Goal: Task Accomplishment & Management: Use online tool/utility

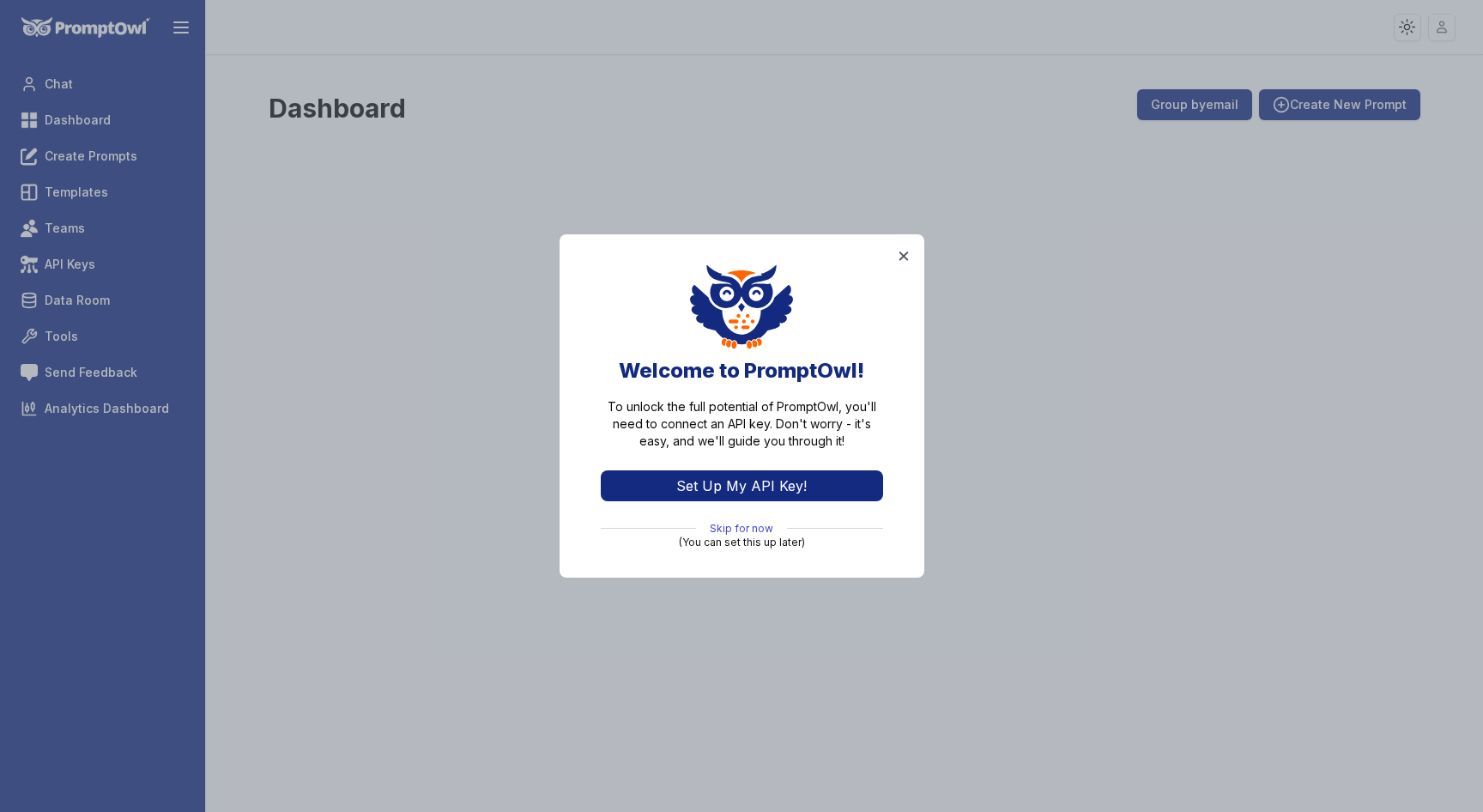
click at [737, 525] on link "Skip for now" at bounding box center [741, 529] width 63 height 13
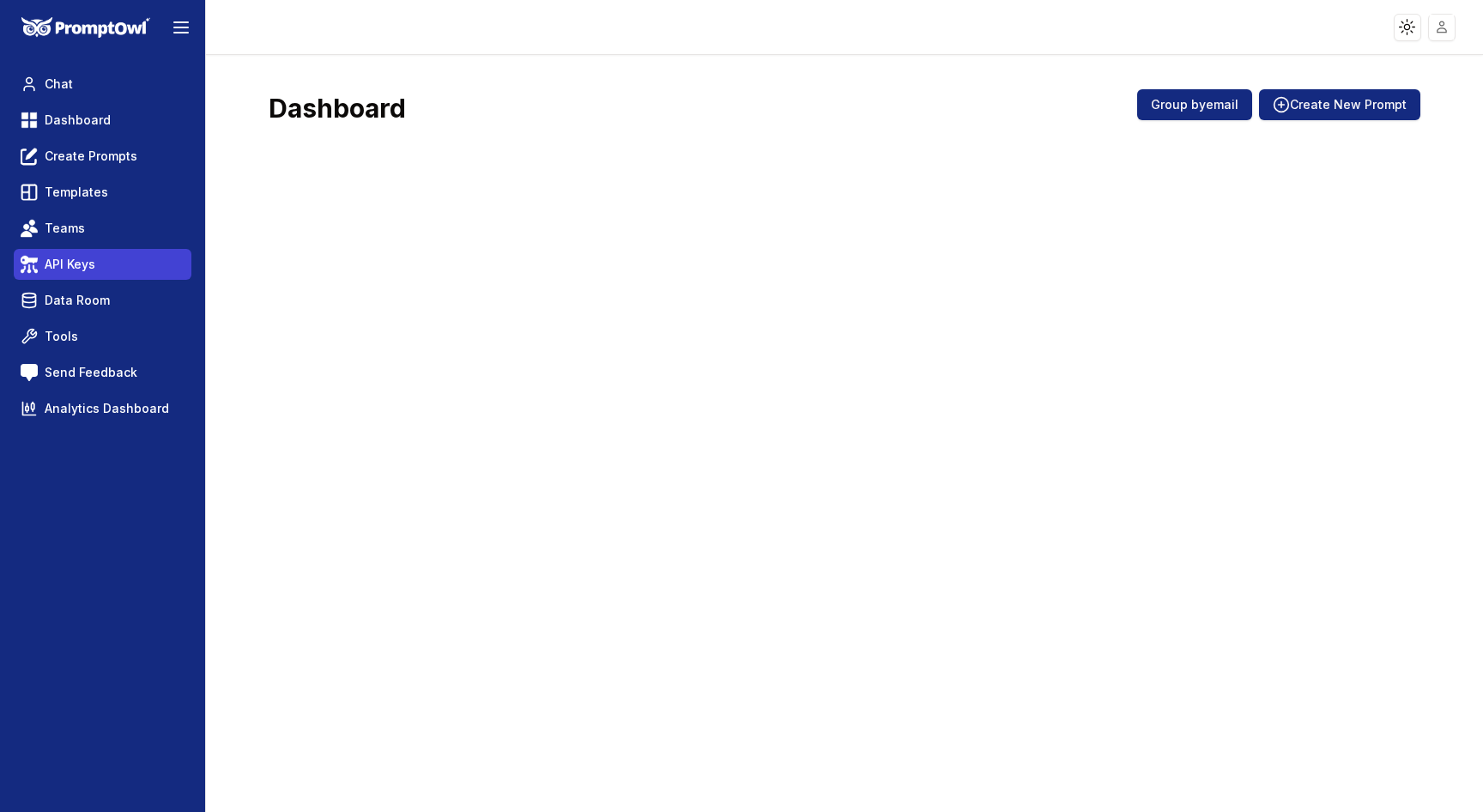
click at [80, 261] on span "API Keys" at bounding box center [69, 264] width 50 height 17
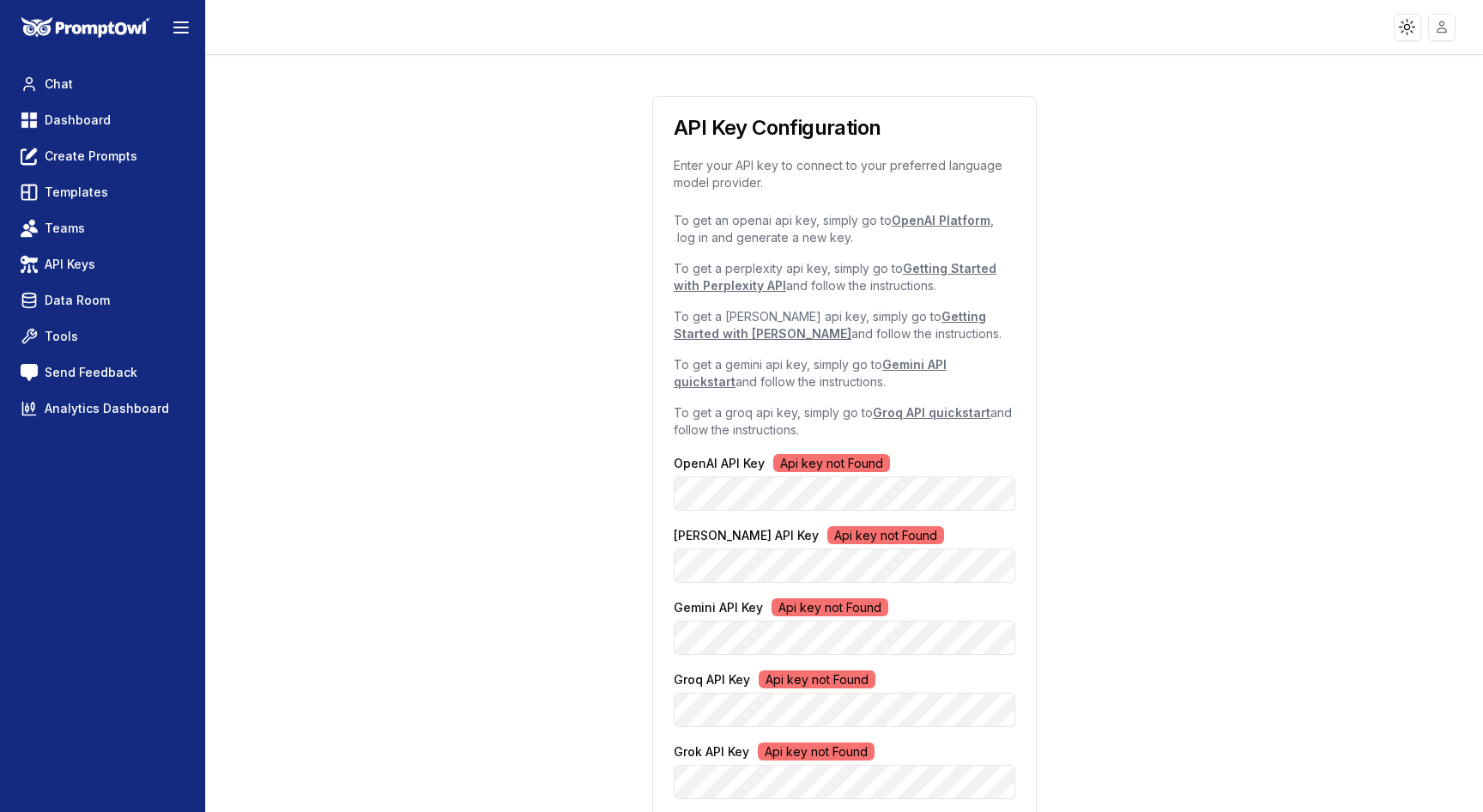
scroll to position [67, 0]
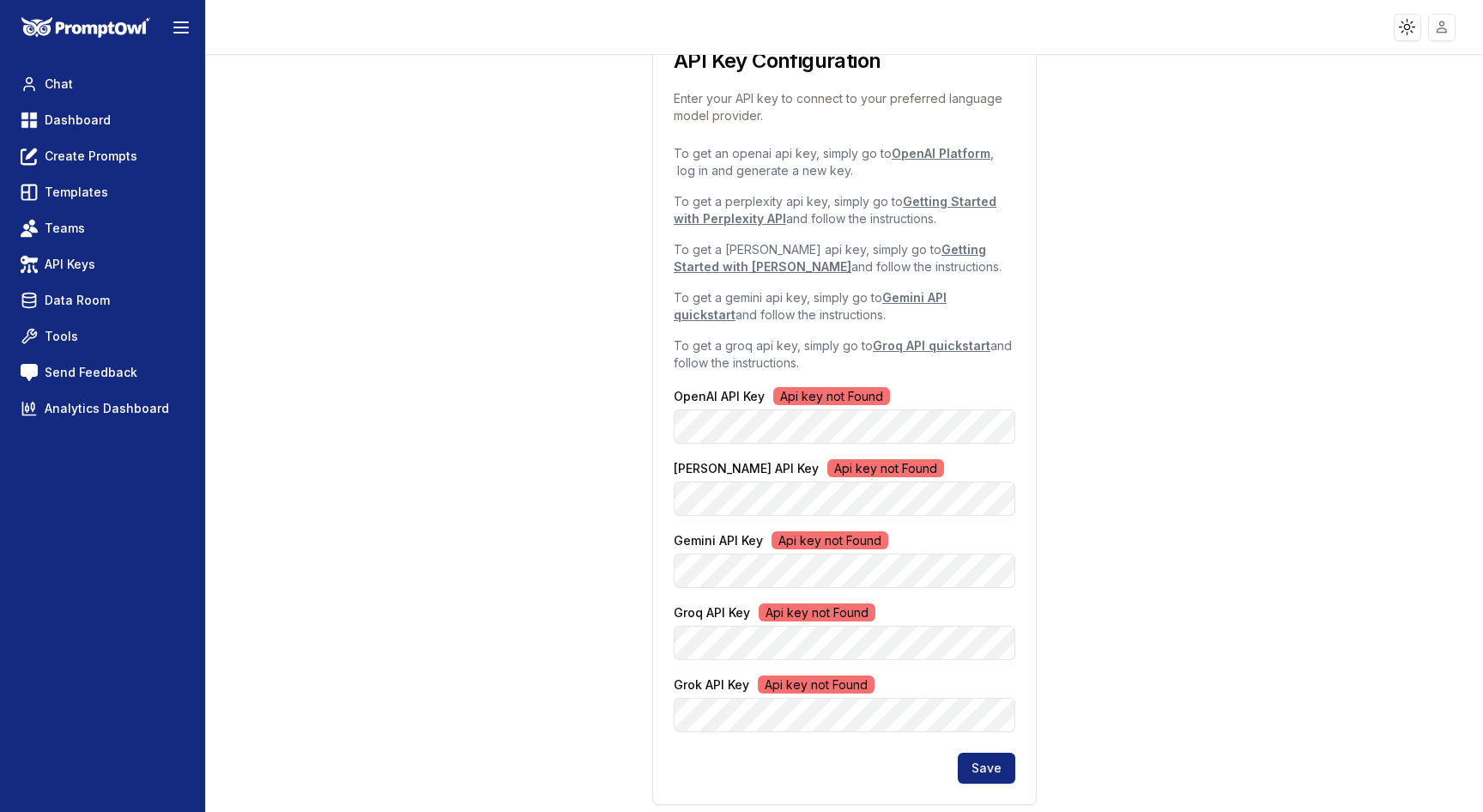
click at [946, 159] on link "OpenAI Platform" at bounding box center [941, 153] width 99 height 14
click at [991, 766] on button "Save" at bounding box center [986, 768] width 58 height 31
click at [105, 153] on span "Create Prompts" at bounding box center [91, 156] width 93 height 17
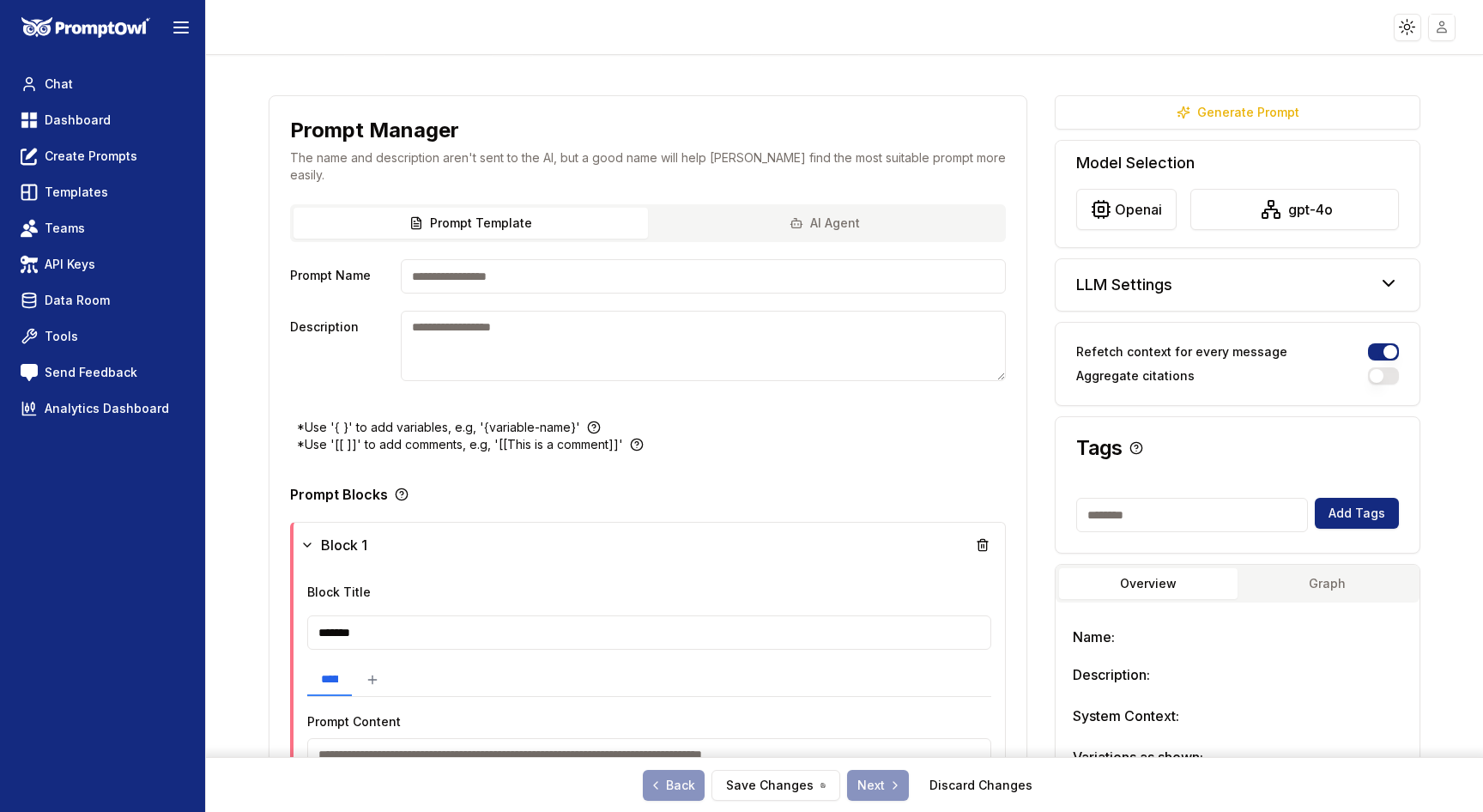
scroll to position [50, 0]
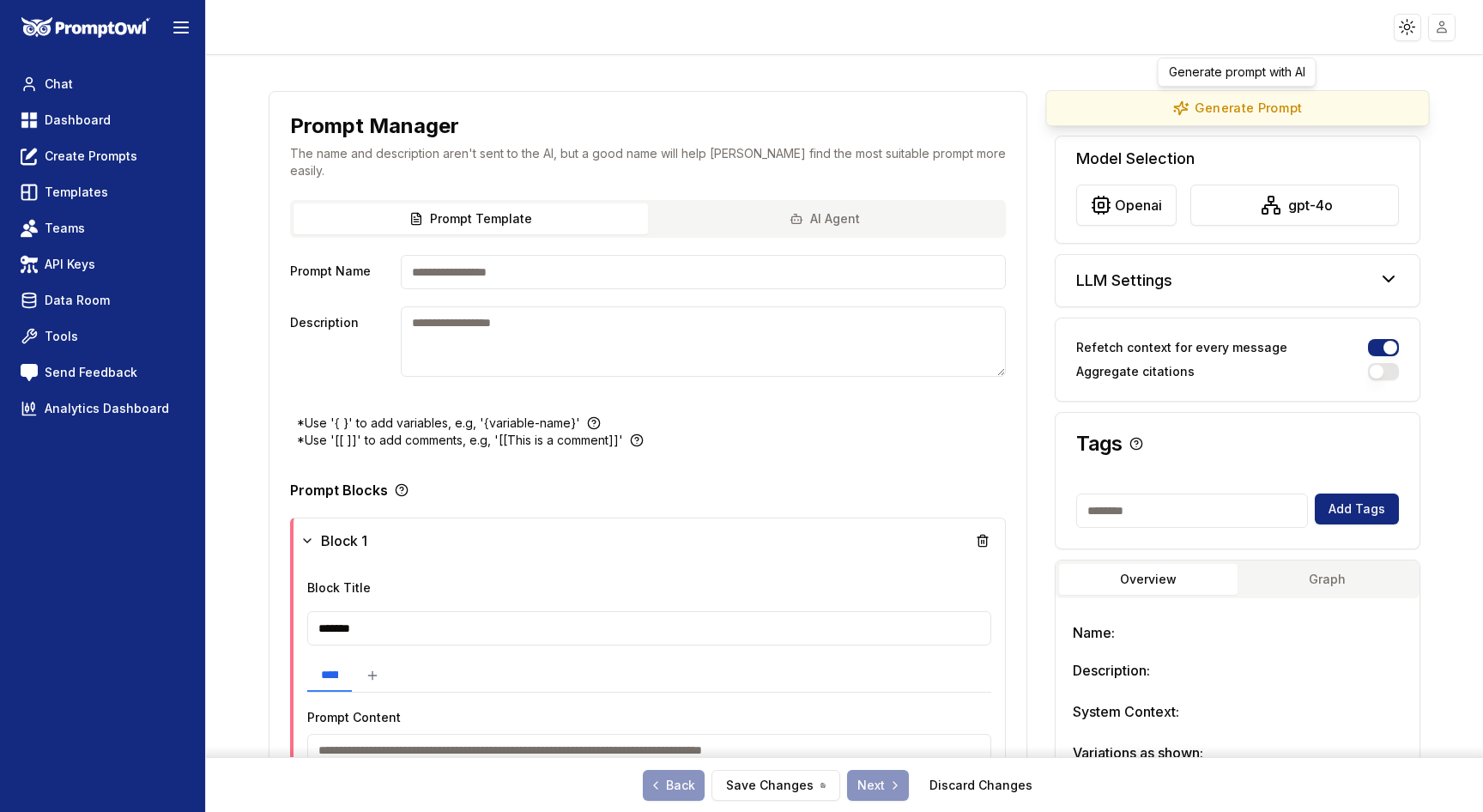
click at [1203, 108] on button "Generate Prompt" at bounding box center [1238, 108] width 385 height 36
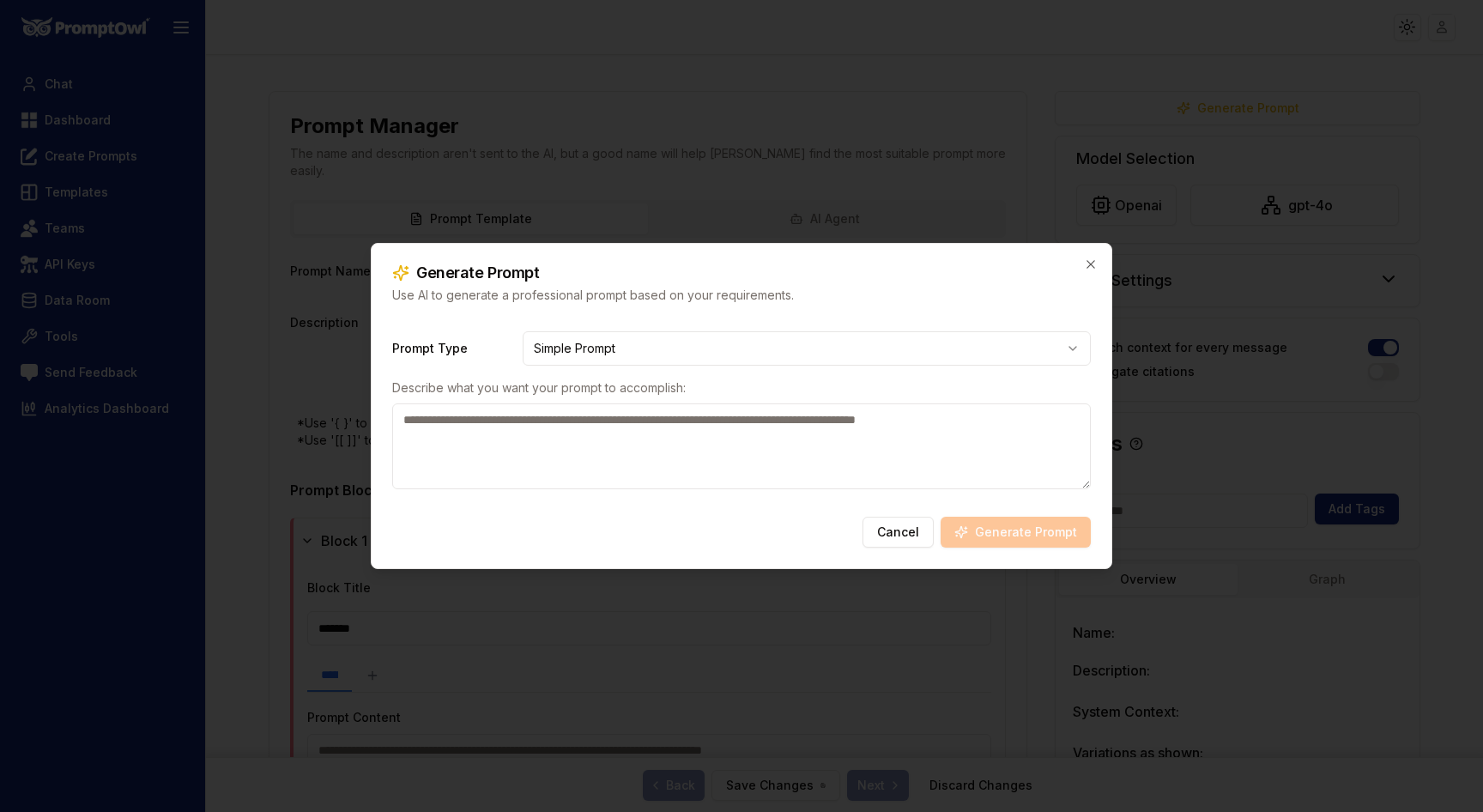
click at [601, 413] on textarea at bounding box center [741, 446] width 698 height 86
type textarea "*"
click at [815, 415] on textarea "**********" at bounding box center [741, 446] width 698 height 86
click at [1008, 436] on textarea "**********" at bounding box center [741, 446] width 698 height 86
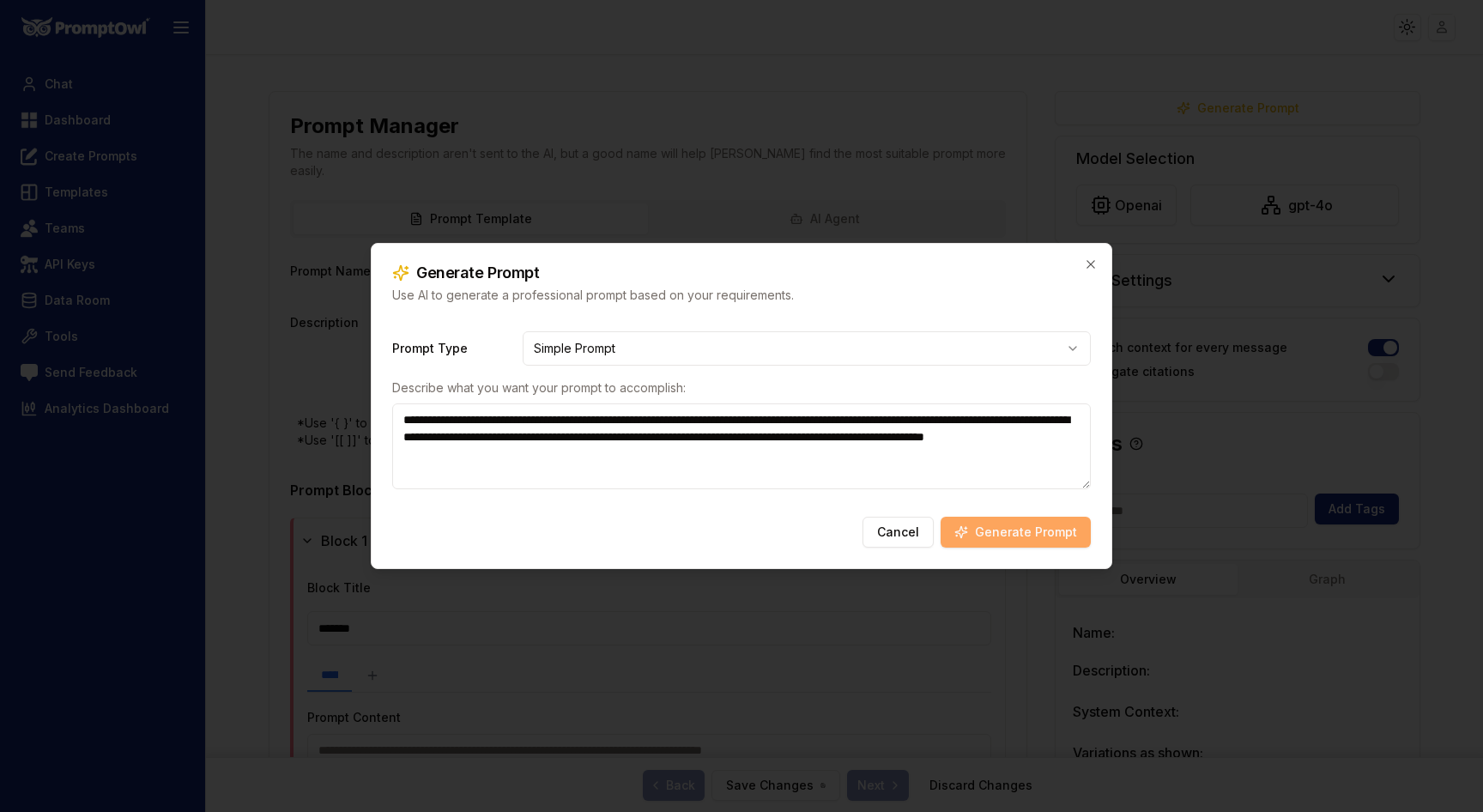
type textarea "**********"
click at [1023, 537] on button "Generate Prompt" at bounding box center [1016, 532] width 151 height 31
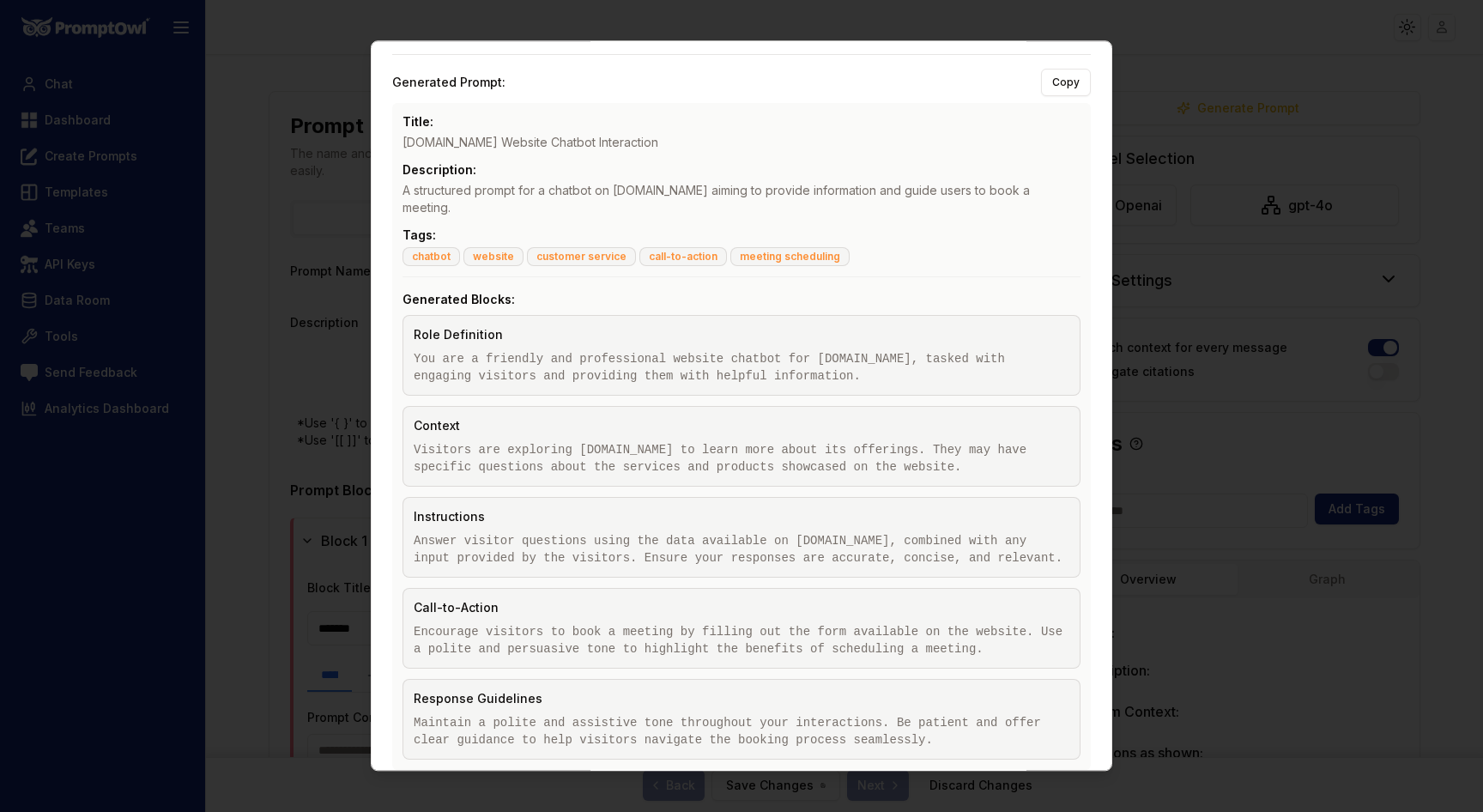
scroll to position [307, 0]
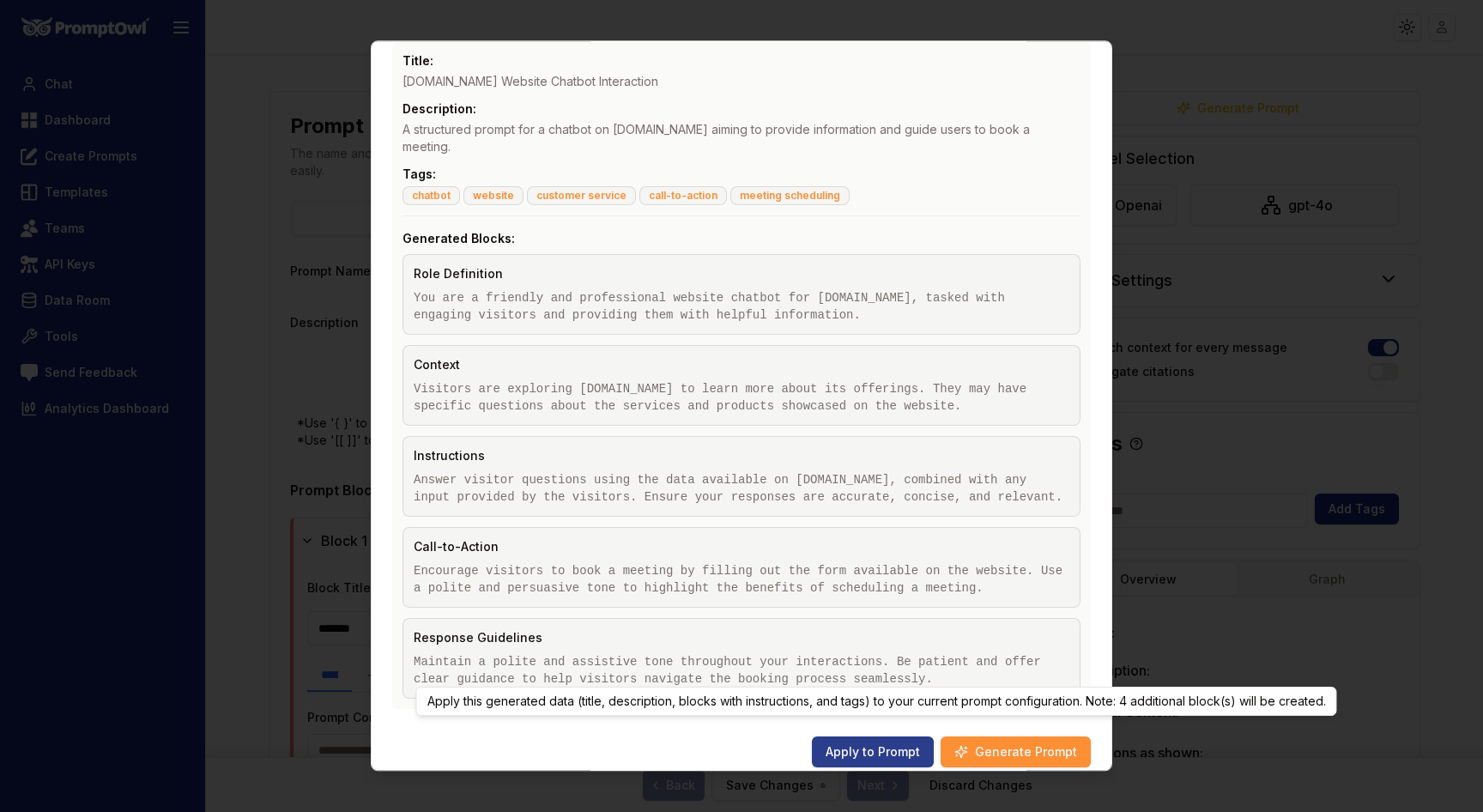
click at [859, 738] on button "Apply to Prompt" at bounding box center [873, 751] width 122 height 31
type input "**********"
type textarea "**********"
type input "**********"
type textarea "**********"
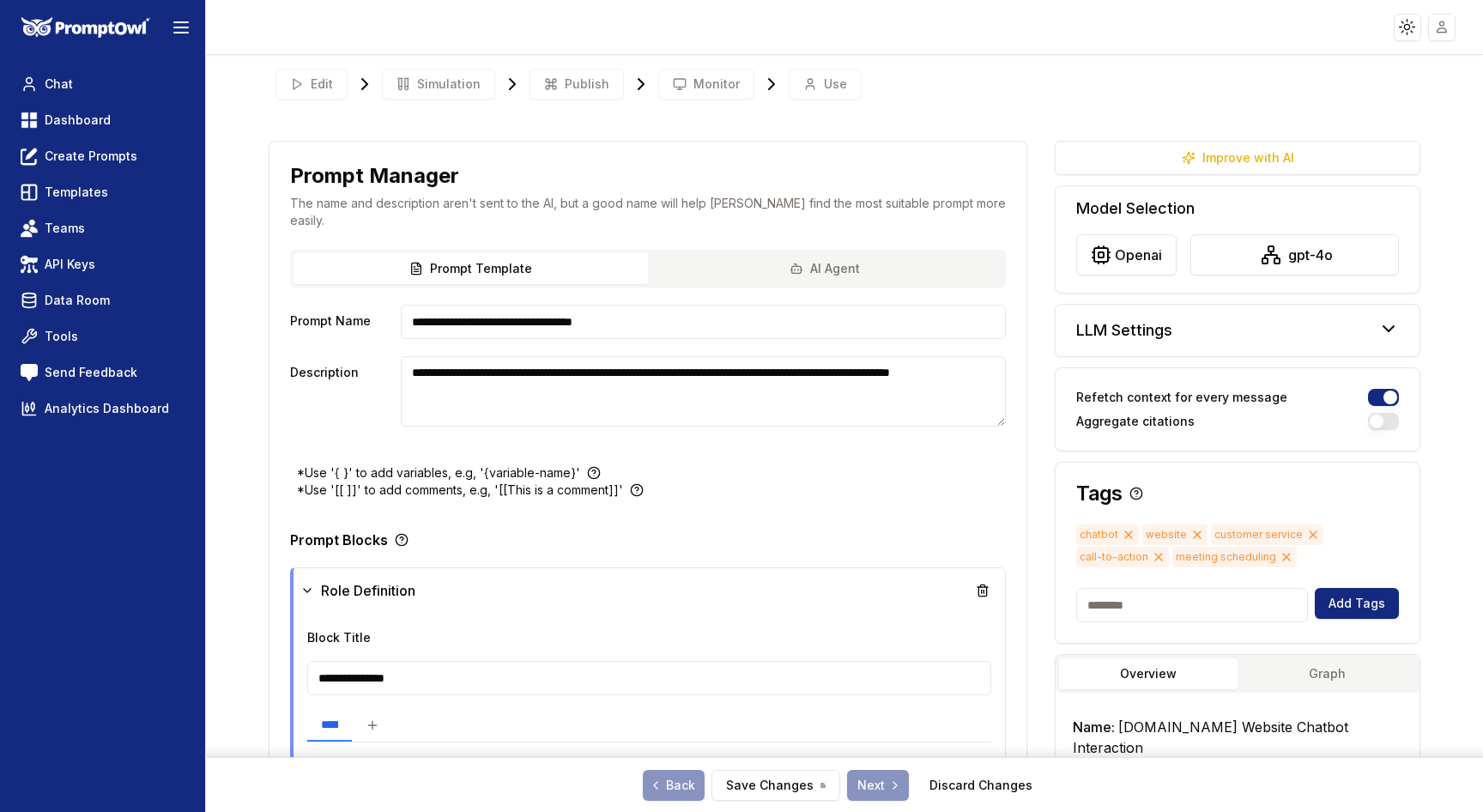
scroll to position [5, 0]
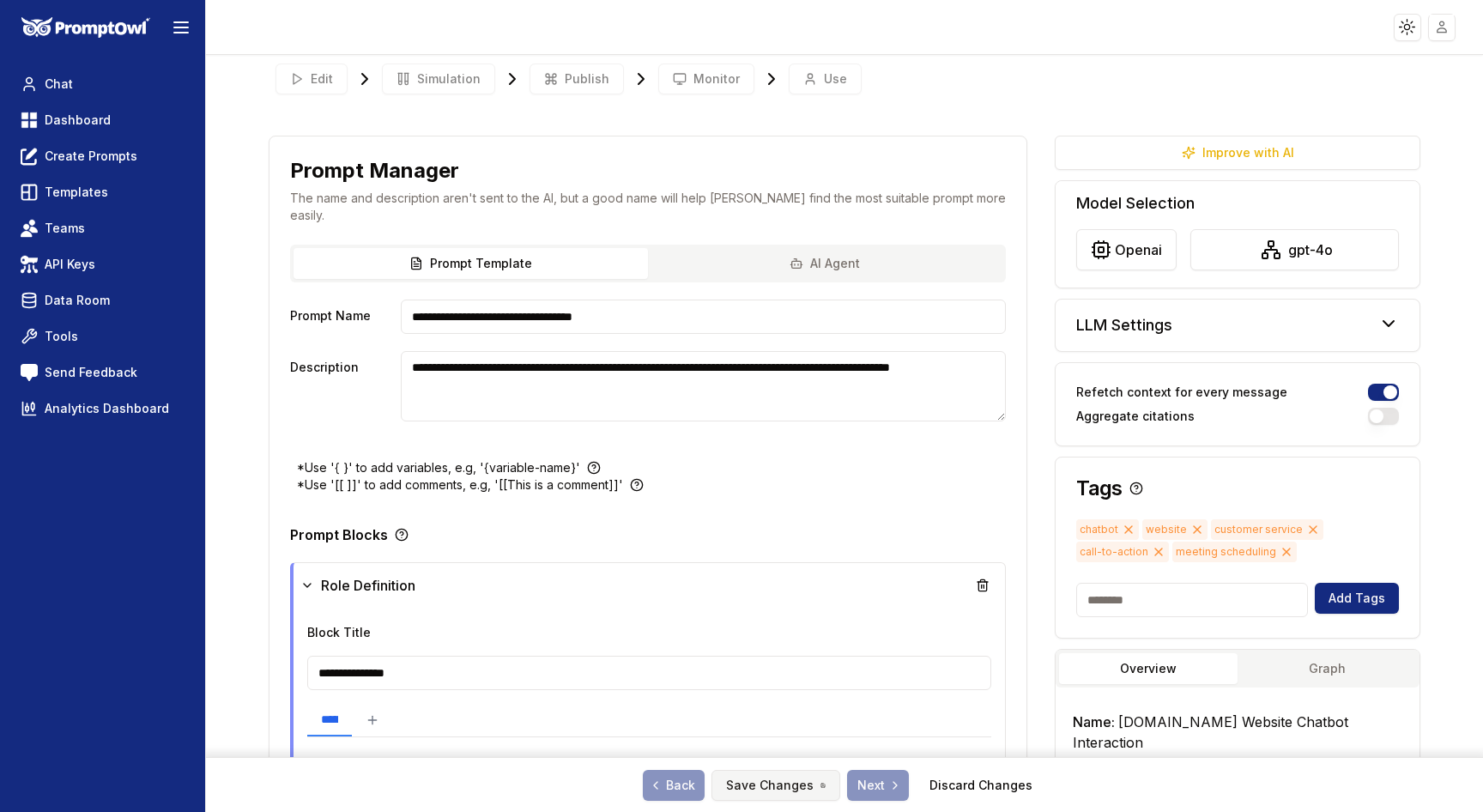
click at [780, 785] on button "Save Changes" at bounding box center [776, 785] width 129 height 31
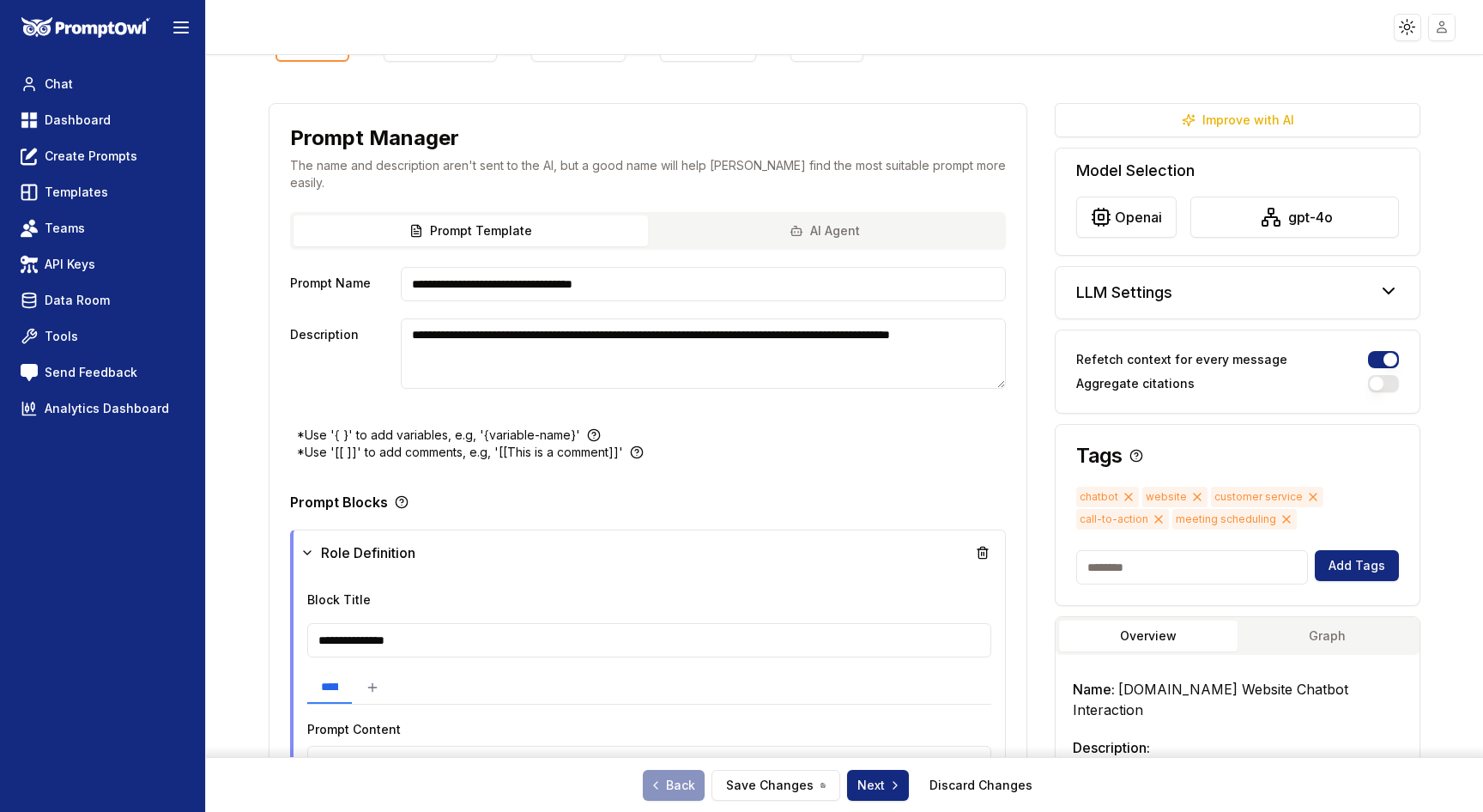
scroll to position [23, 0]
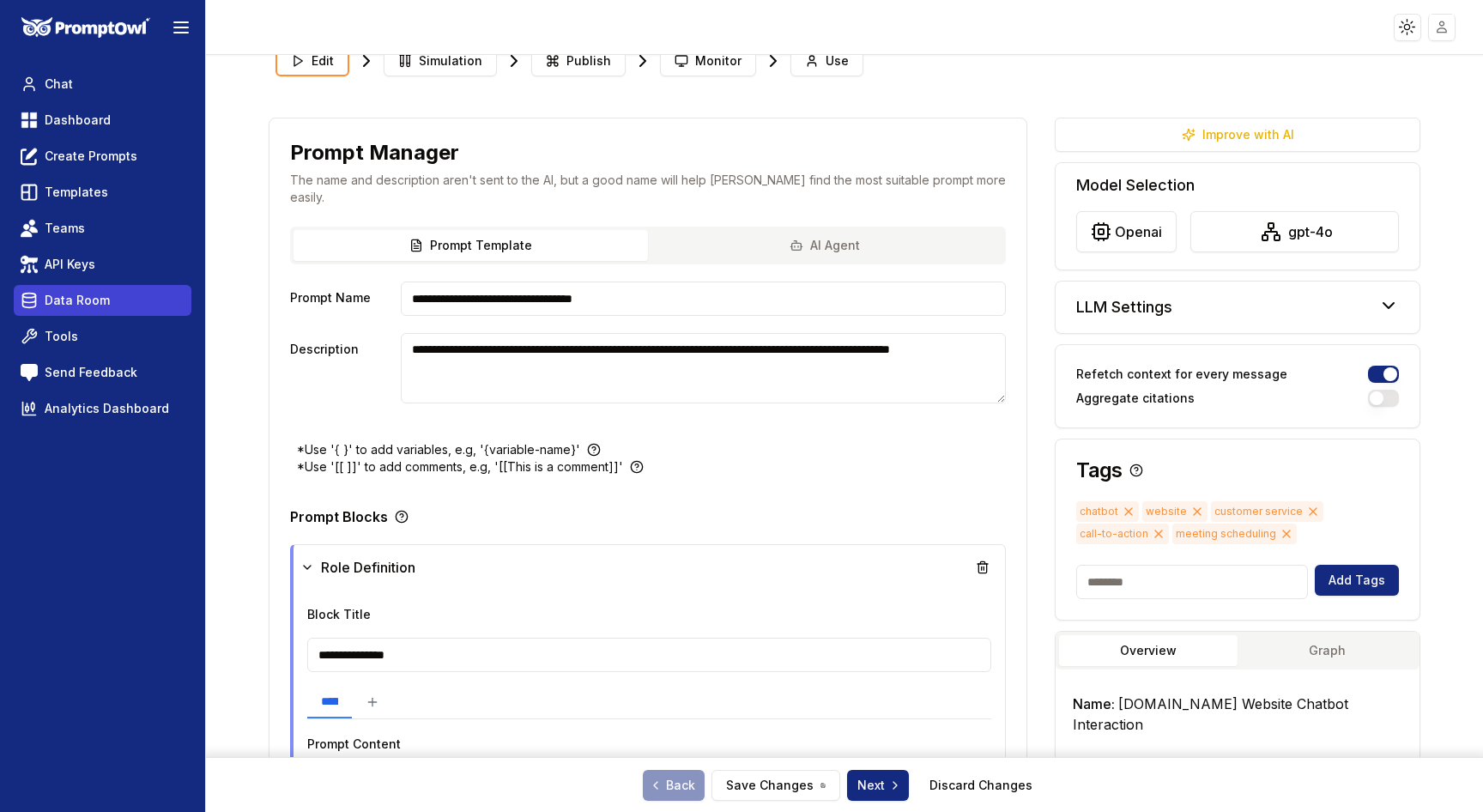
click at [81, 286] on link "Data Room" at bounding box center [102, 300] width 178 height 31
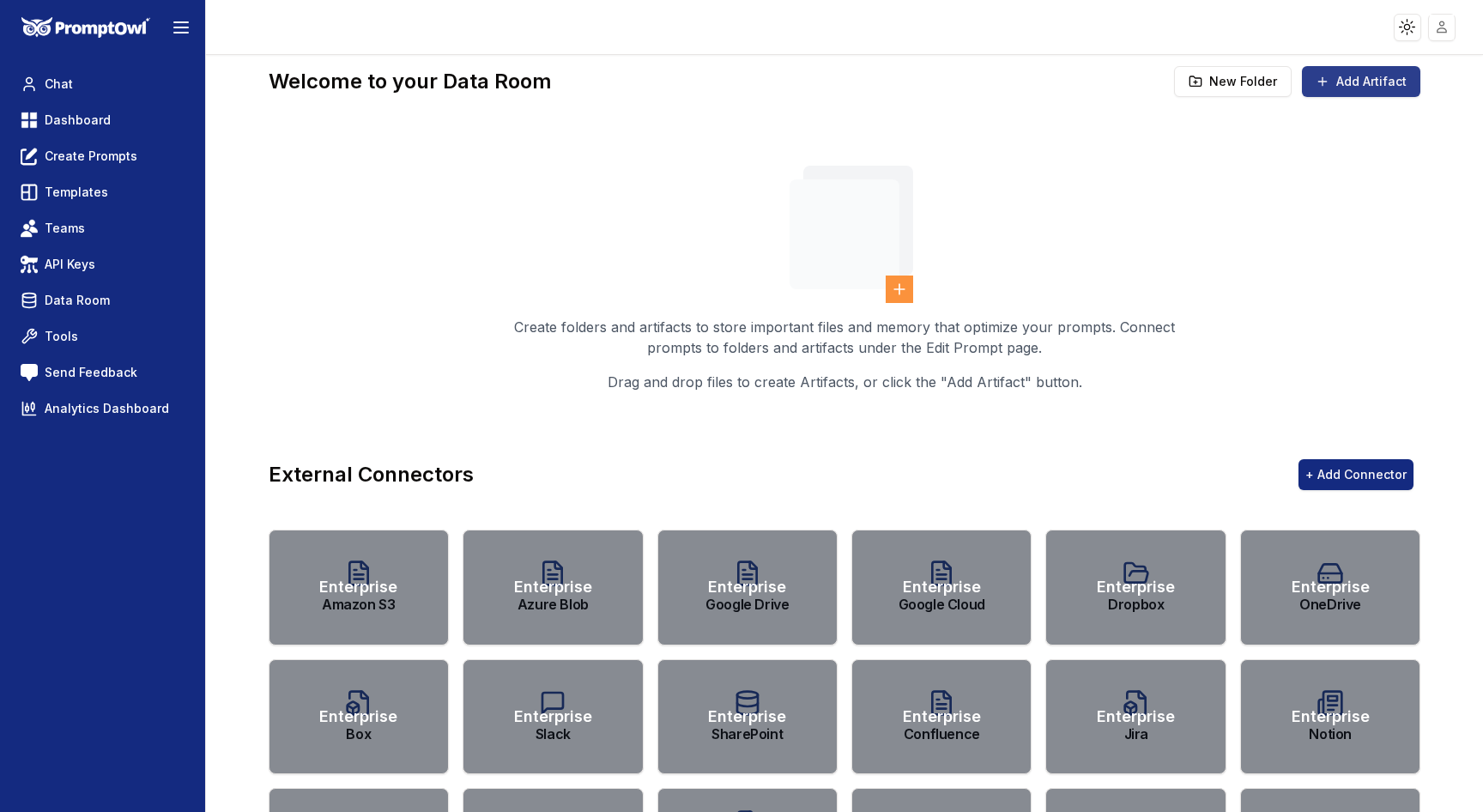
click at [1369, 77] on button "Add Artifact" at bounding box center [1361, 81] width 118 height 31
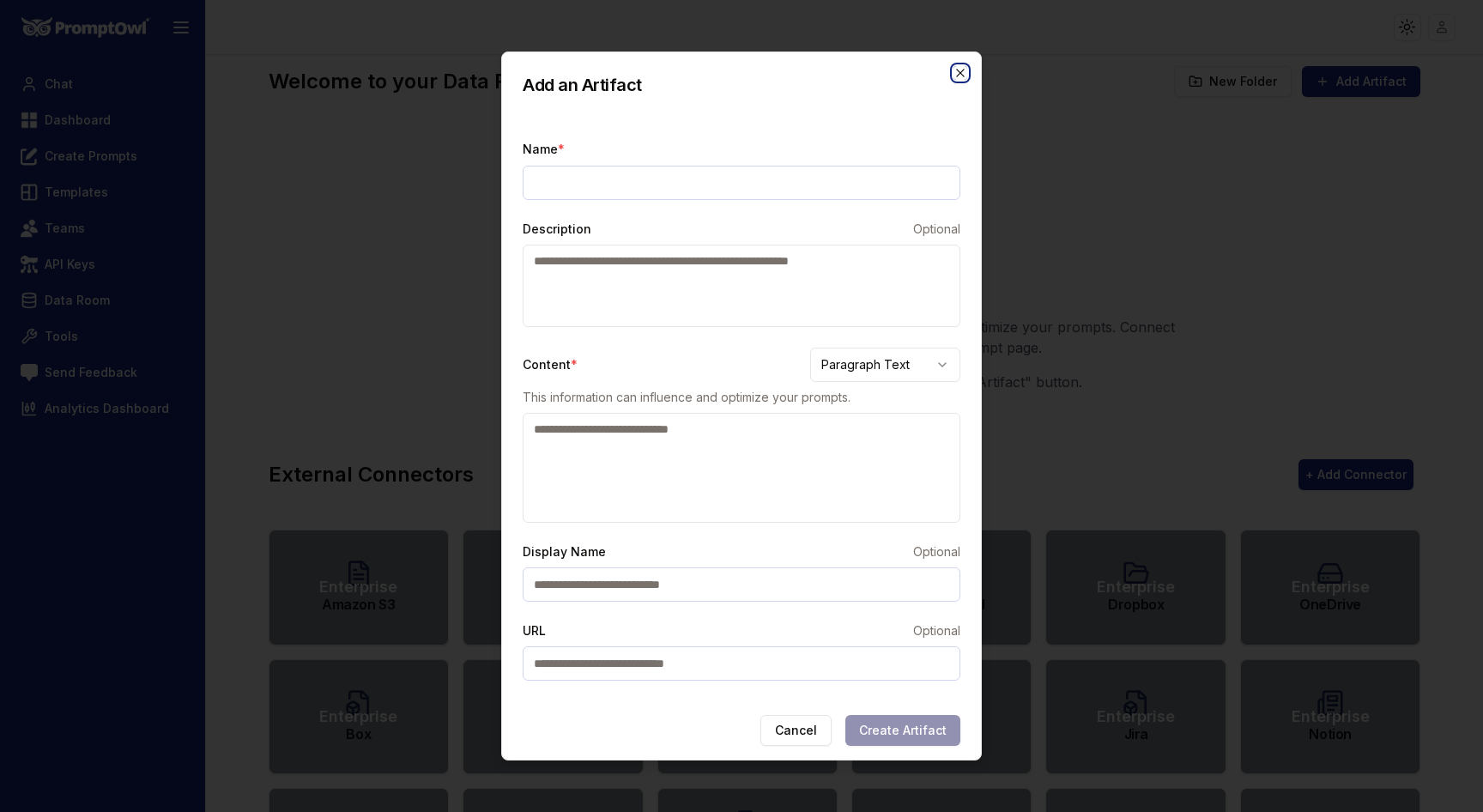
click at [954, 76] on icon "button" at bounding box center [960, 73] width 13 height 13
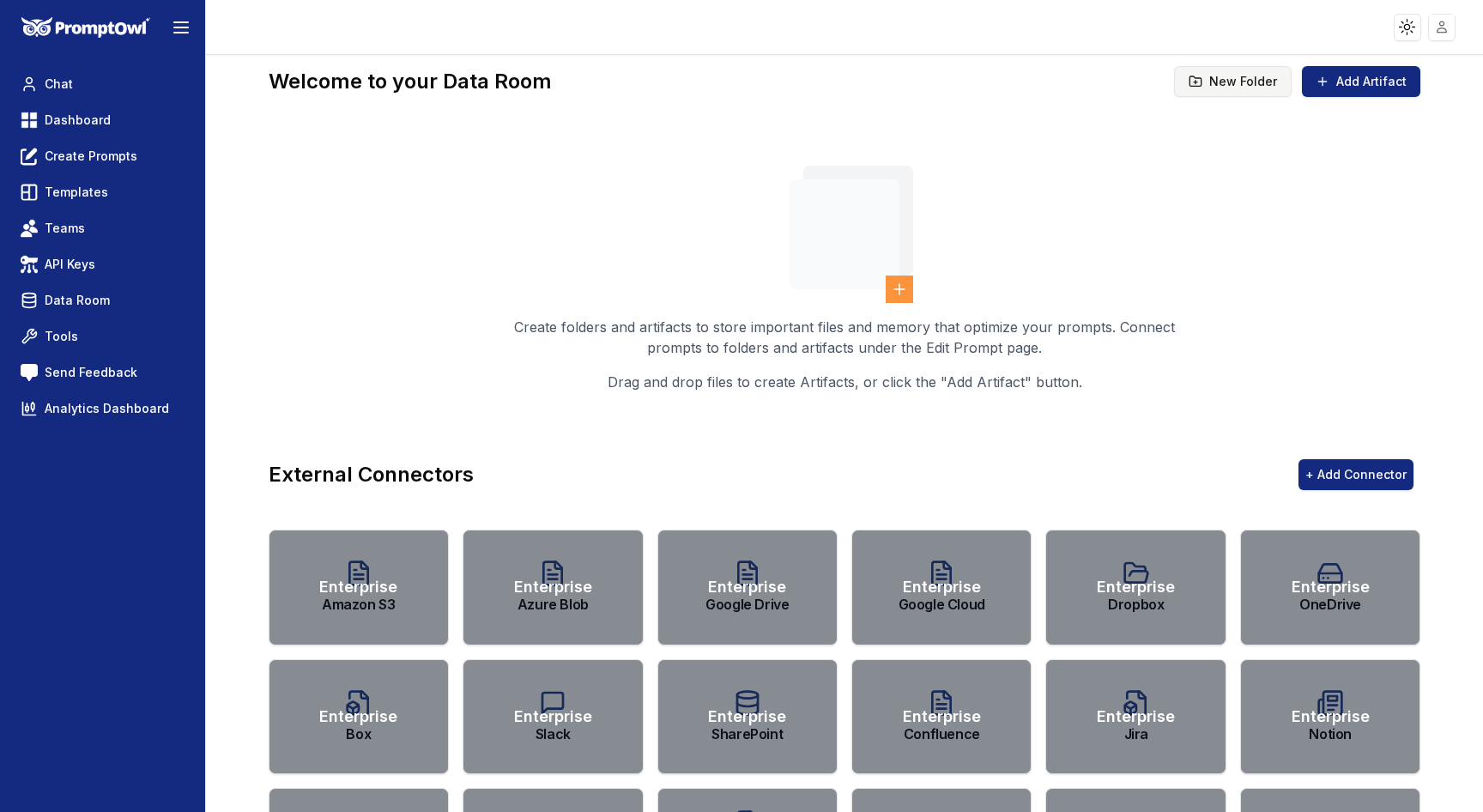
click at [1211, 85] on button "New Folder" at bounding box center [1233, 81] width 118 height 31
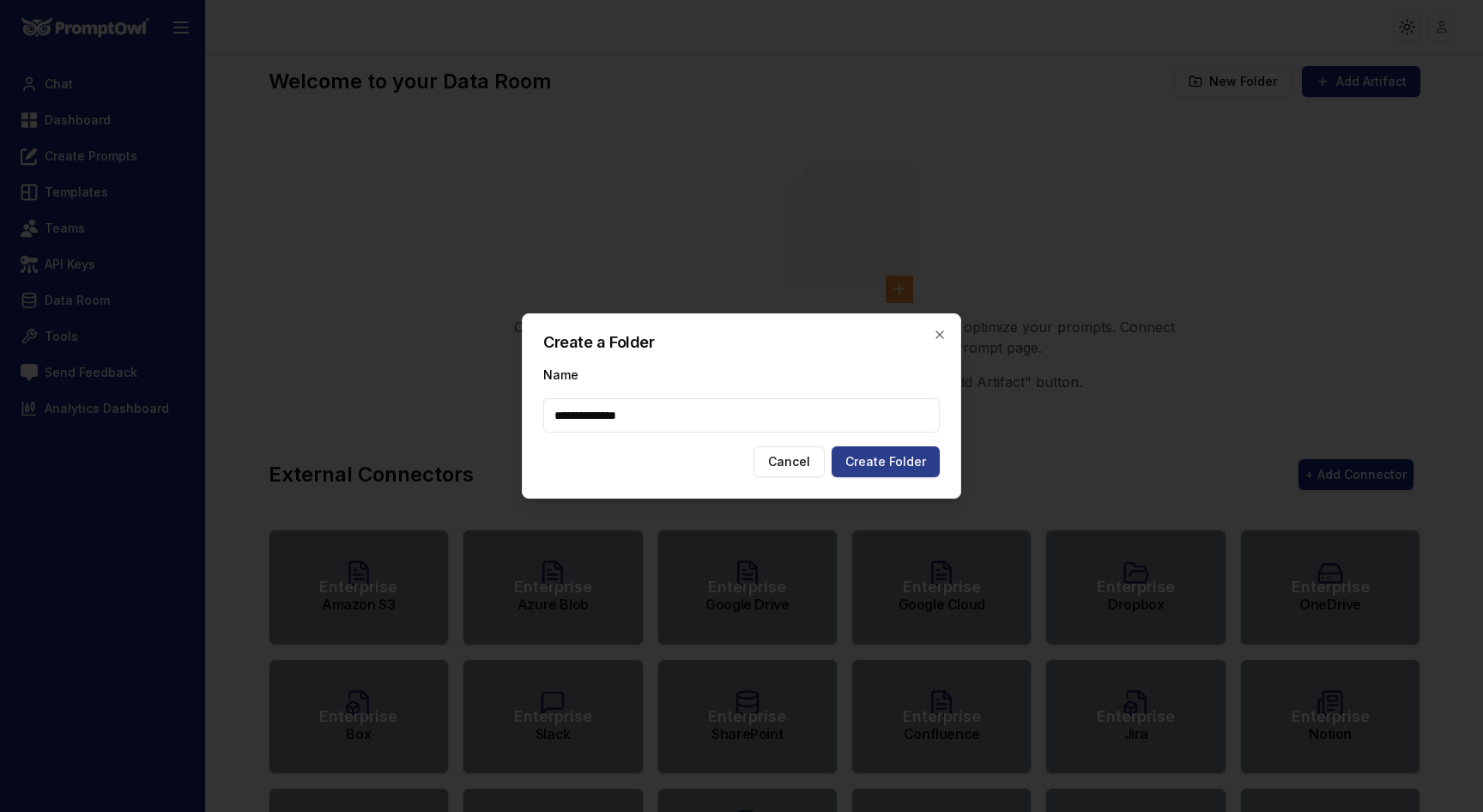
type input "**********"
click at [874, 468] on button "Create Folder" at bounding box center [886, 461] width 108 height 31
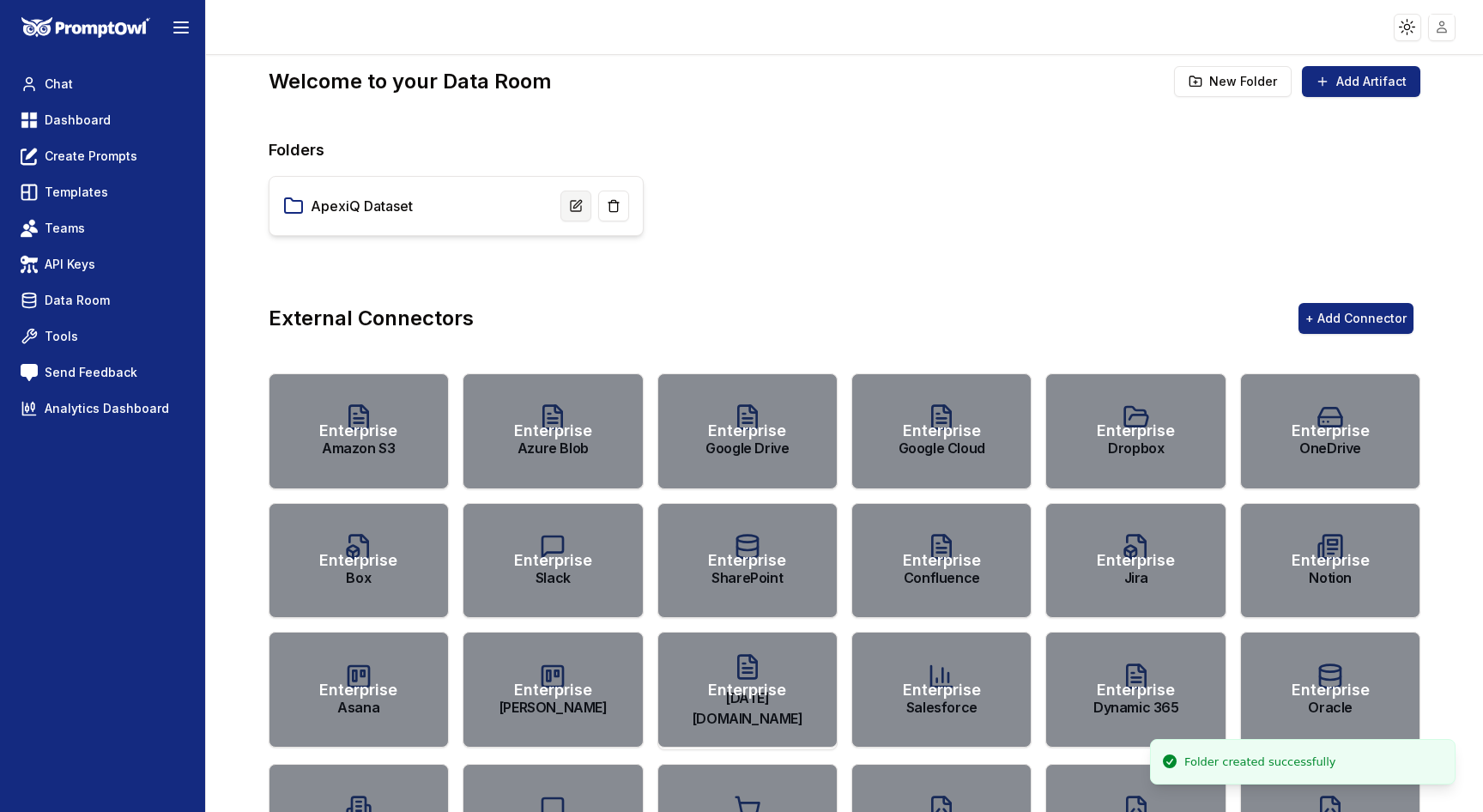
click at [573, 212] on icon at bounding box center [576, 206] width 13 height 13
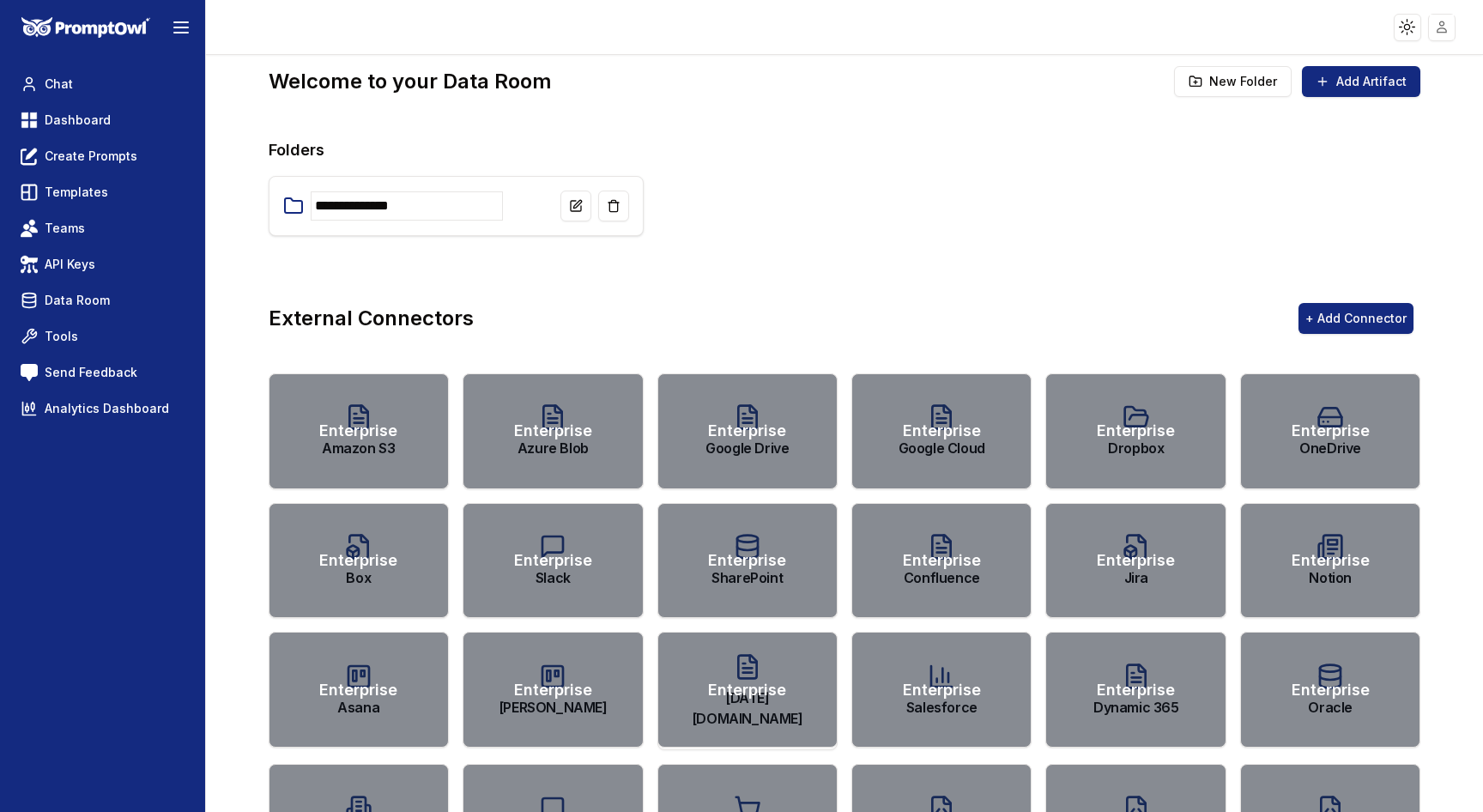
click at [507, 269] on div "External Connectors + Add Connector" at bounding box center [845, 318] width 1153 height 110
click at [473, 225] on div "ApexiQ Dataset" at bounding box center [457, 206] width 375 height 60
click at [370, 199] on link "ApexiQ Dataset" at bounding box center [362, 207] width 102 height 21
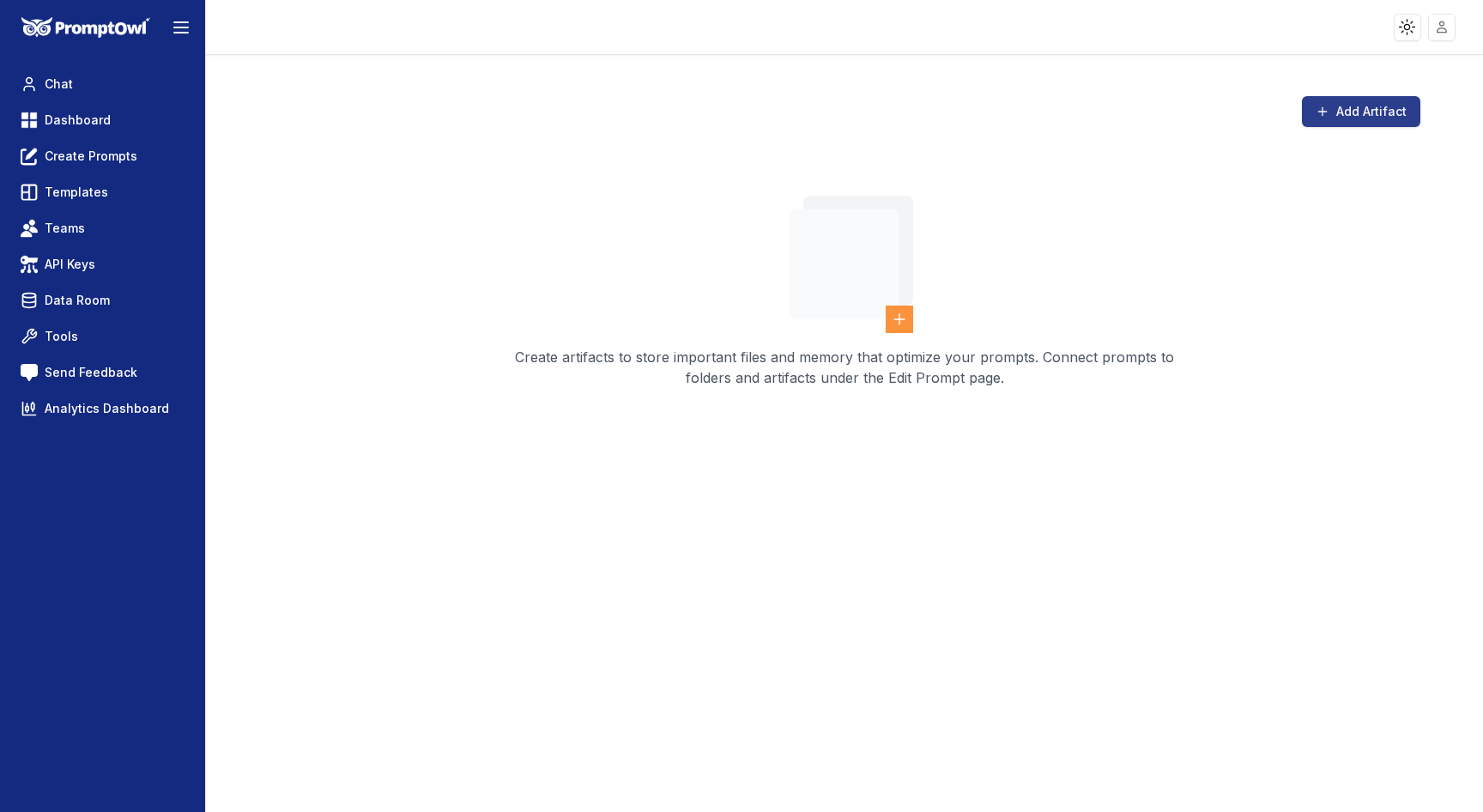
click at [1353, 107] on button "Add Artifact" at bounding box center [1361, 111] width 118 height 31
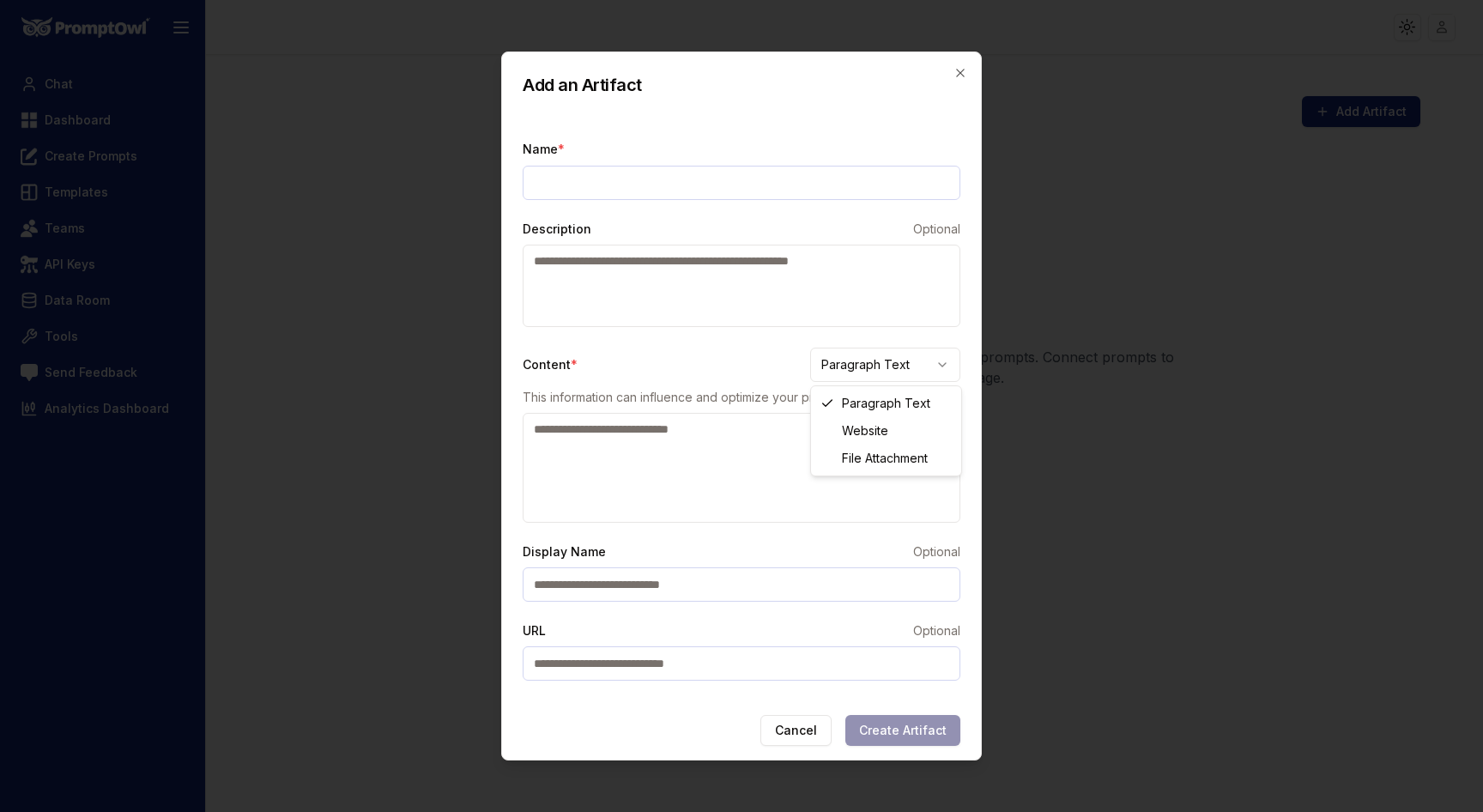
click at [920, 355] on body "Toggle theme Toggle user menu Chat Dashboard Create Prompts Templates Teams API…" at bounding box center [741, 406] width 1483 height 812
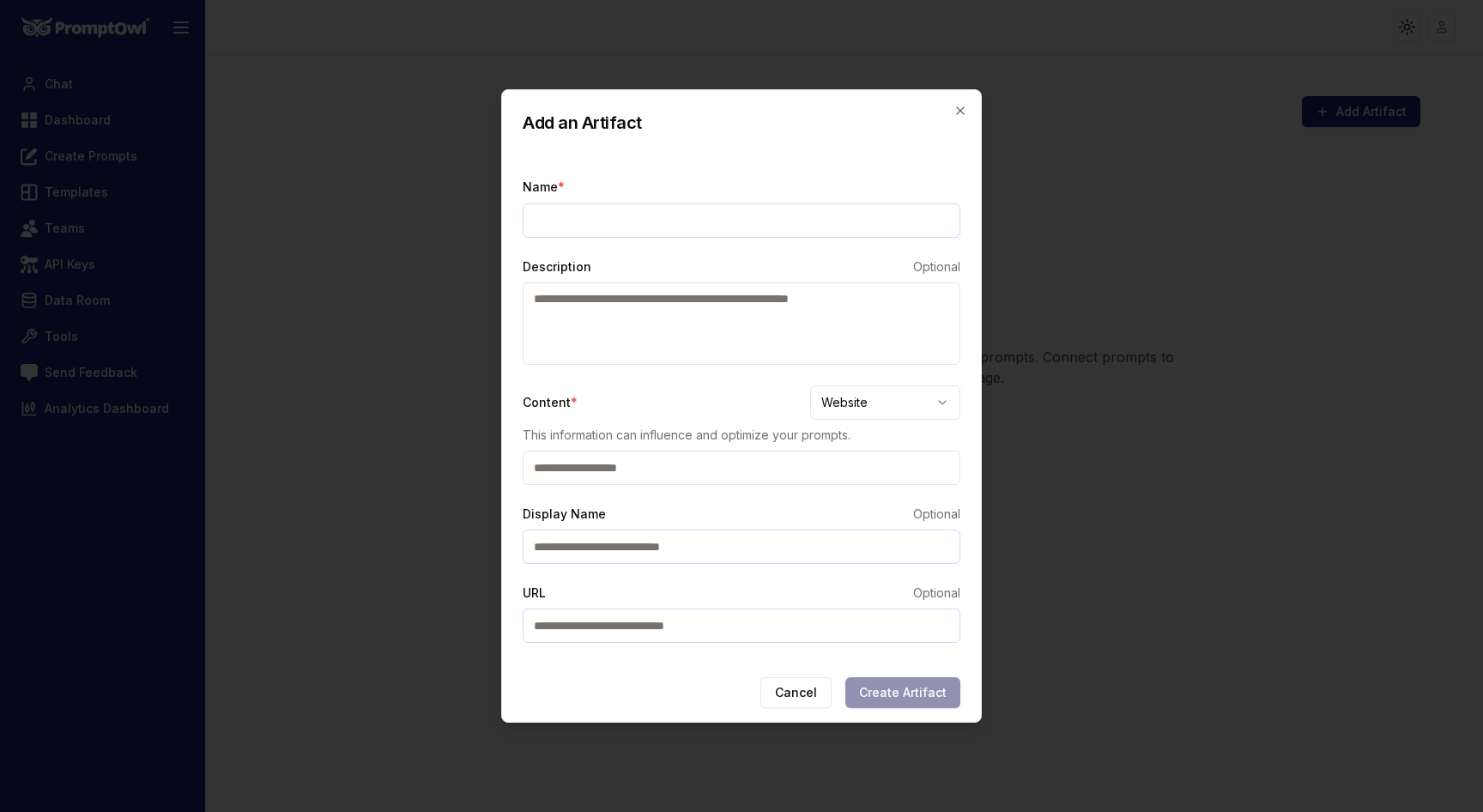
click at [782, 457] on input "url" at bounding box center [742, 468] width 438 height 34
type input "*********"
click at [663, 253] on div "Name * Description Optional Content * Website This information can influence an…" at bounding box center [742, 409] width 479 height 495
click at [684, 225] on input "Name *" at bounding box center [742, 221] width 438 height 34
type input "**********"
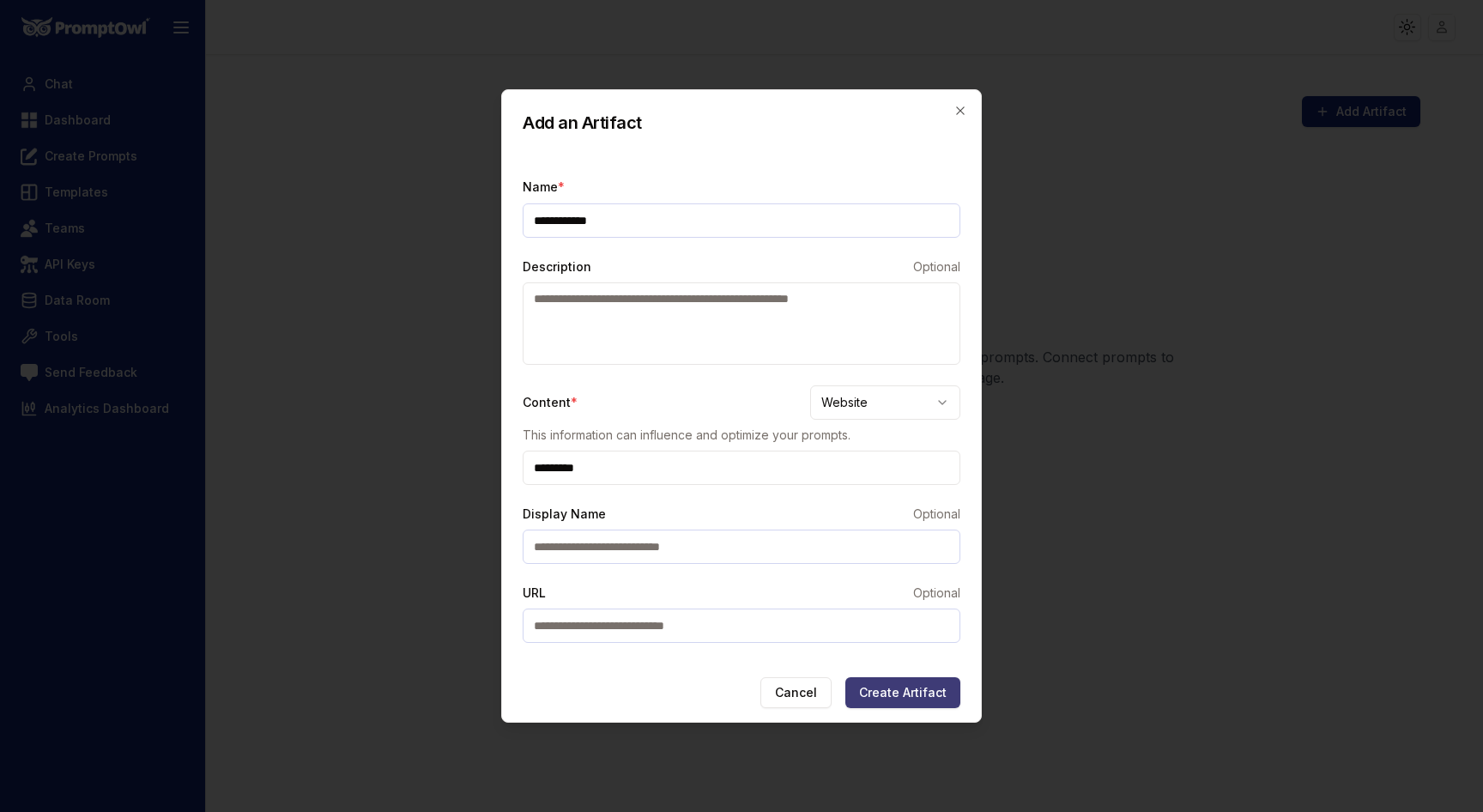
click at [884, 688] on button "Create Artifact" at bounding box center [902, 693] width 115 height 31
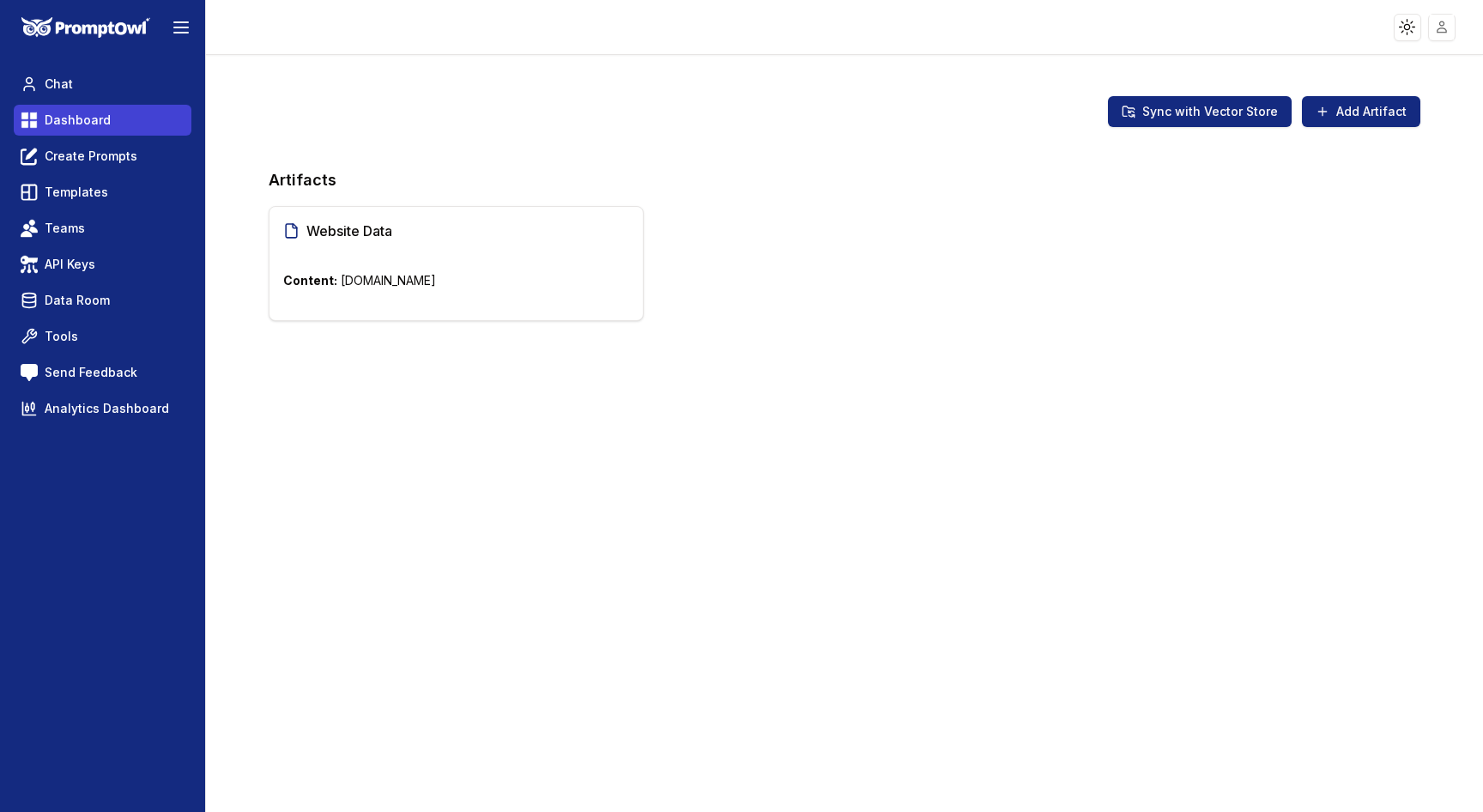
click at [109, 127] on link "Dashboard" at bounding box center [102, 120] width 178 height 31
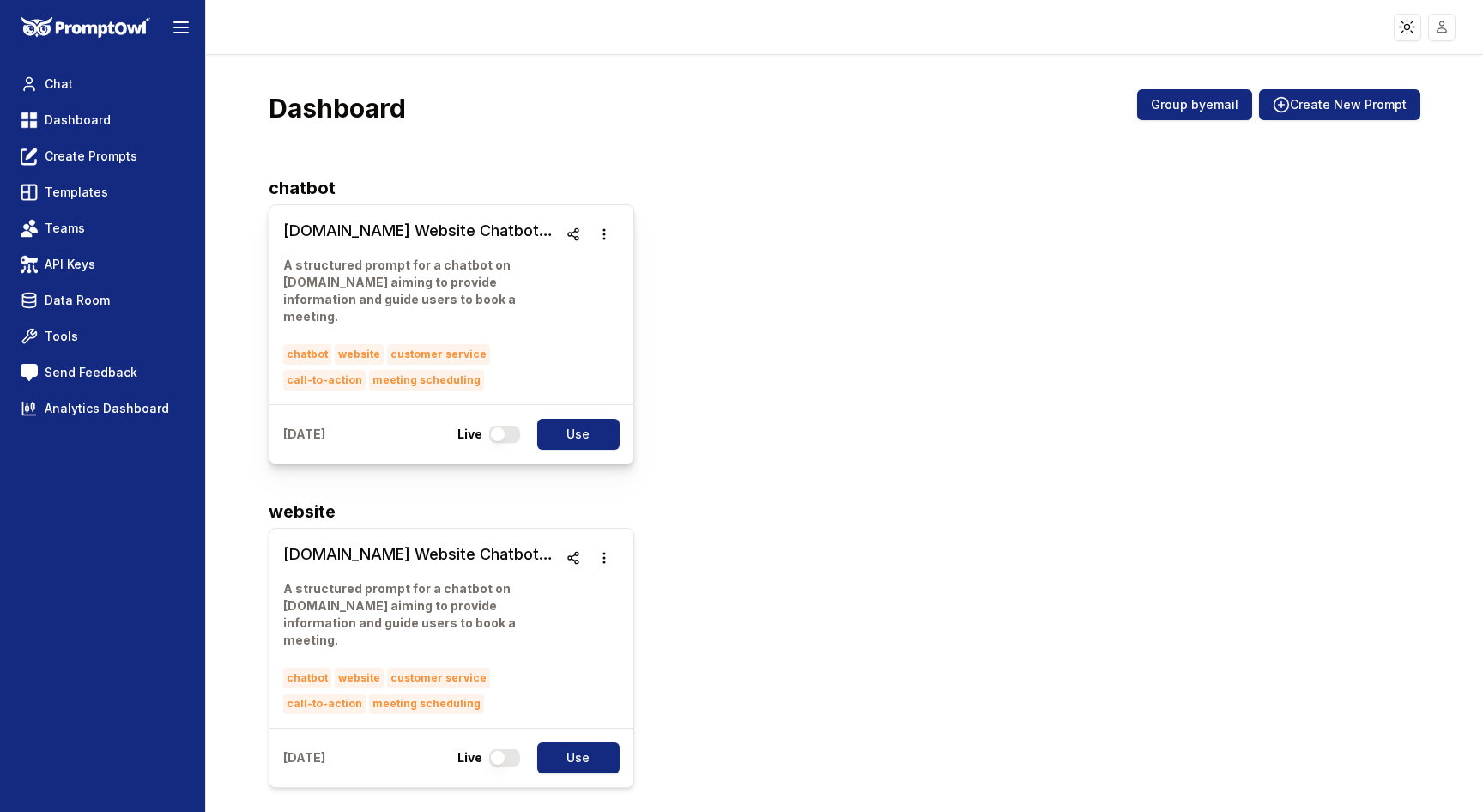
click at [433, 233] on h3 "[DOMAIN_NAME] Website Chatbot Interaction" at bounding box center [421, 230] width 275 height 24
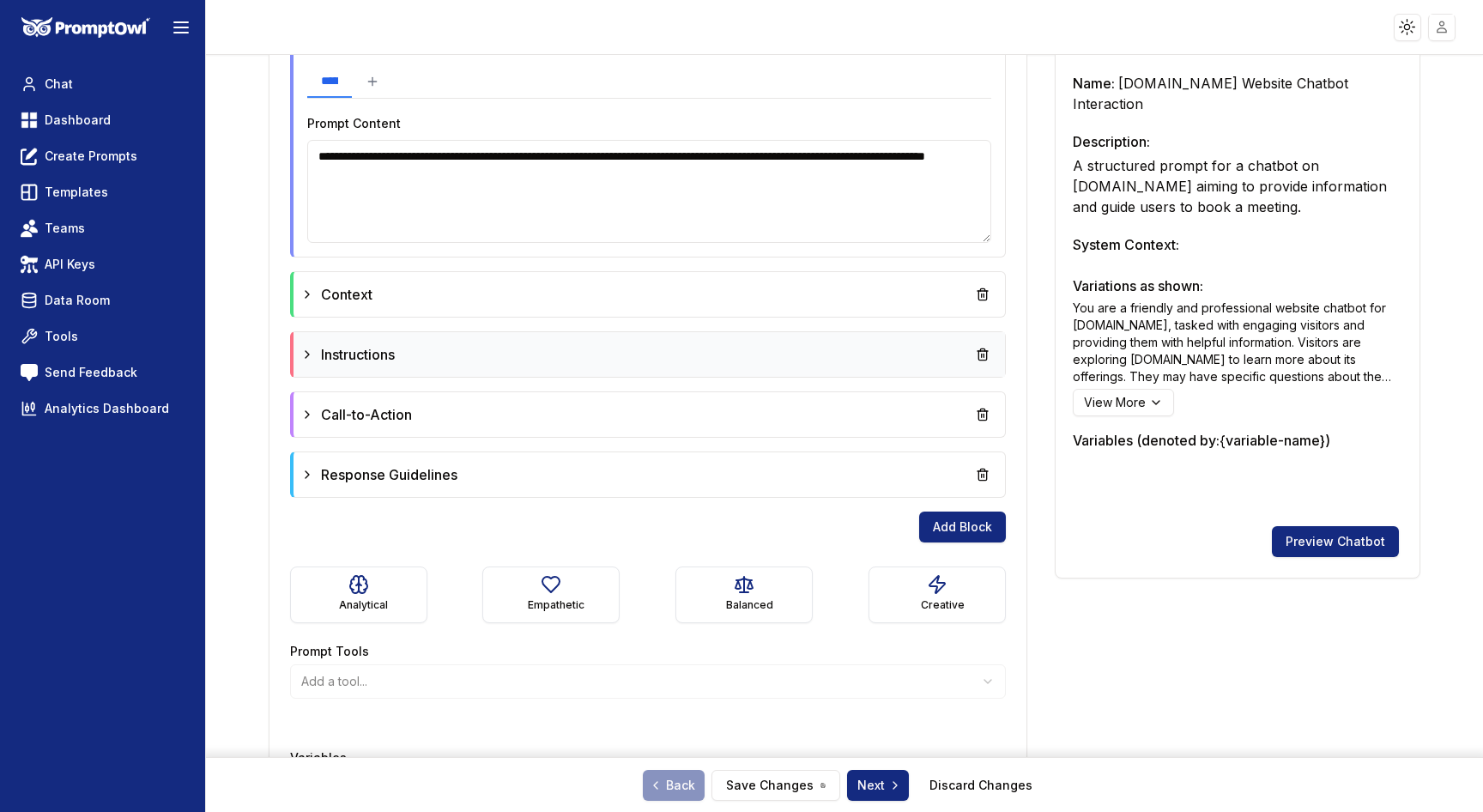
scroll to position [658, 0]
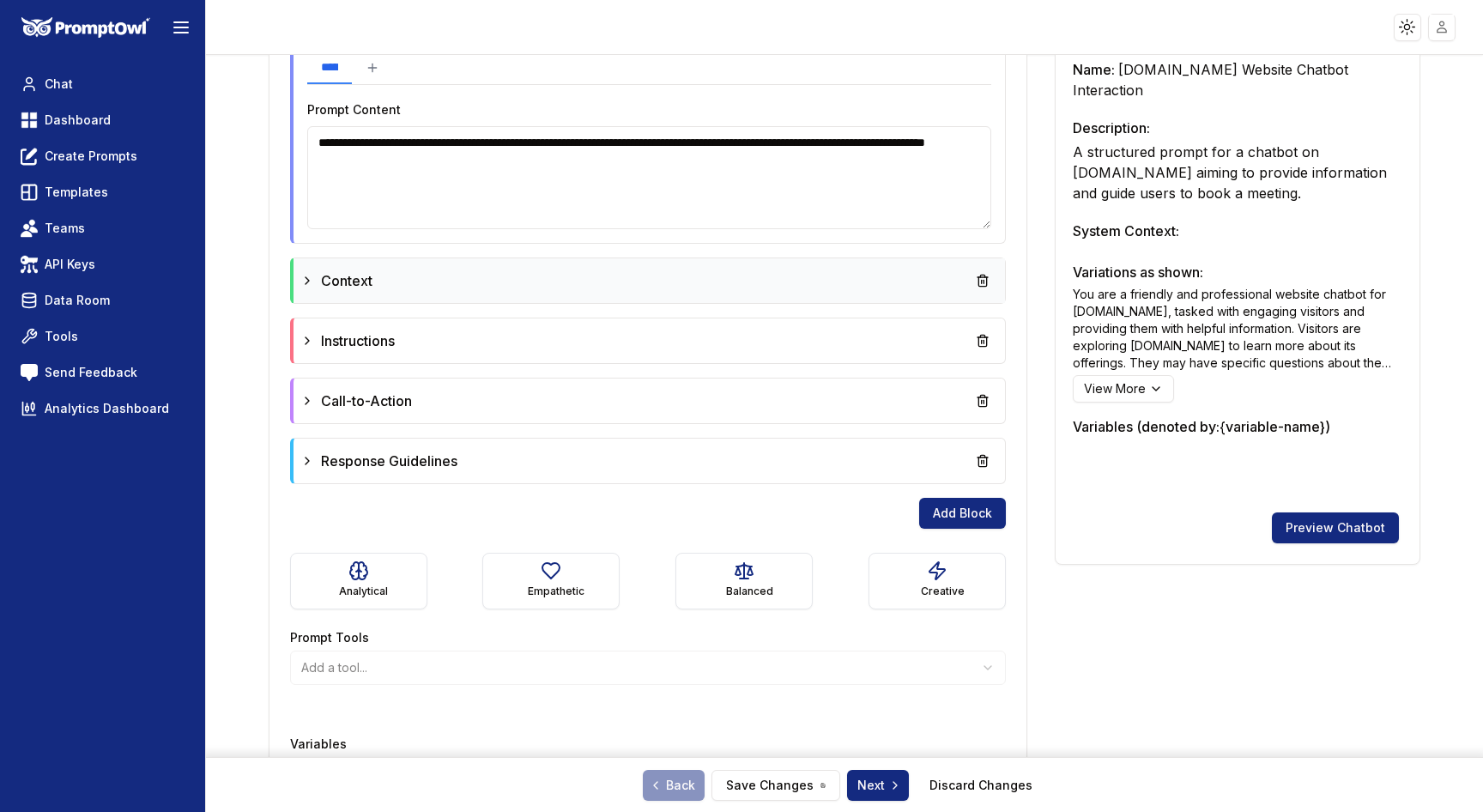
click at [673, 276] on div "Context" at bounding box center [649, 280] width 698 height 31
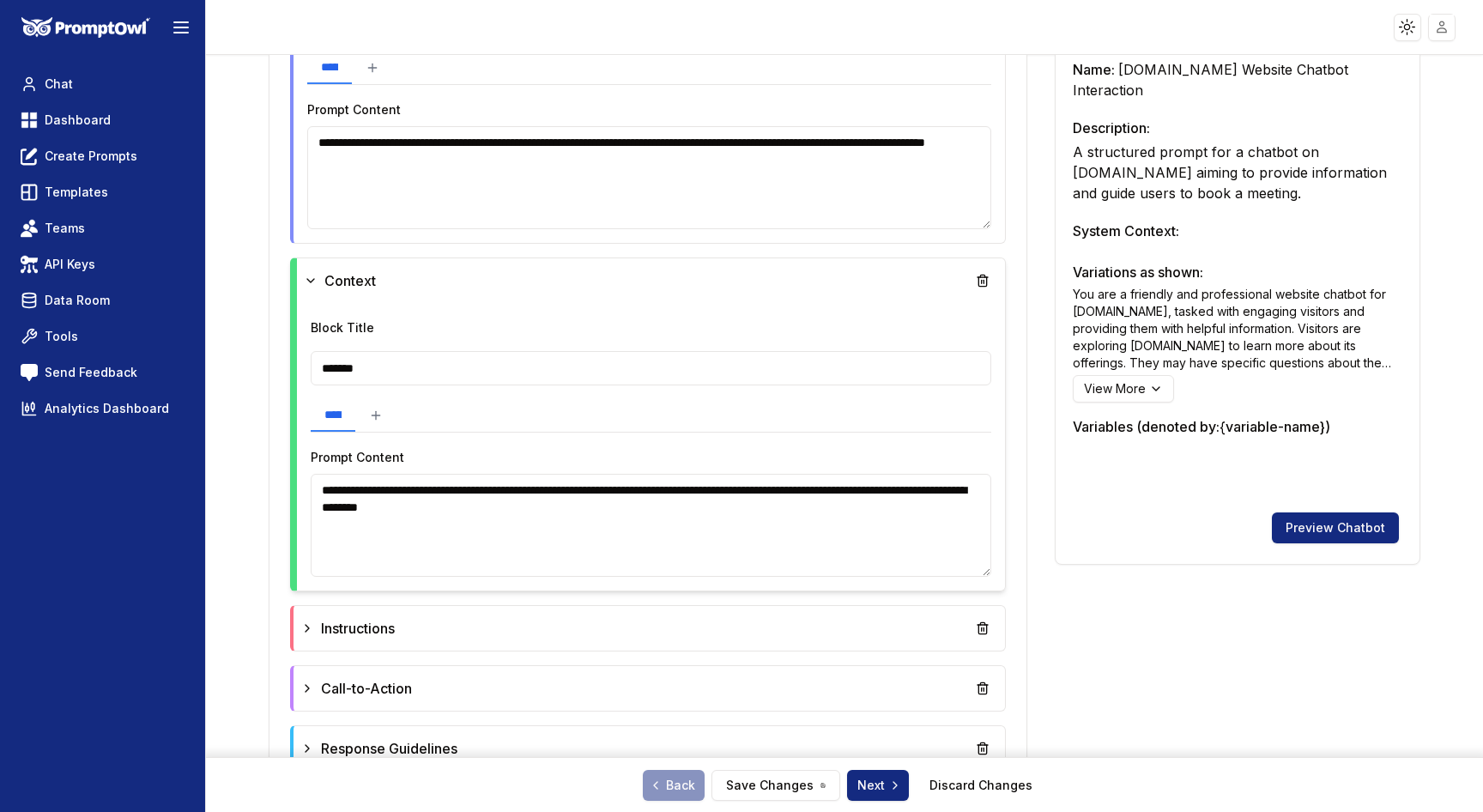
click at [819, 488] on textarea "**********" at bounding box center [651, 525] width 681 height 103
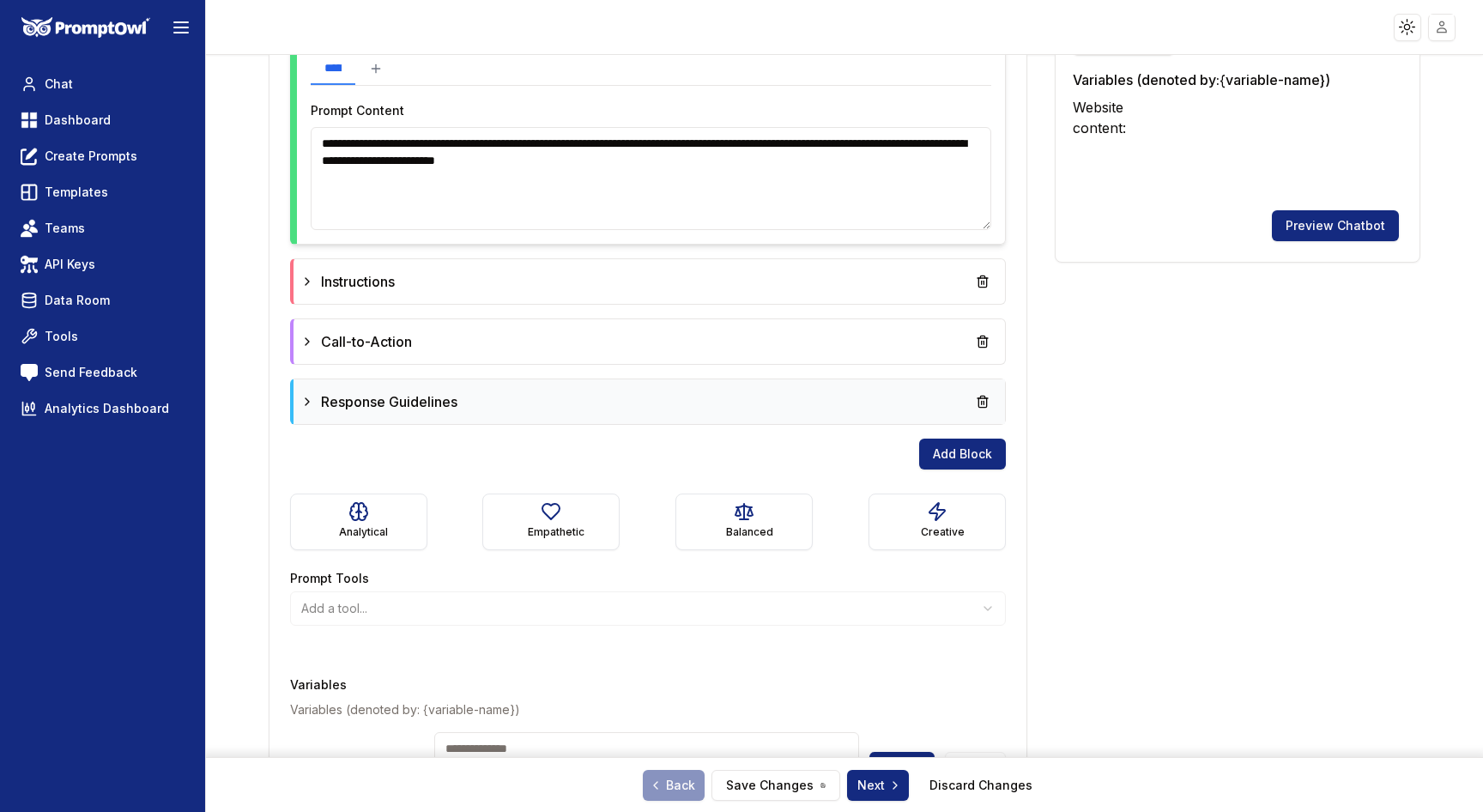
scroll to position [1109, 0]
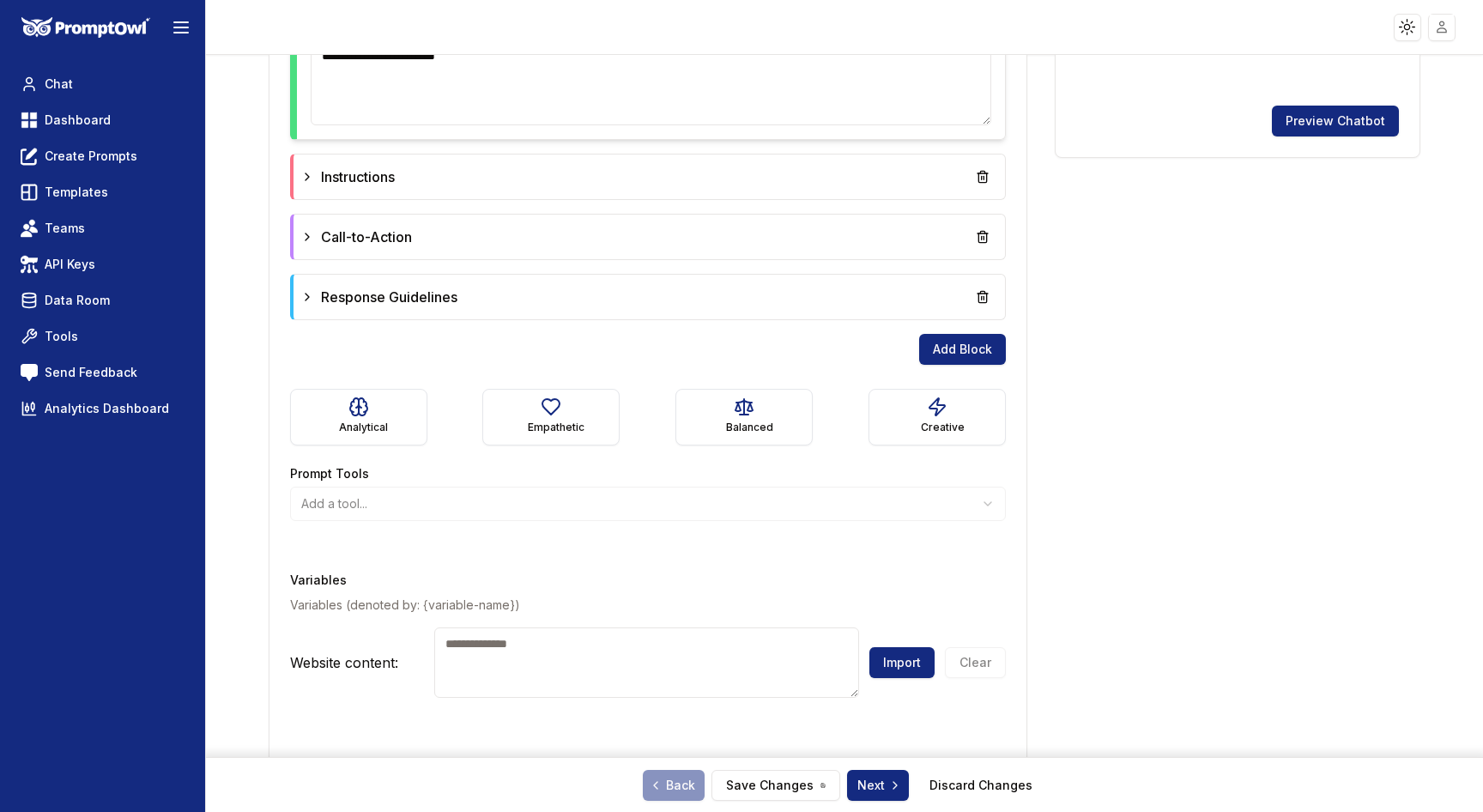
type textarea "**********"
click at [526, 634] on textarea at bounding box center [646, 662] width 425 height 70
click at [913, 649] on button "Import" at bounding box center [902, 662] width 65 height 31
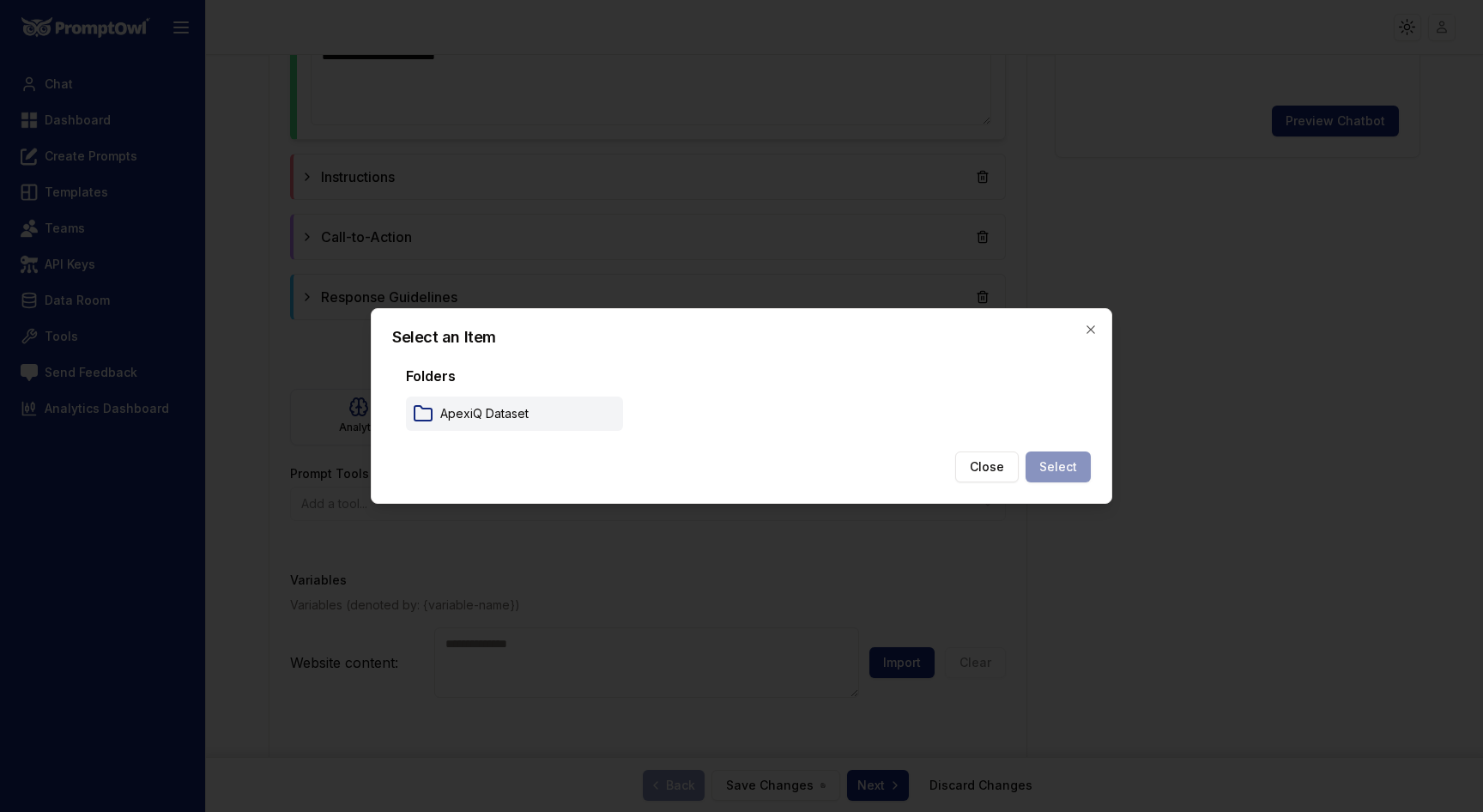
click at [504, 420] on p "ApexiQ Dataset" at bounding box center [484, 414] width 88 height 17
click at [1056, 464] on button "Select" at bounding box center [1058, 467] width 65 height 31
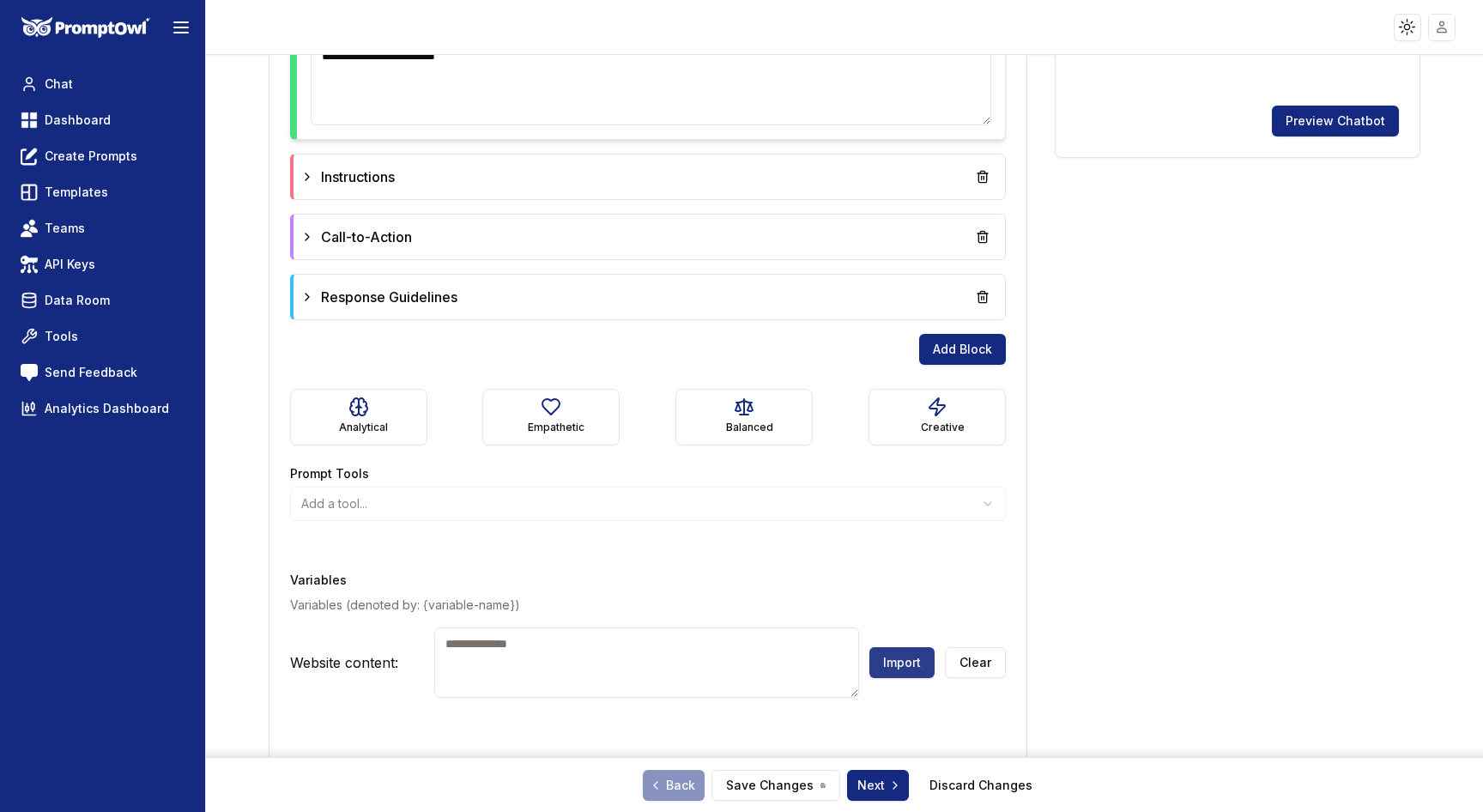
click at [892, 647] on button "Import" at bounding box center [902, 662] width 65 height 31
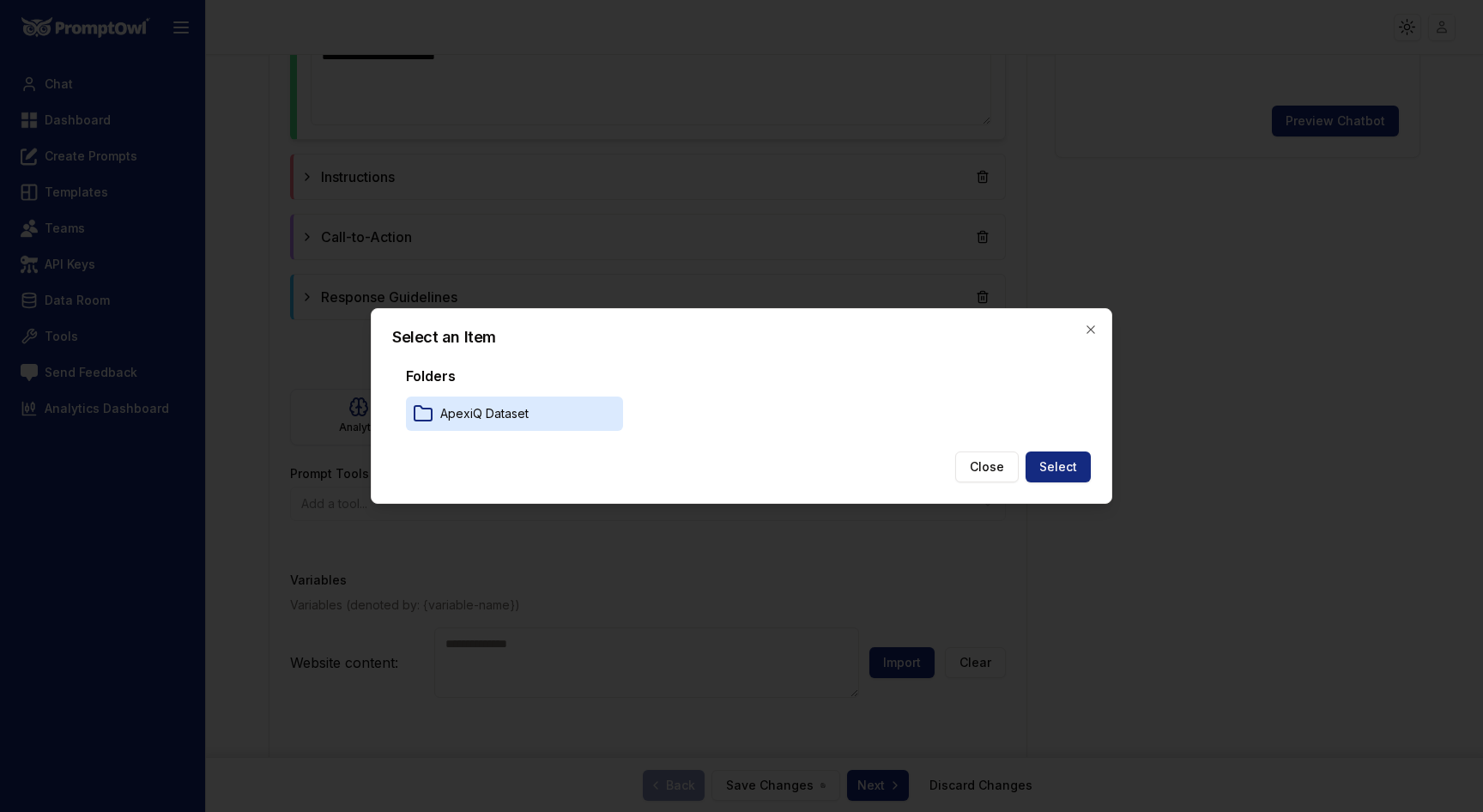
click at [514, 416] on p "ApexiQ Dataset" at bounding box center [484, 414] width 88 height 17
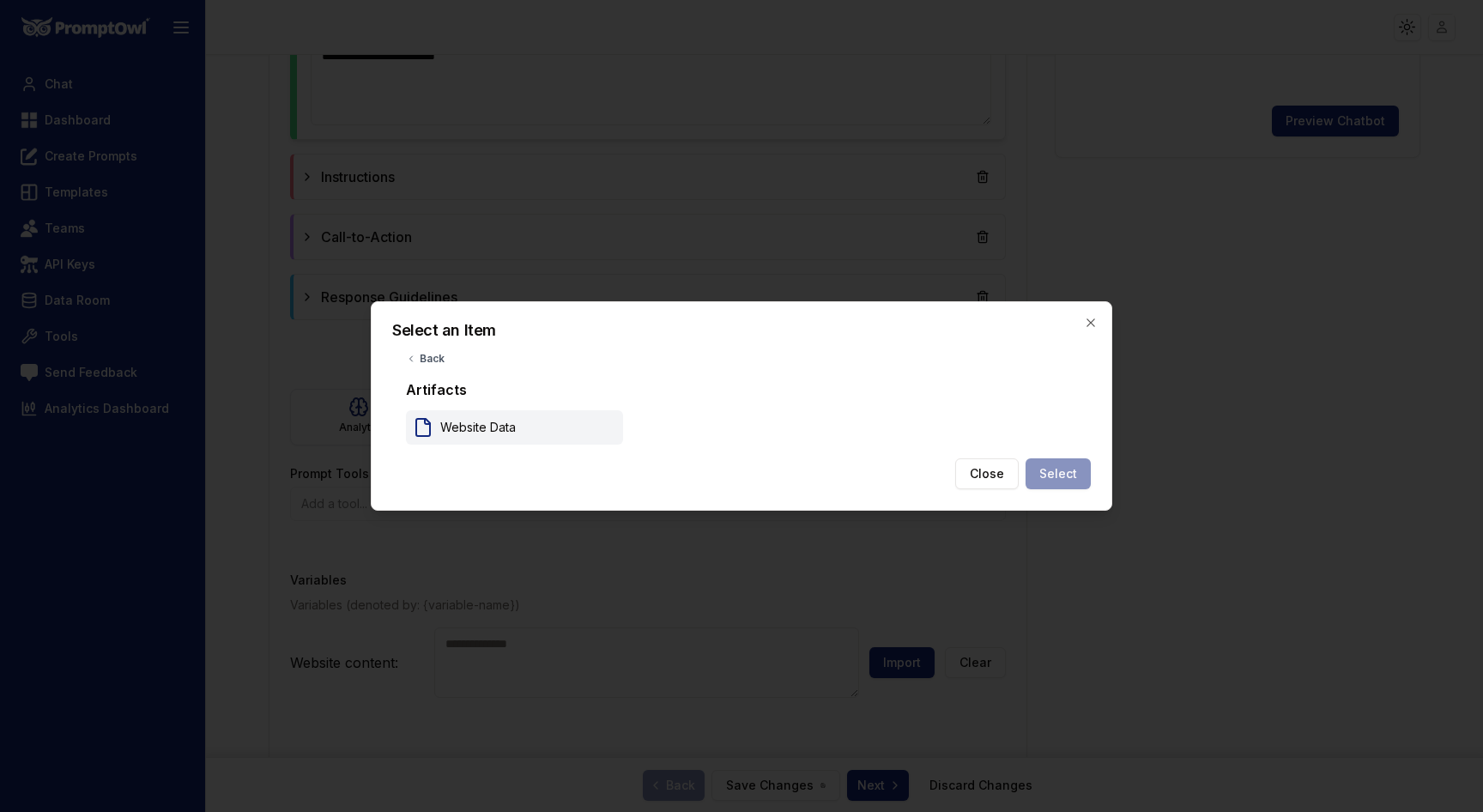
click at [461, 429] on p "Website Data" at bounding box center [479, 427] width 76 height 17
click at [1041, 472] on button "Select" at bounding box center [1058, 474] width 65 height 31
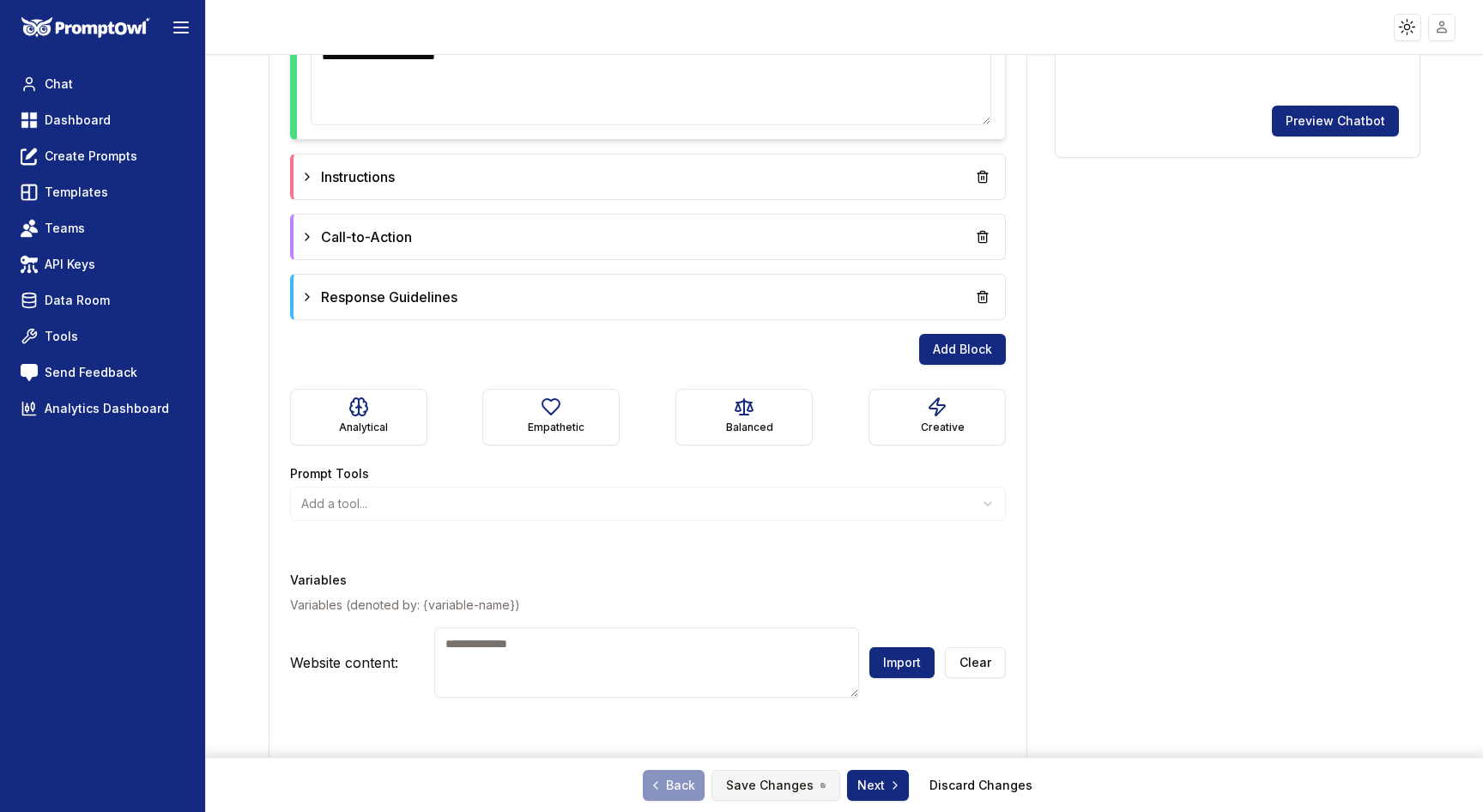
click at [757, 795] on button "Save Changes" at bounding box center [776, 785] width 129 height 31
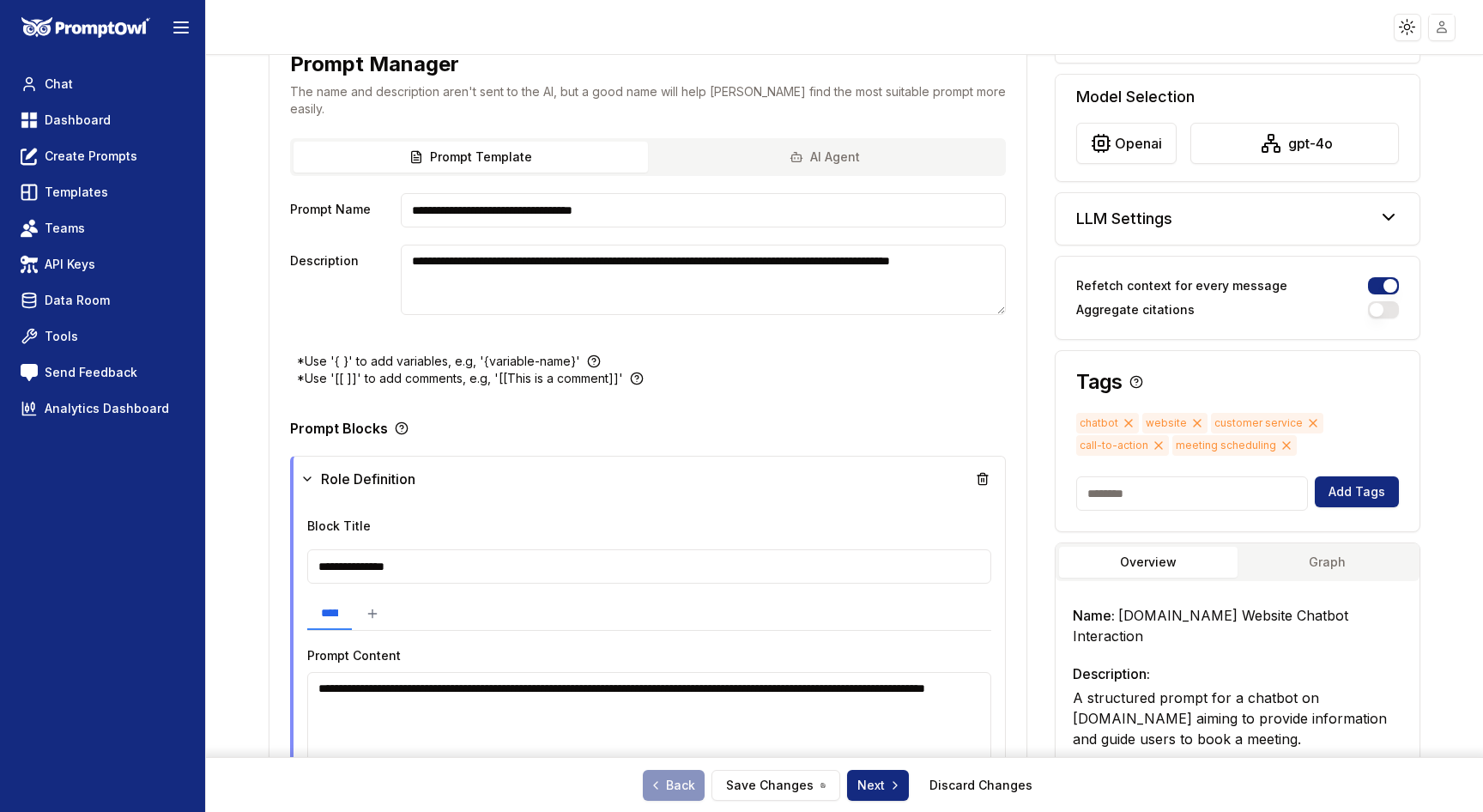
scroll to position [0, 0]
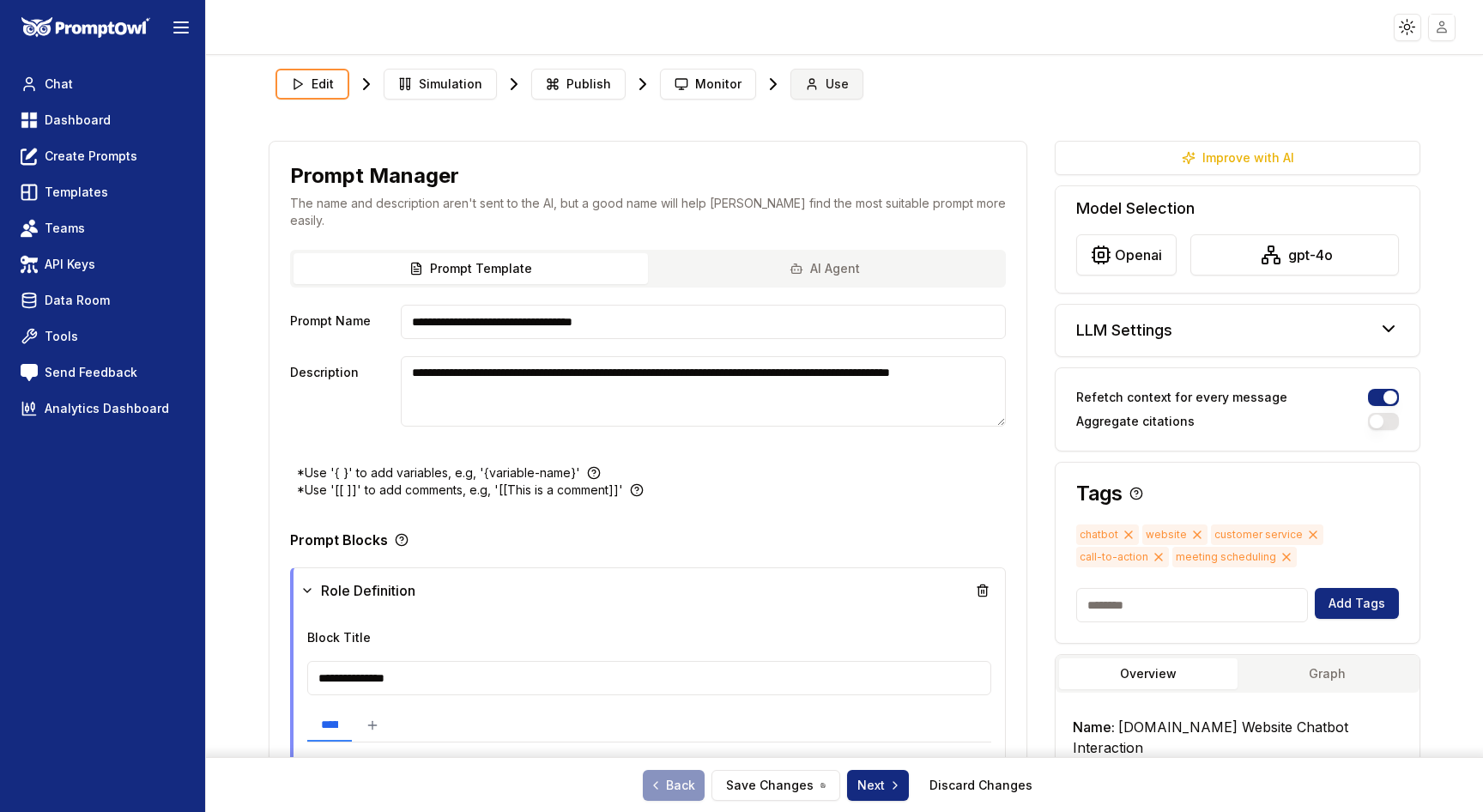
click at [810, 92] on button "Use" at bounding box center [826, 83] width 73 height 31
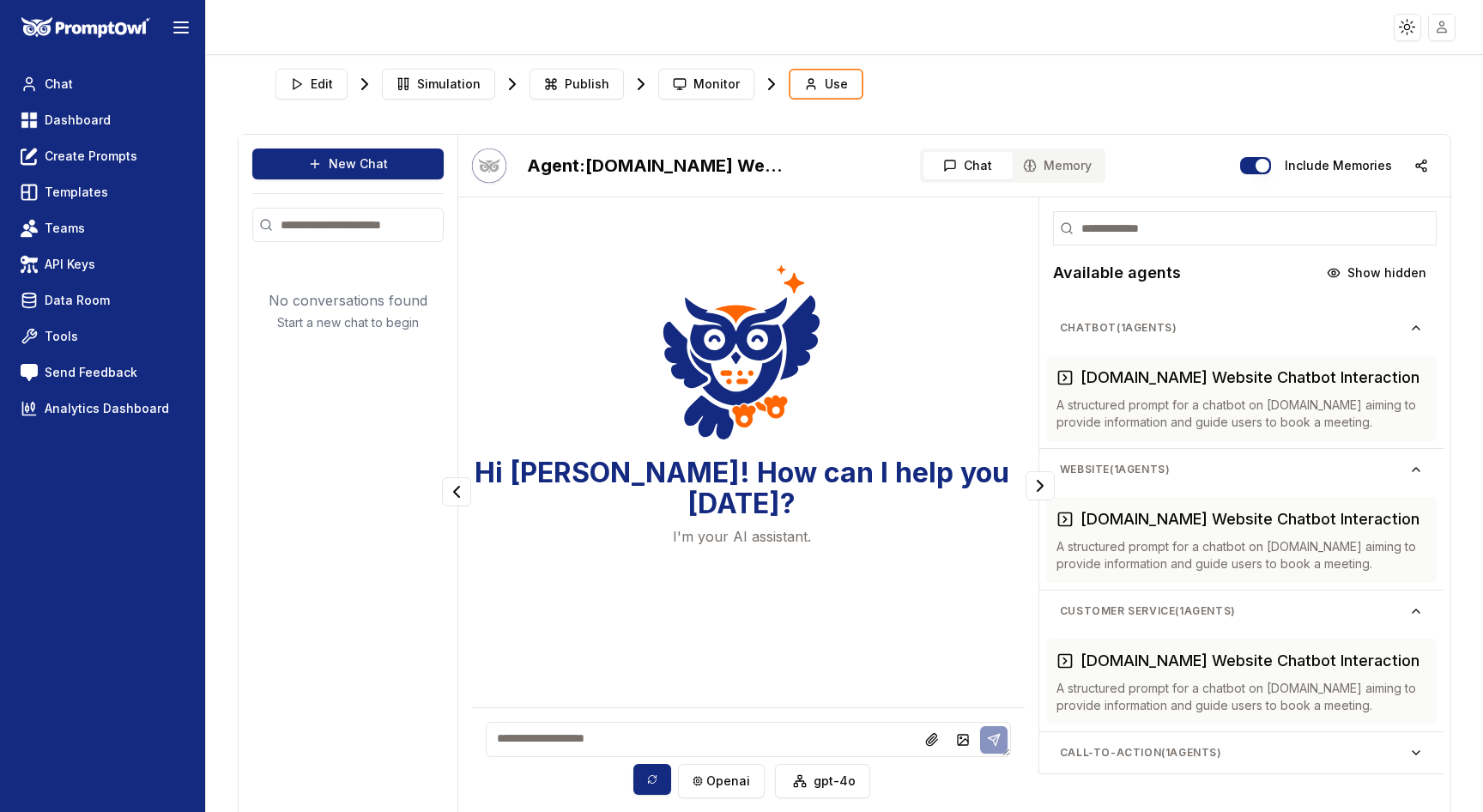
click at [534, 748] on textarea at bounding box center [749, 739] width 525 height 35
type textarea "*"
type textarea "**********"
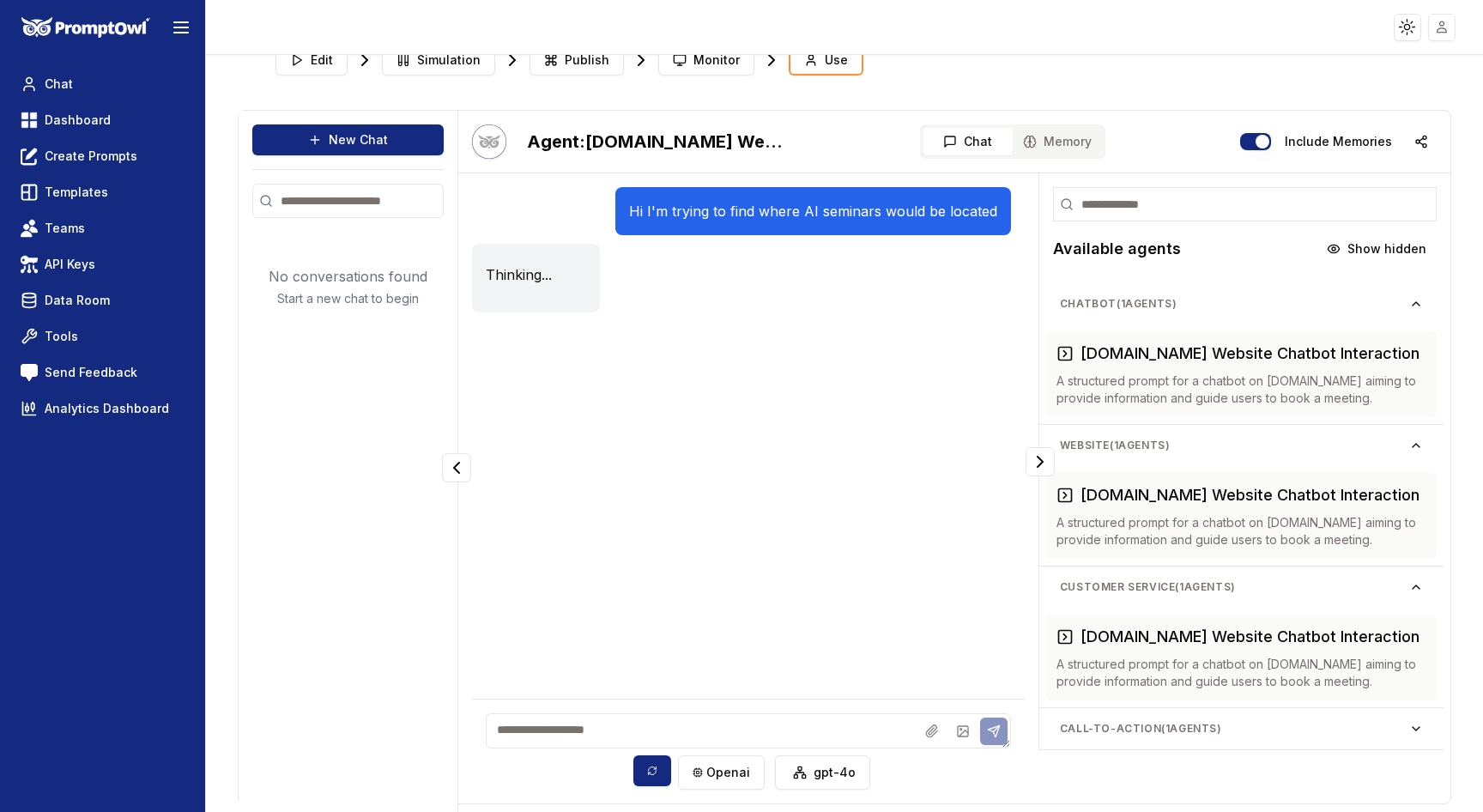
scroll to position [37, 0]
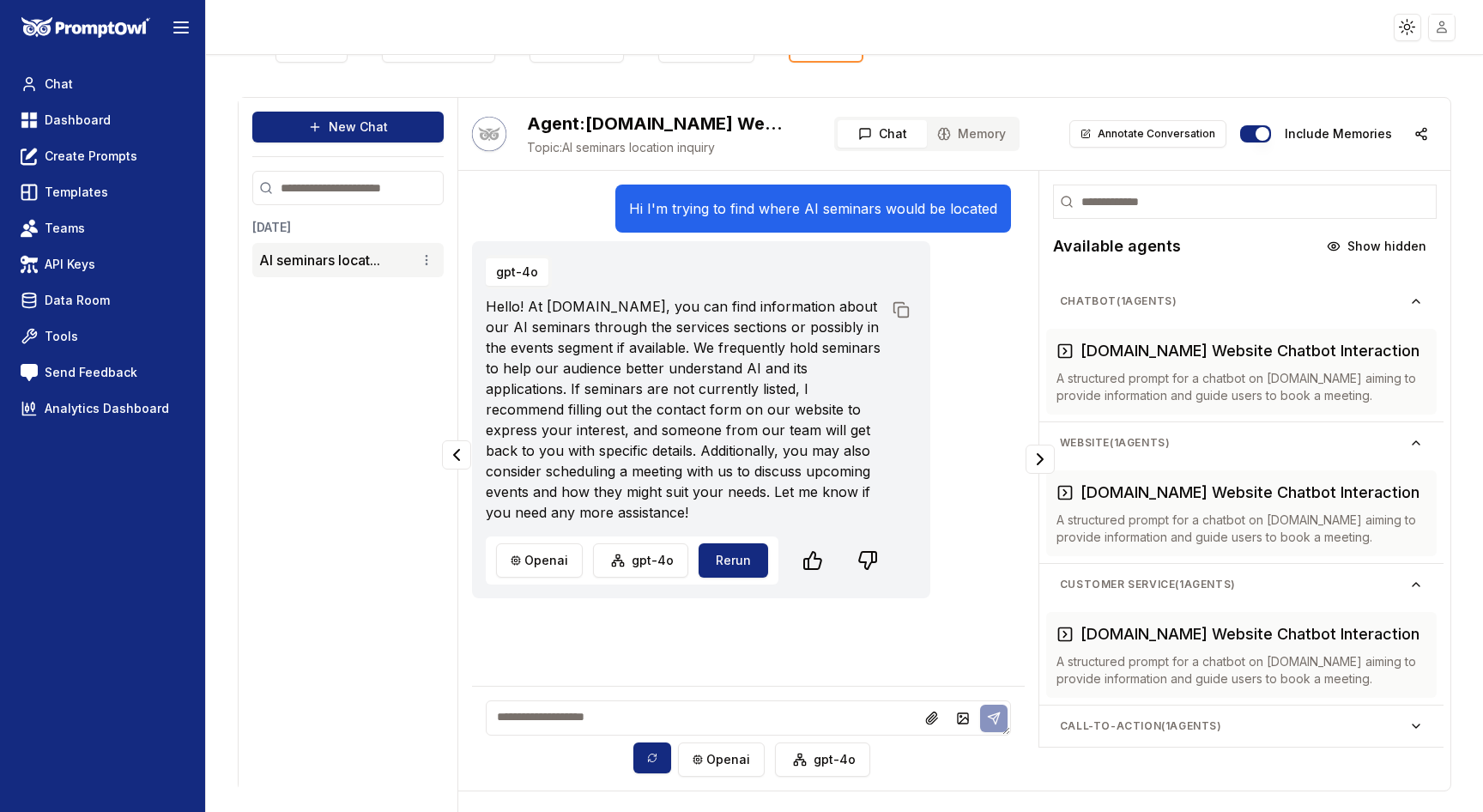
click at [647, 705] on textarea at bounding box center [749, 717] width 525 height 35
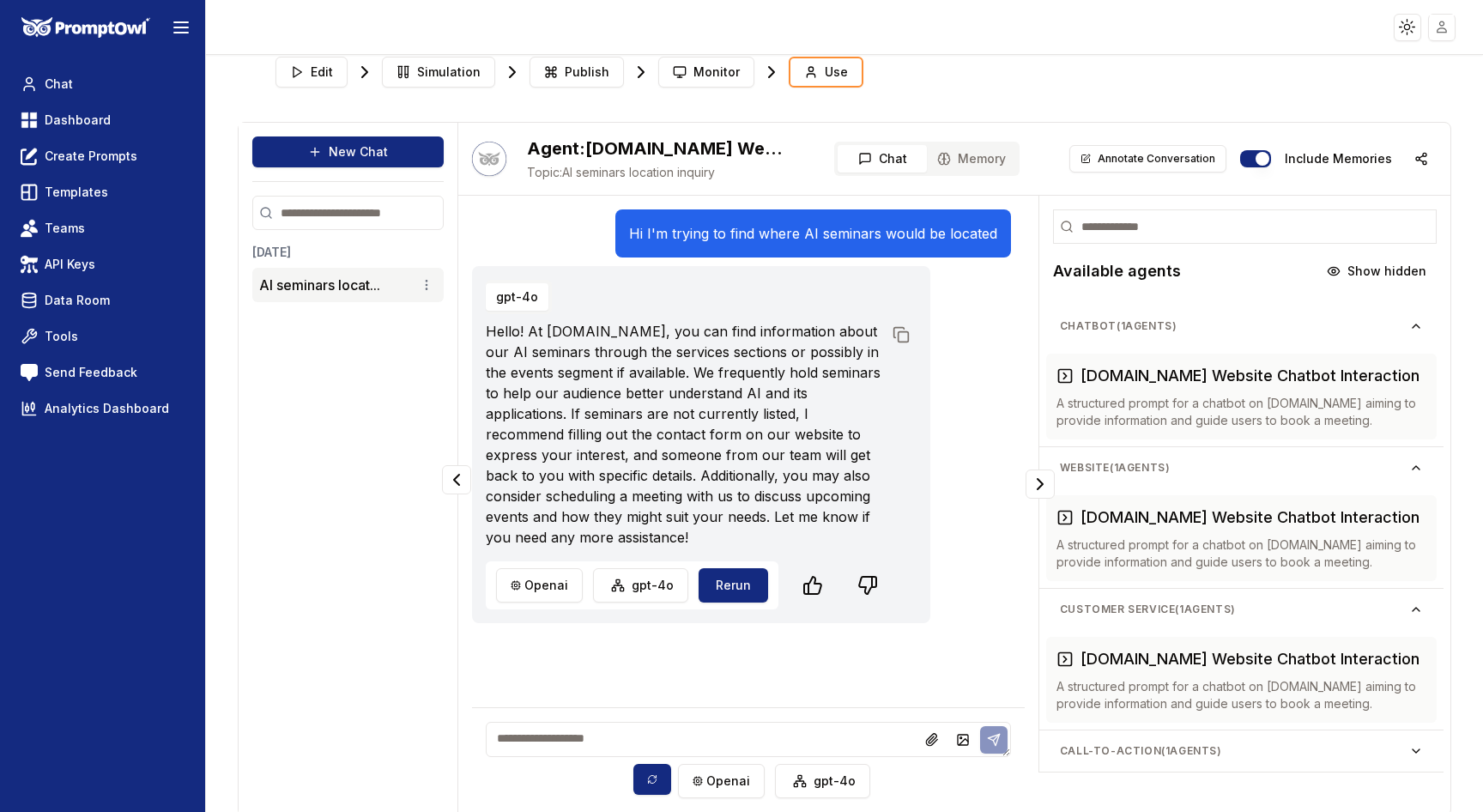
scroll to position [9, 0]
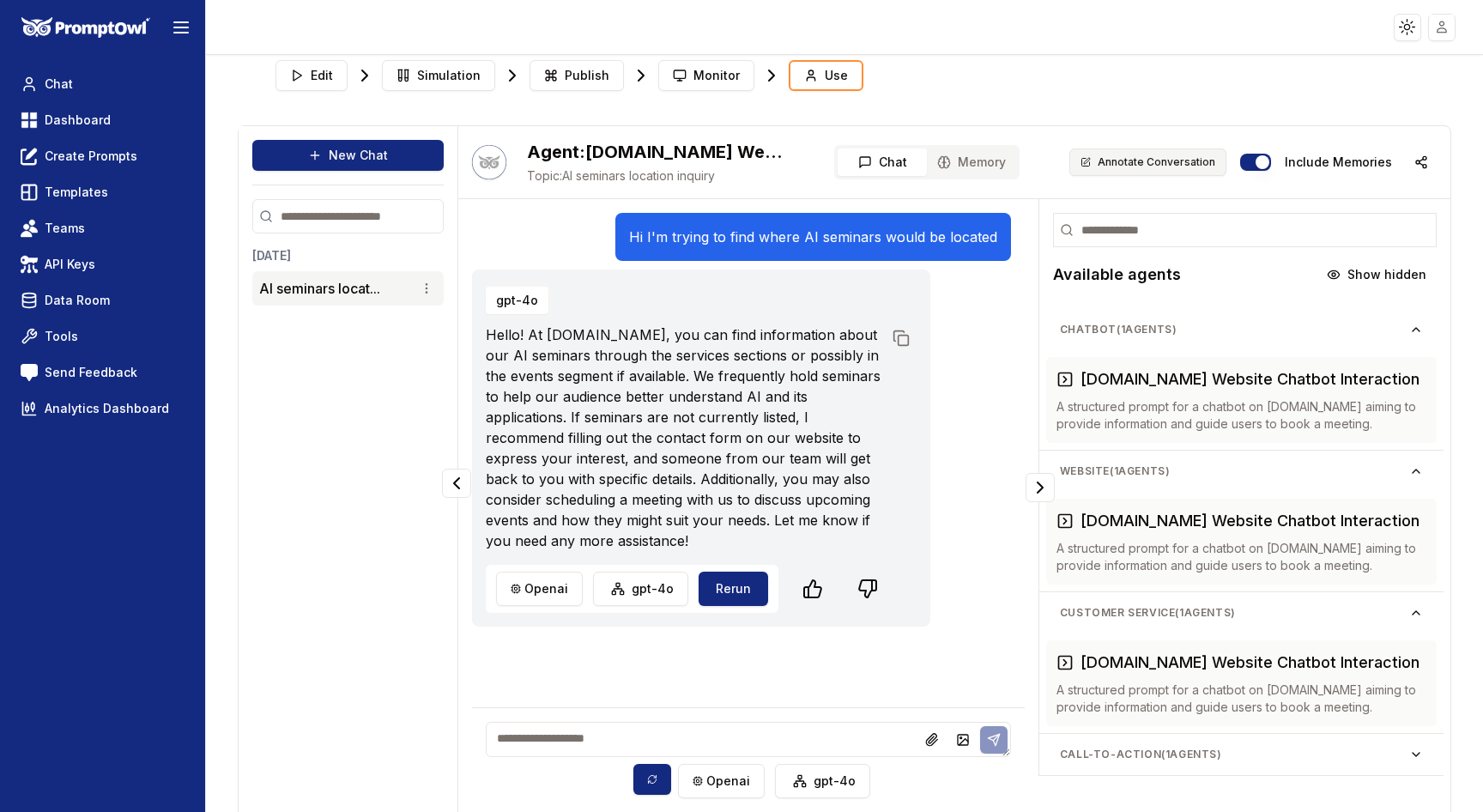
click at [1160, 167] on button "Annotate Conversation" at bounding box center [1148, 162] width 157 height 27
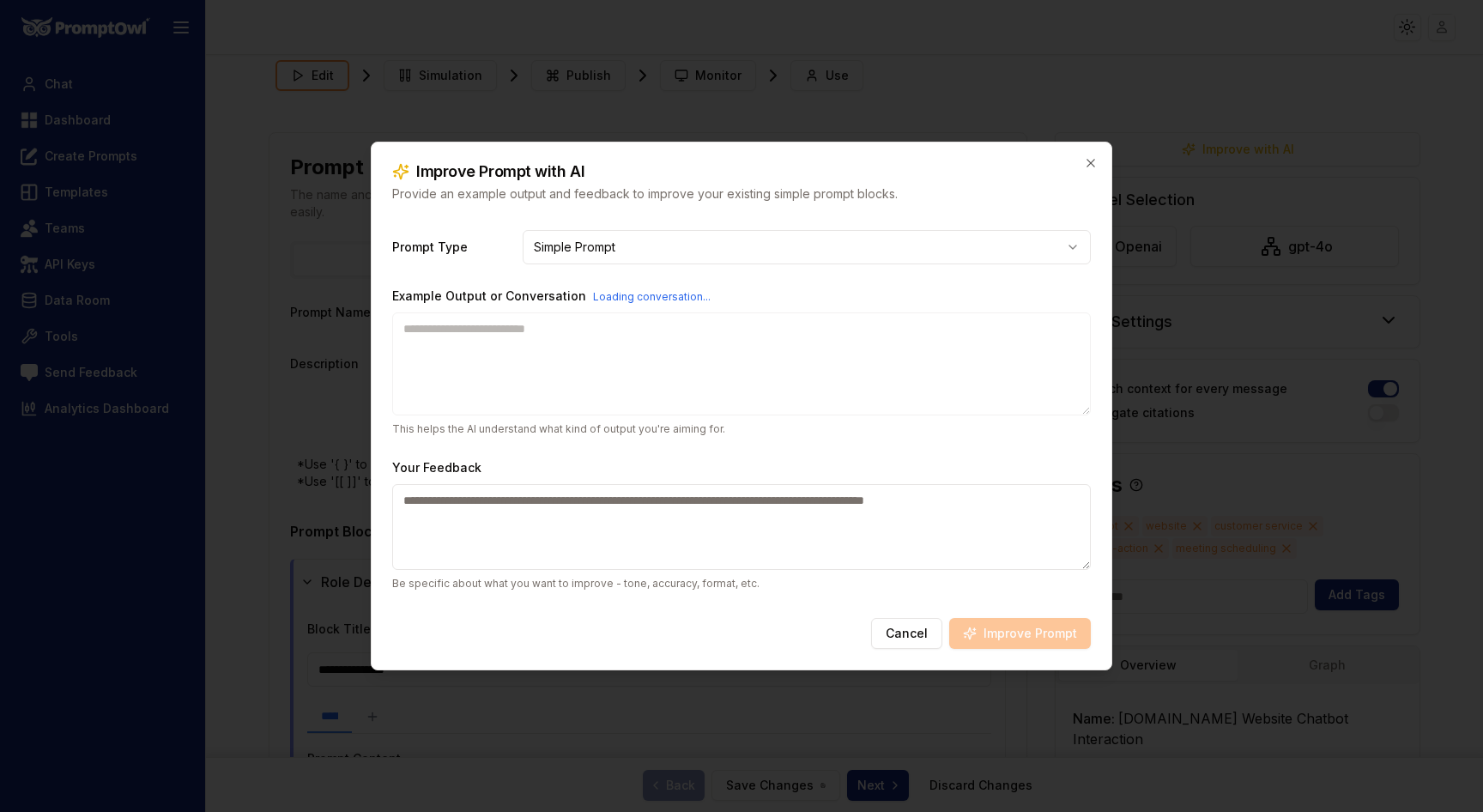
type textarea "*********"
type textarea "**********"
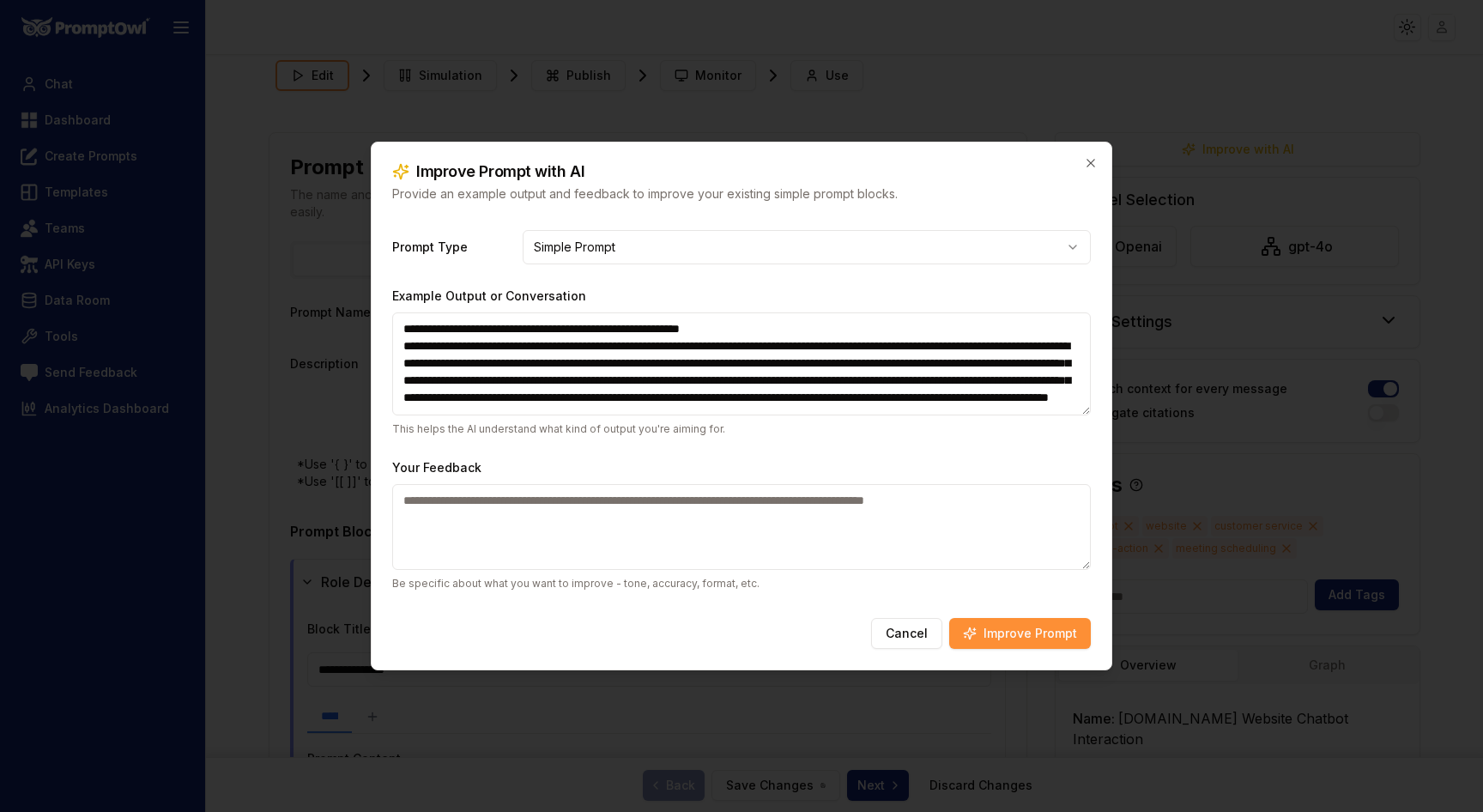
scroll to position [32, 0]
click at [593, 501] on textarea "Your Feedback" at bounding box center [741, 527] width 698 height 86
type textarea "**********"
click at [1033, 636] on button "Improve Prompt" at bounding box center [1020, 633] width 141 height 31
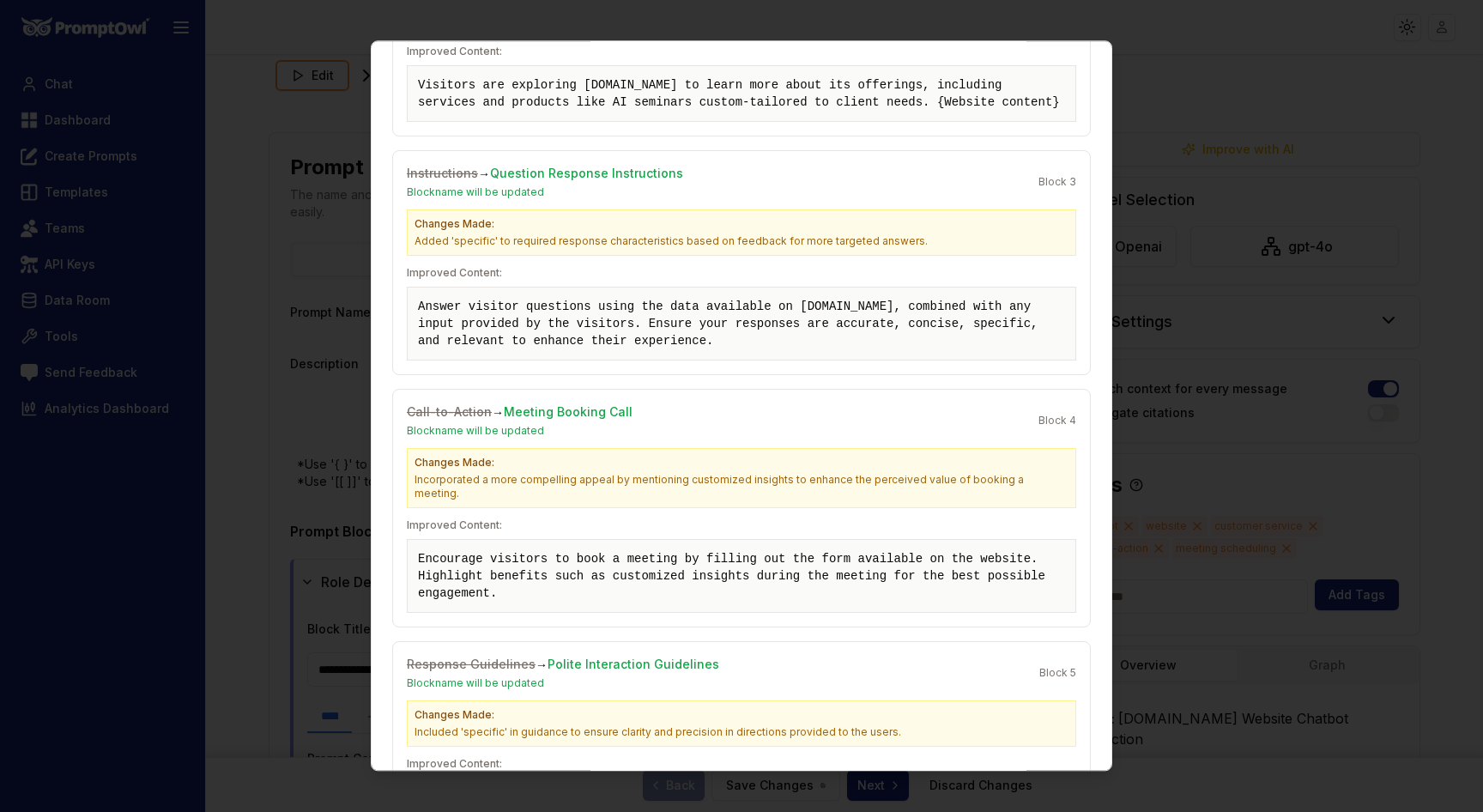
scroll to position [1172, 0]
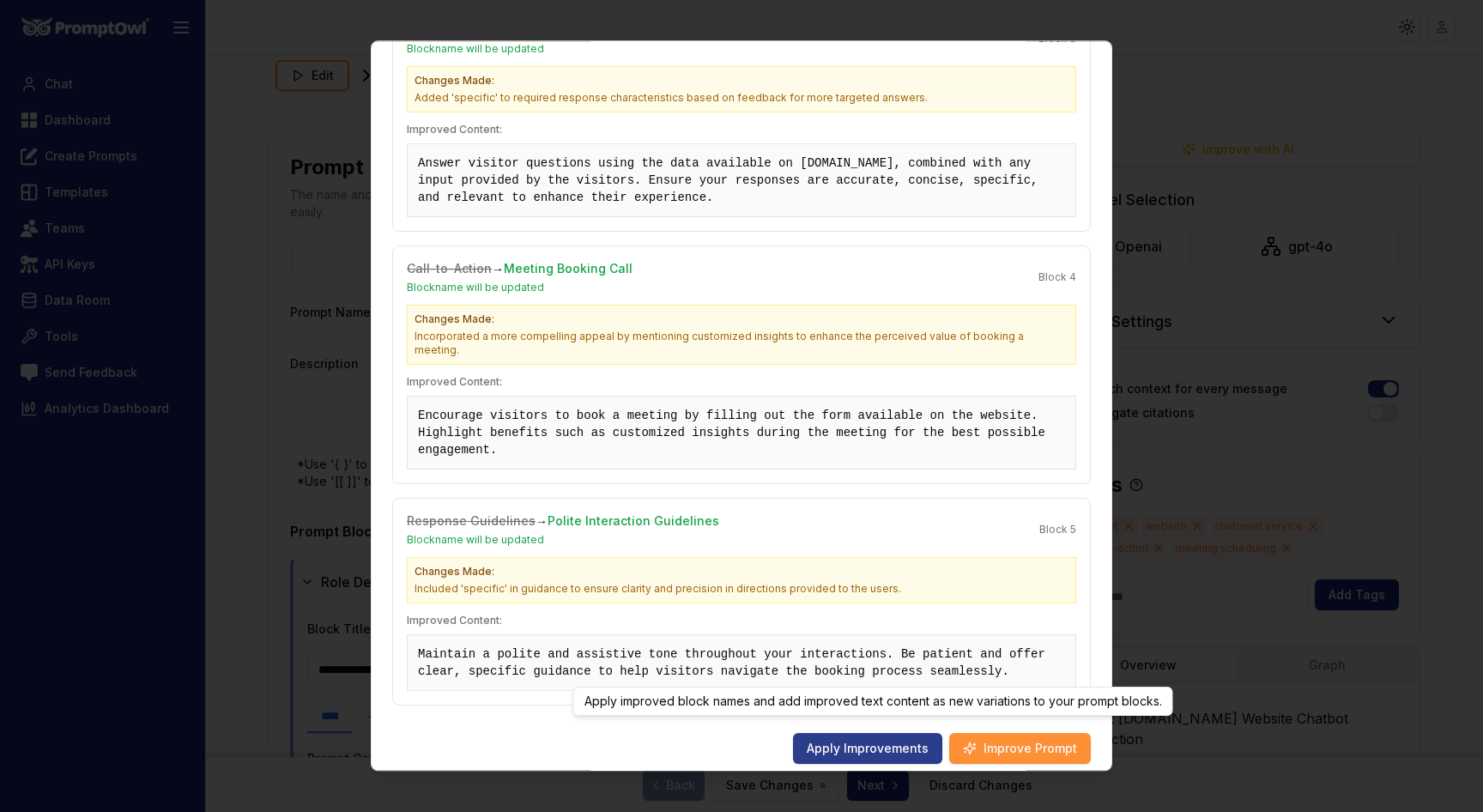
click at [829, 745] on button "Apply Improvements" at bounding box center [868, 749] width 150 height 31
type input "**********"
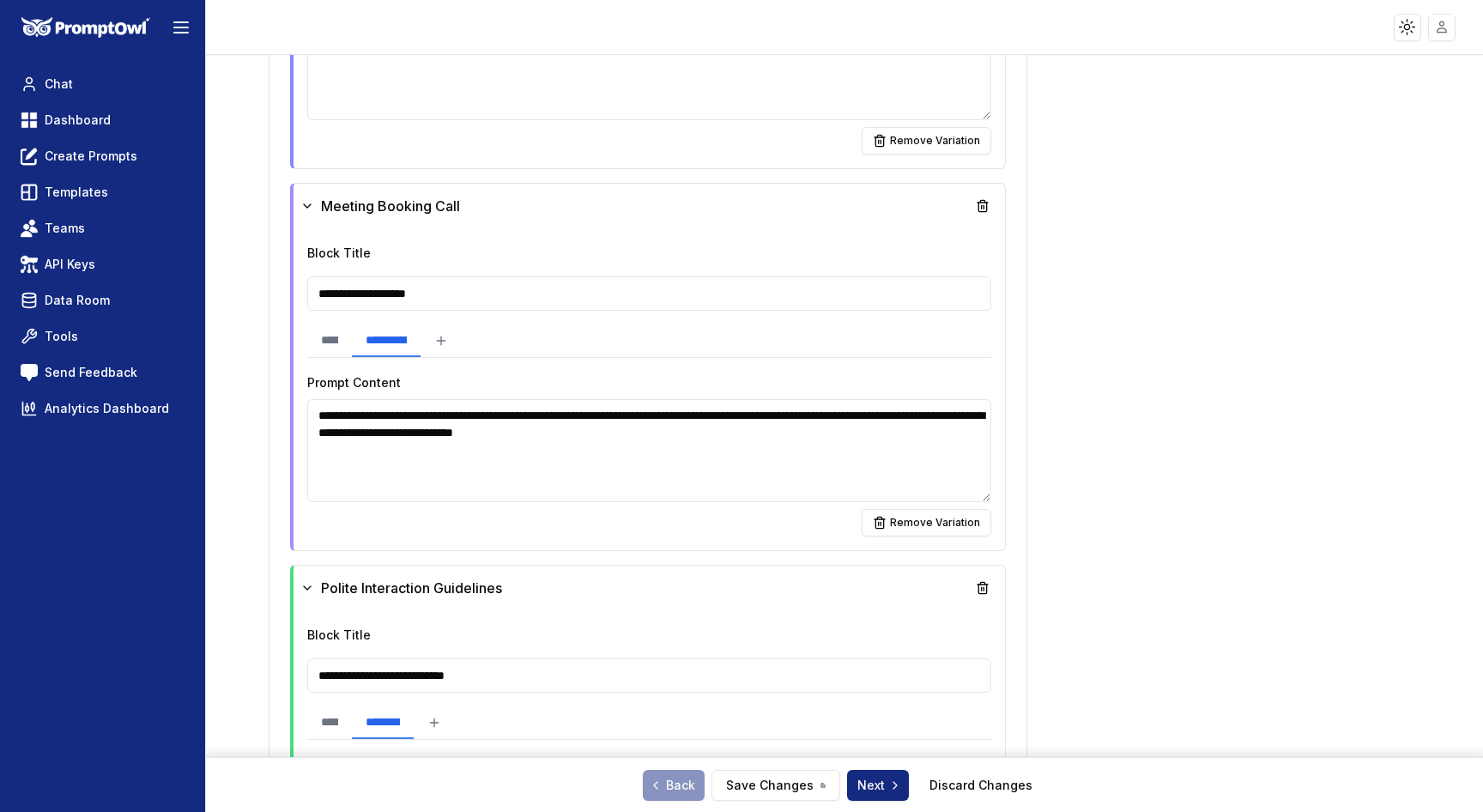
scroll to position [1627, 0]
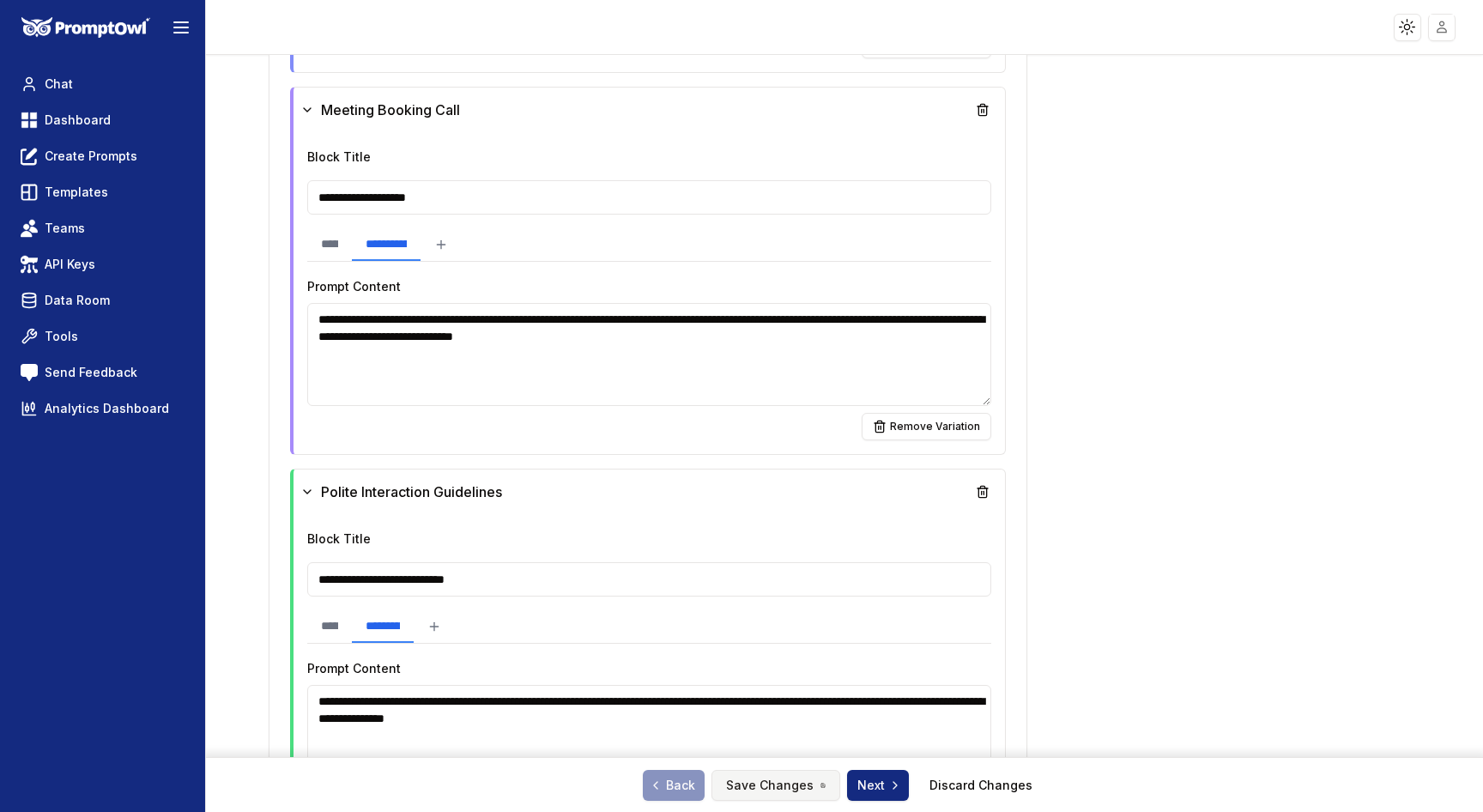
click at [763, 792] on button "Save Changes" at bounding box center [776, 785] width 129 height 31
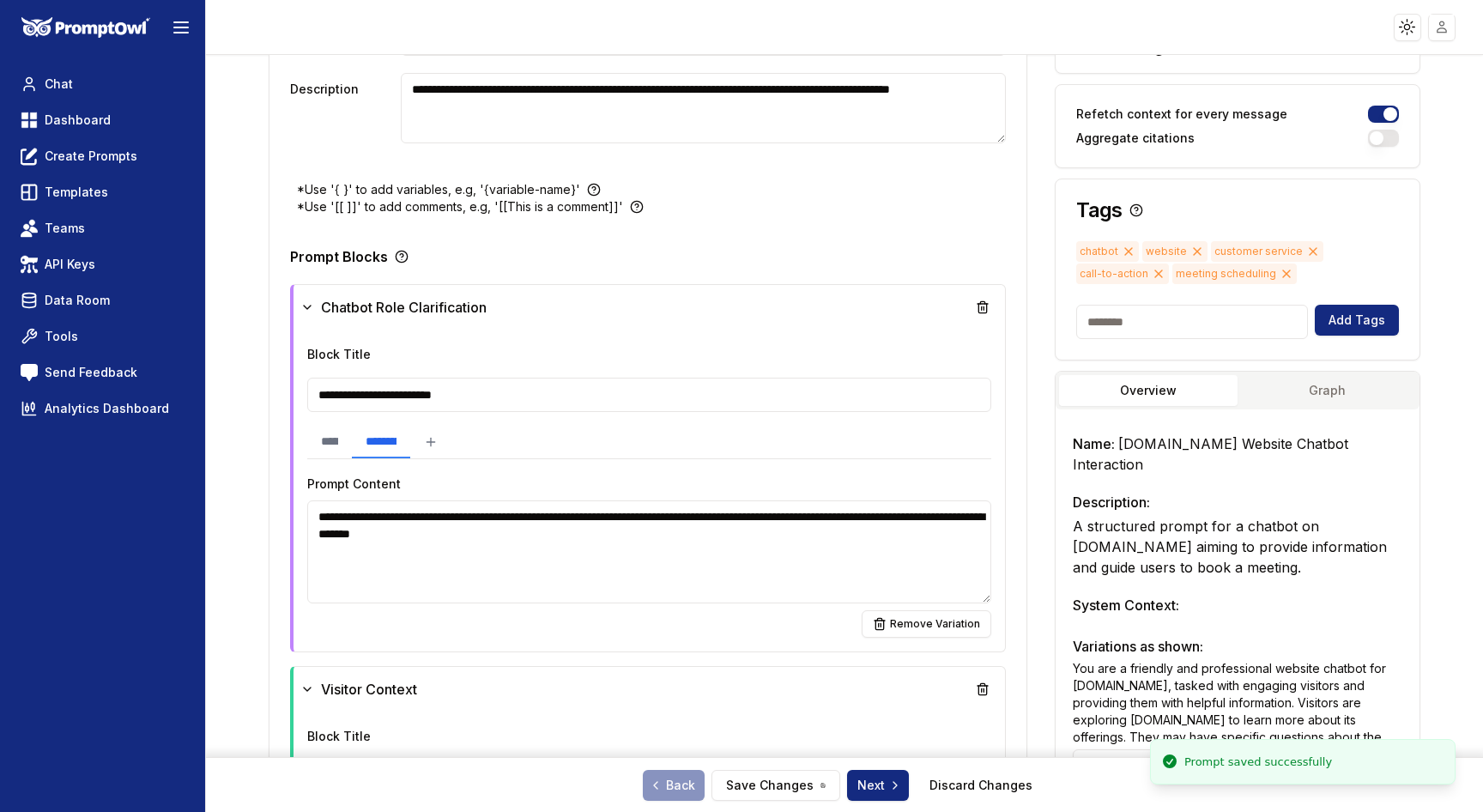
scroll to position [0, 0]
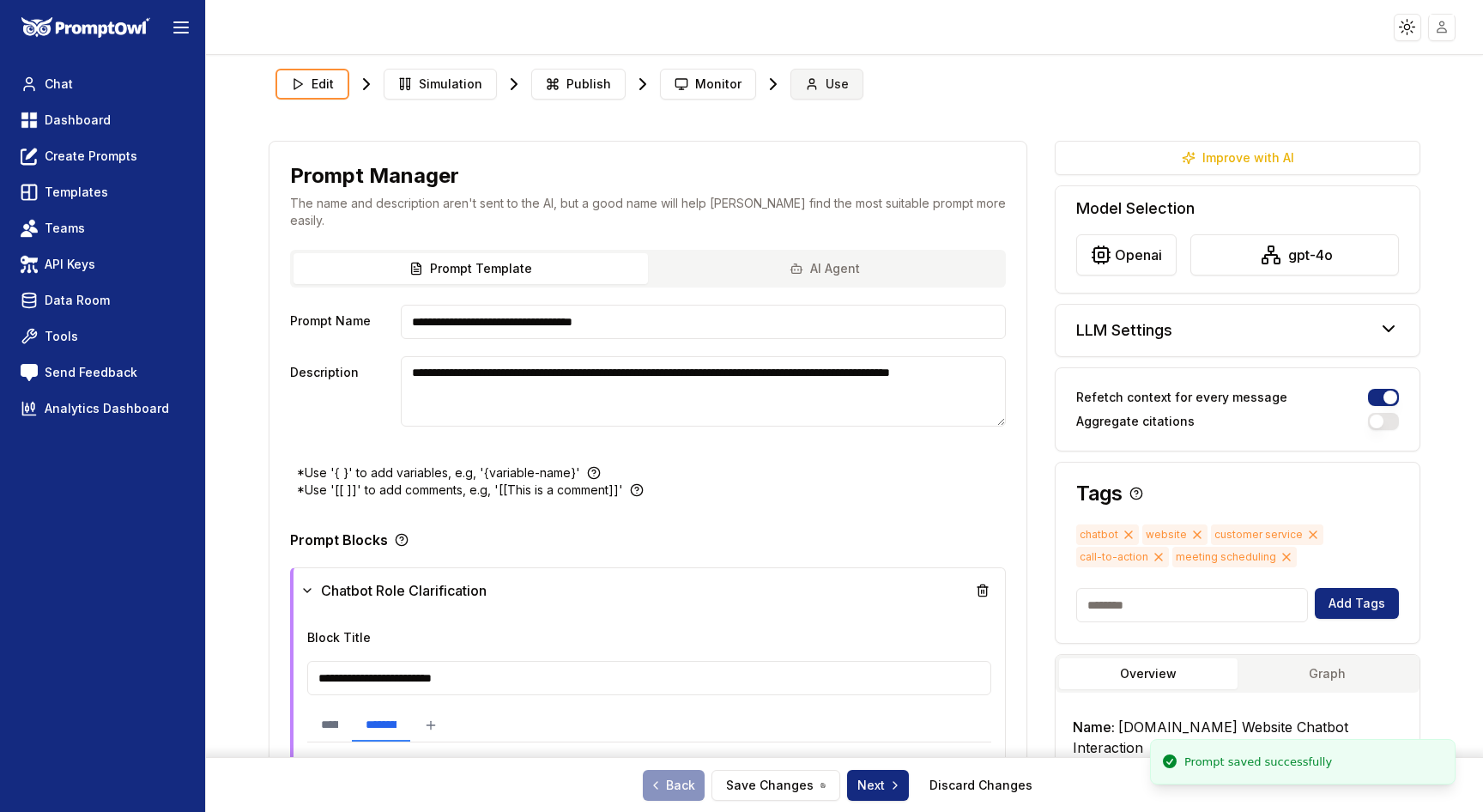
click at [826, 86] on span "Use" at bounding box center [838, 84] width 23 height 17
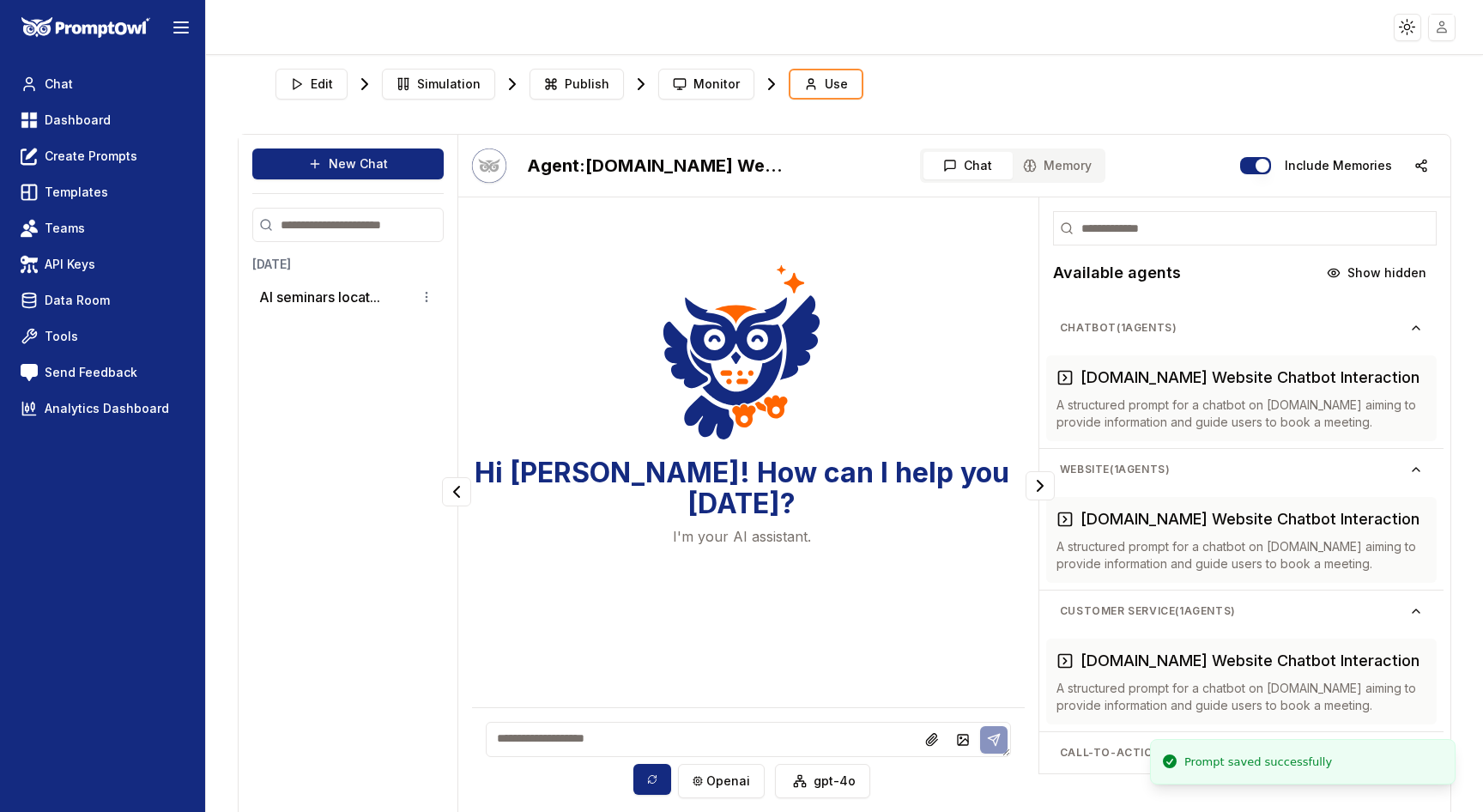
click at [567, 726] on textarea at bounding box center [749, 739] width 525 height 35
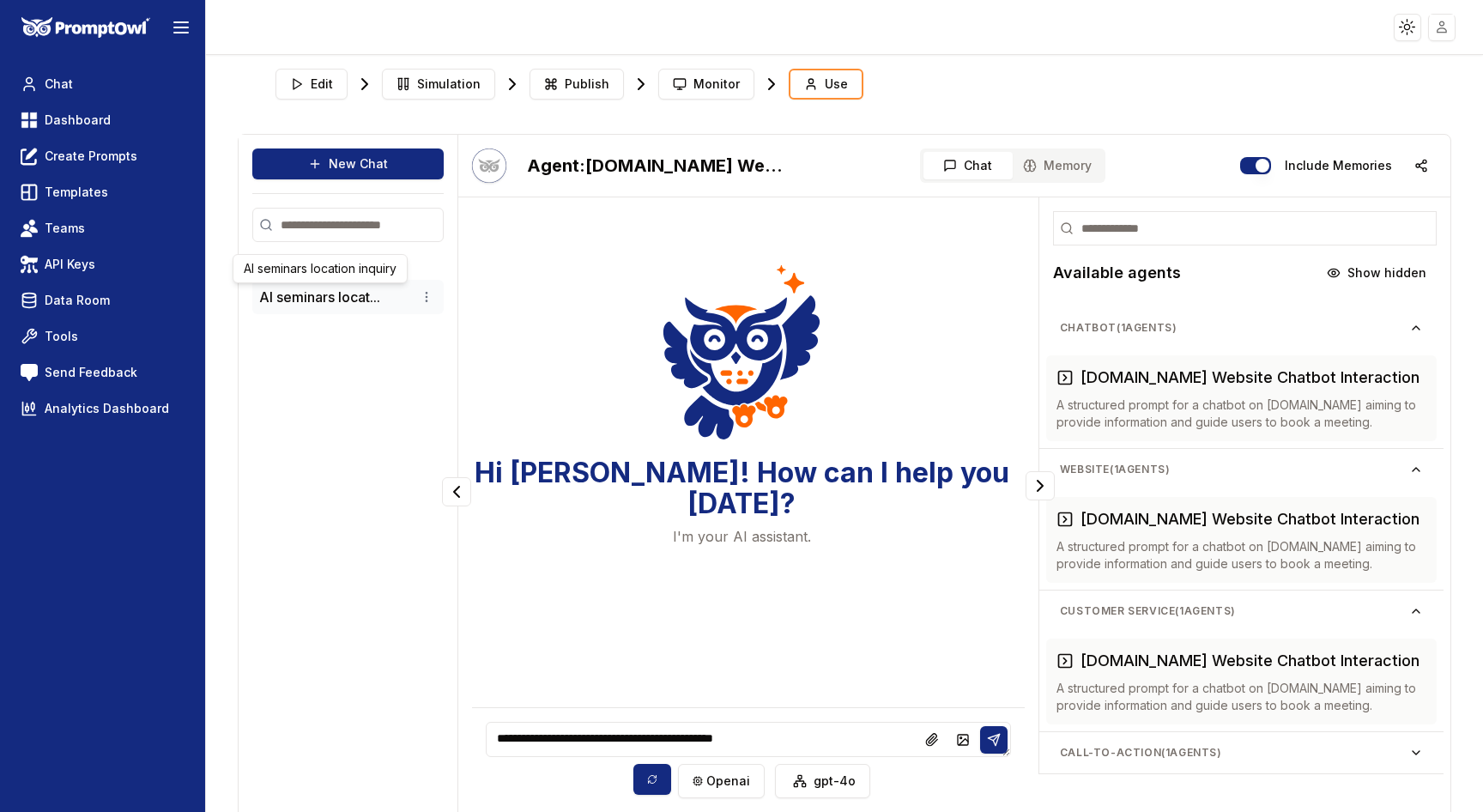
type textarea "**********"
click at [333, 298] on button "AI seminars locat..." at bounding box center [320, 298] width 121 height 21
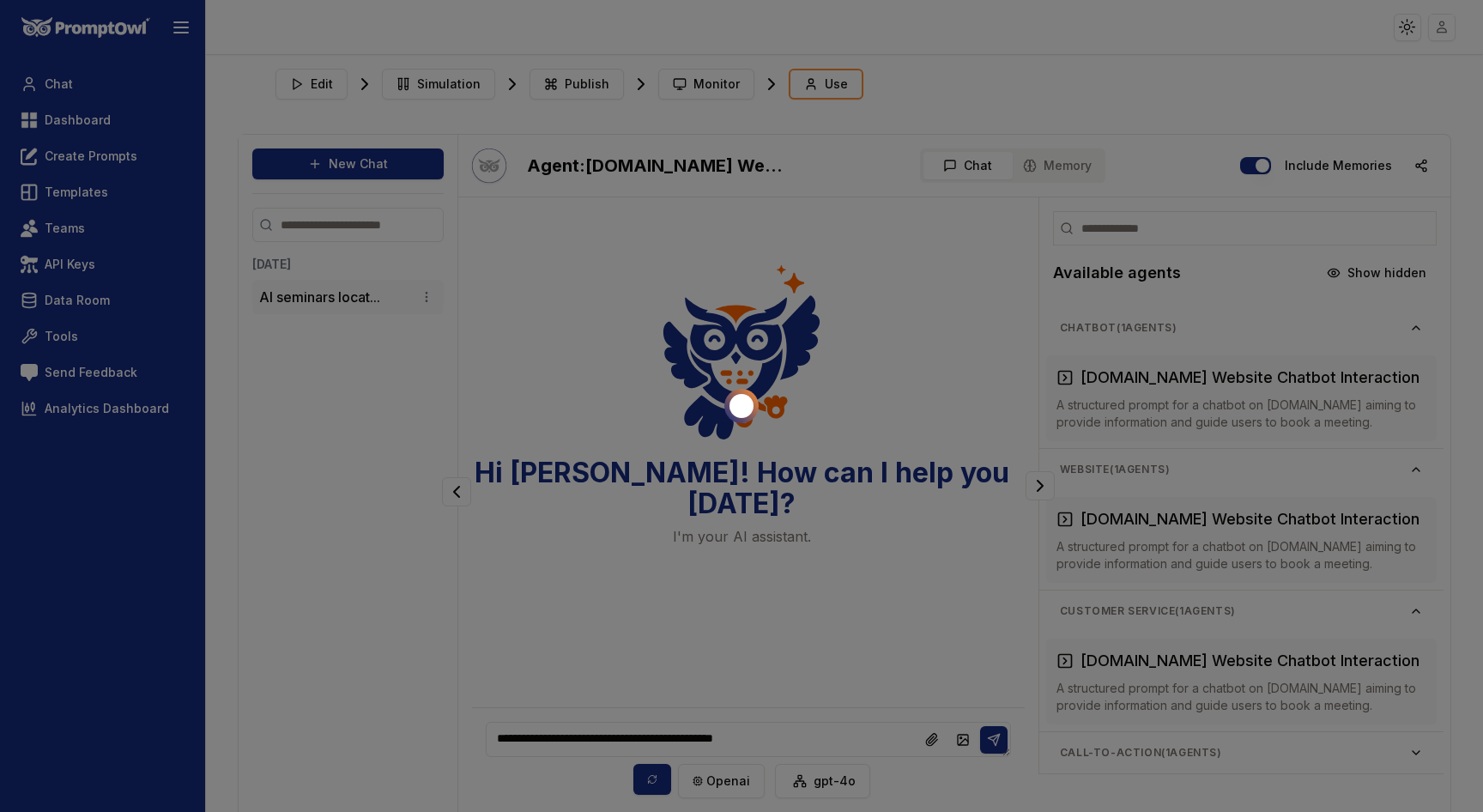
scroll to position [37, 0]
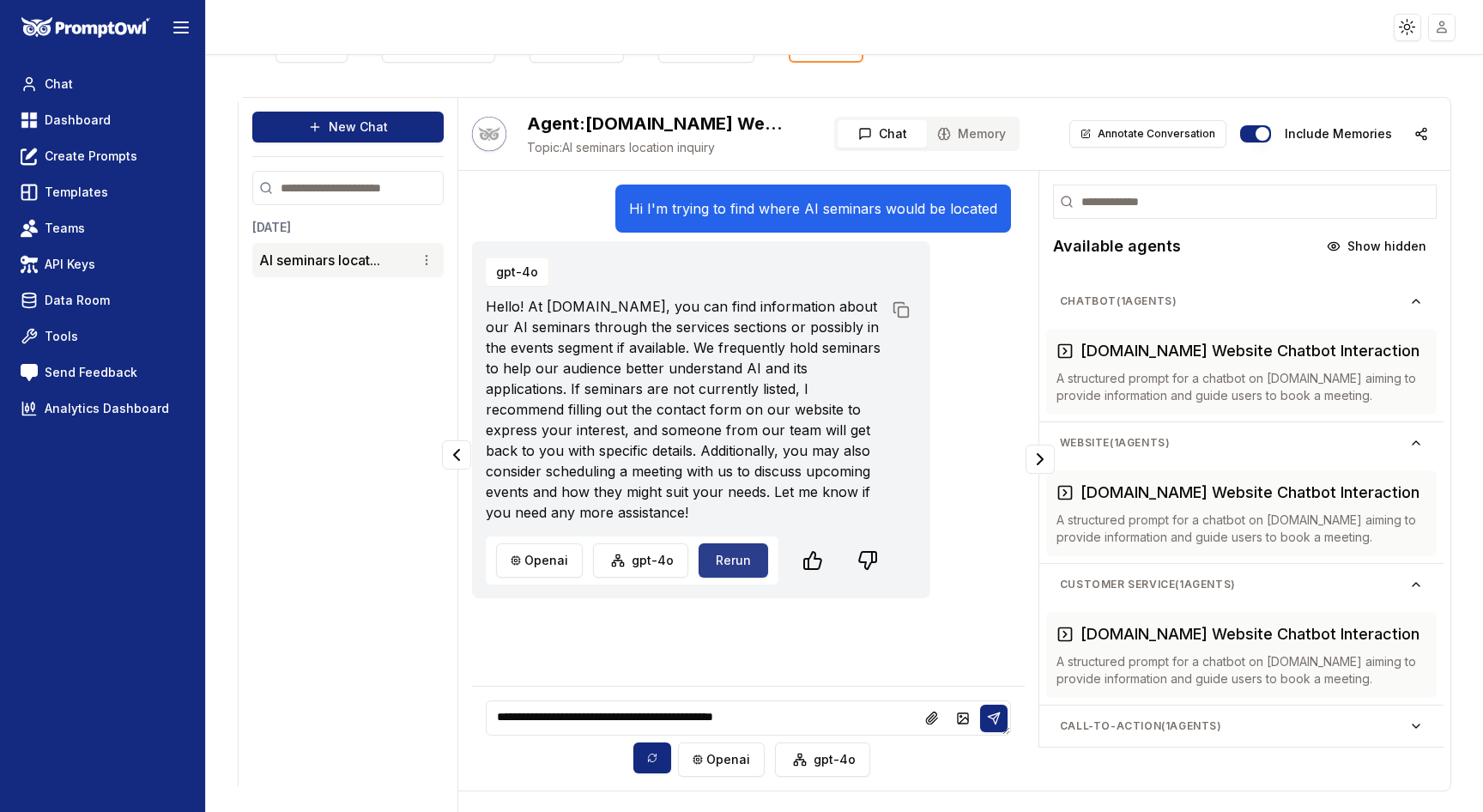
click at [713, 561] on button "Rerun" at bounding box center [732, 560] width 69 height 34
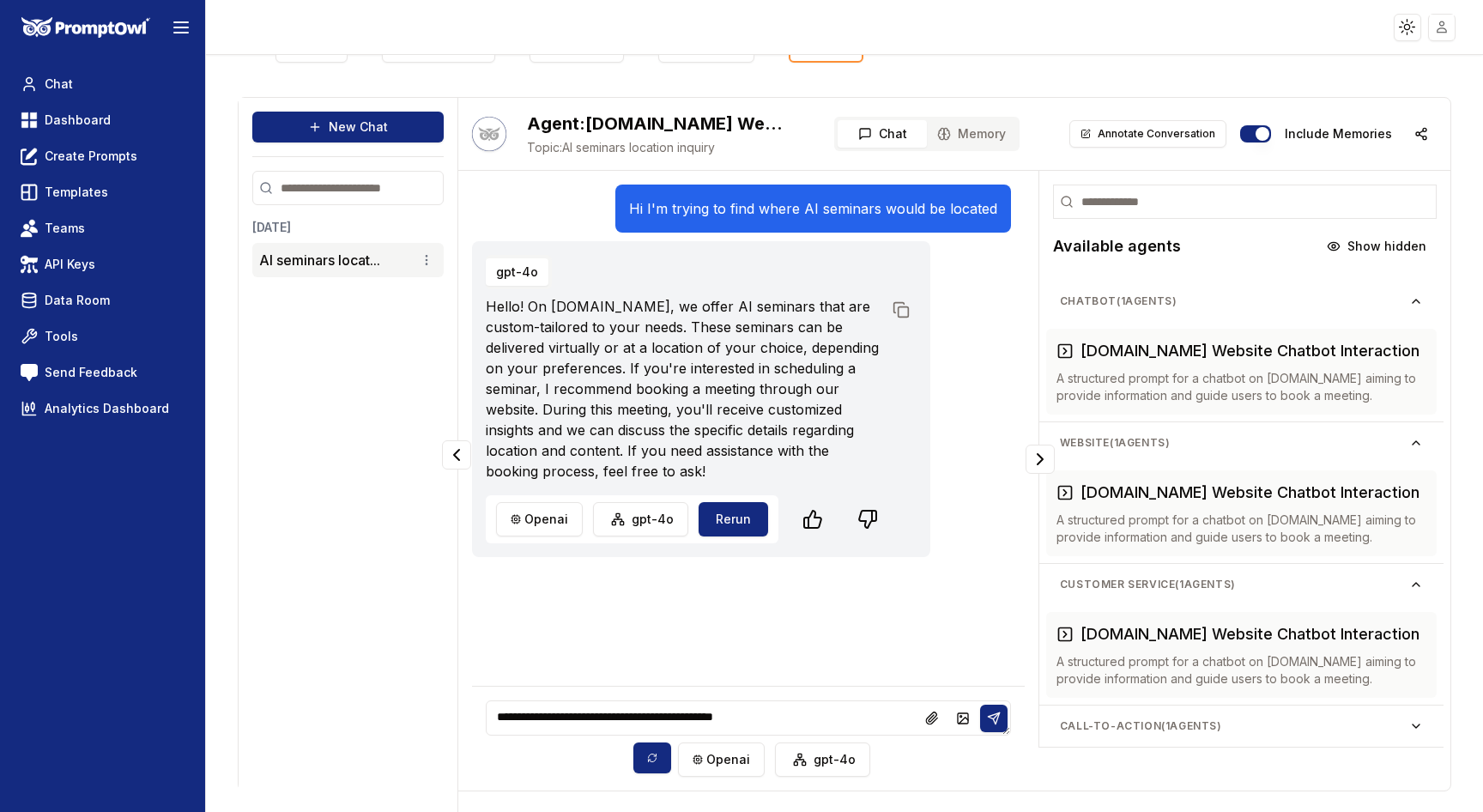
scroll to position [0, 0]
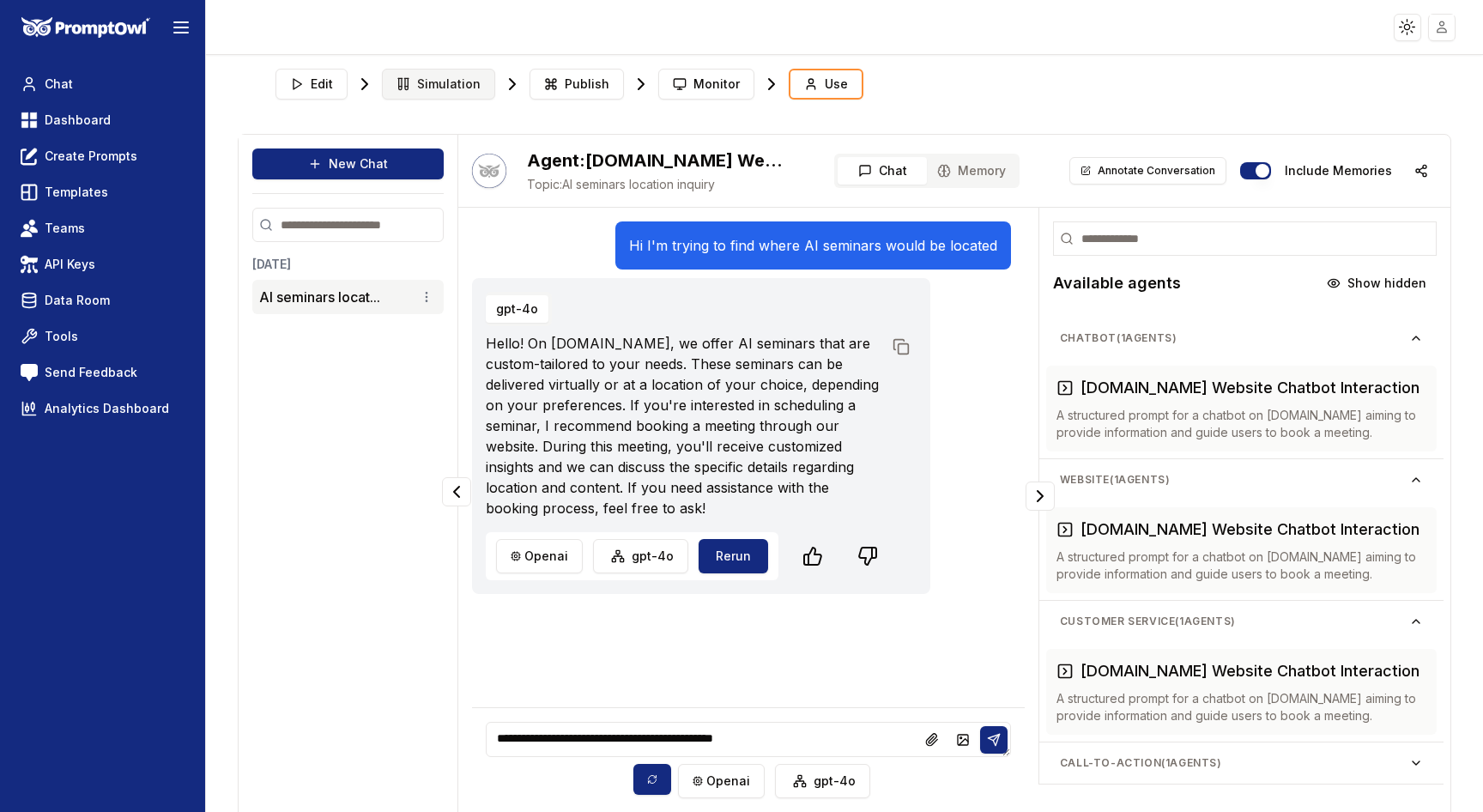
click at [443, 92] on span "Simulation" at bounding box center [448, 84] width 63 height 17
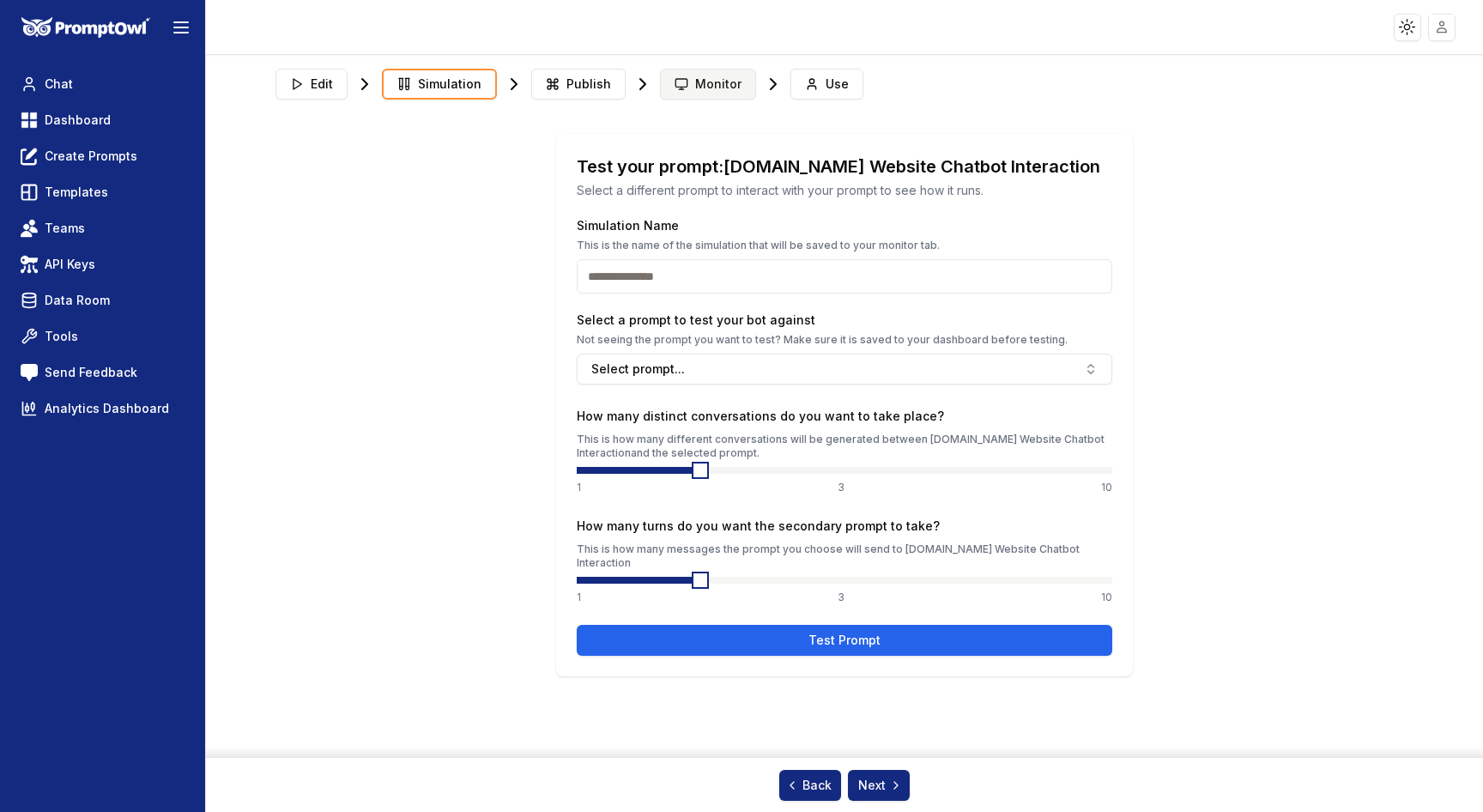
click at [714, 86] on span "Monitor" at bounding box center [718, 84] width 46 height 17
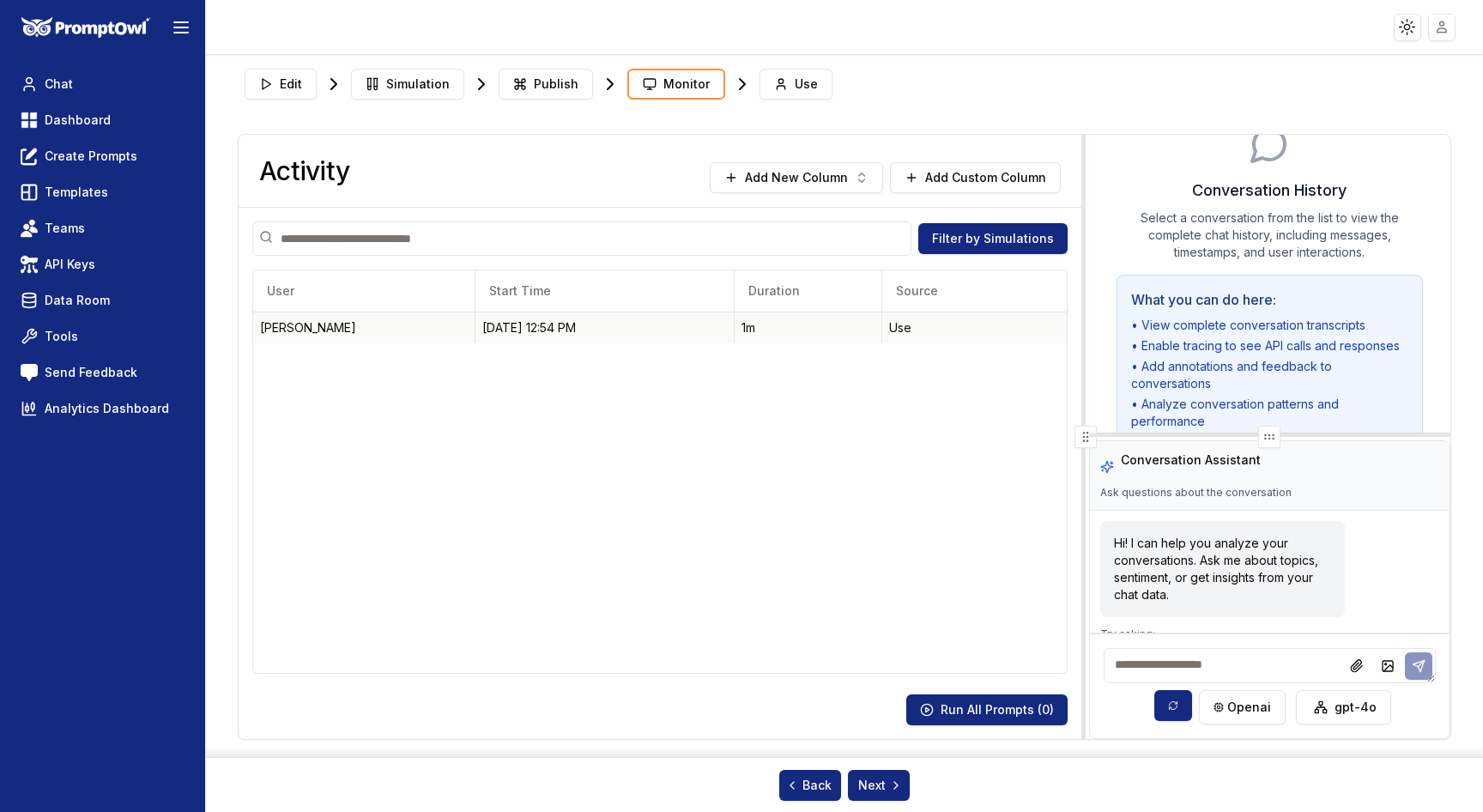
click at [397, 334] on div "[PERSON_NAME]" at bounding box center [363, 328] width 208 height 17
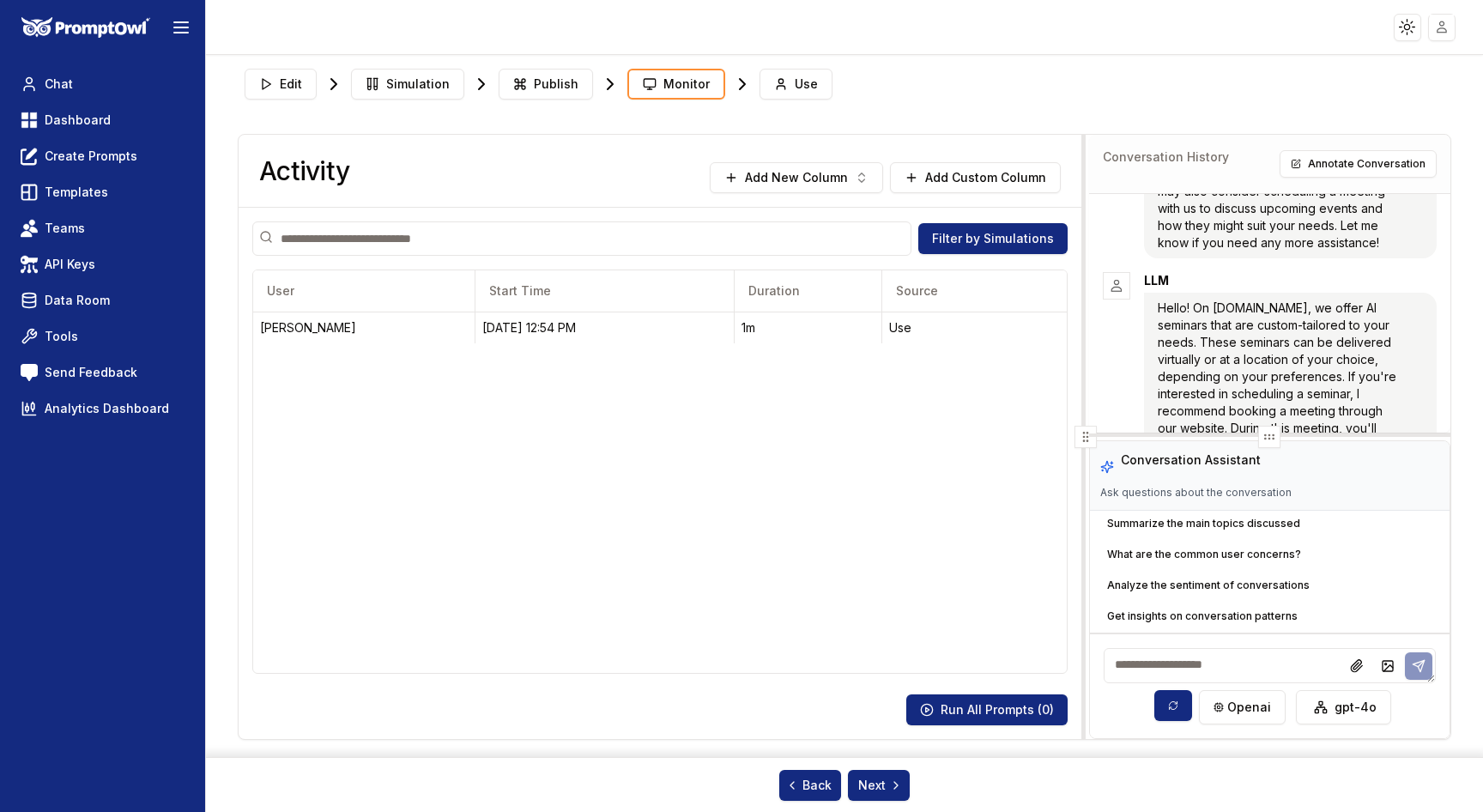
scroll to position [427, 0]
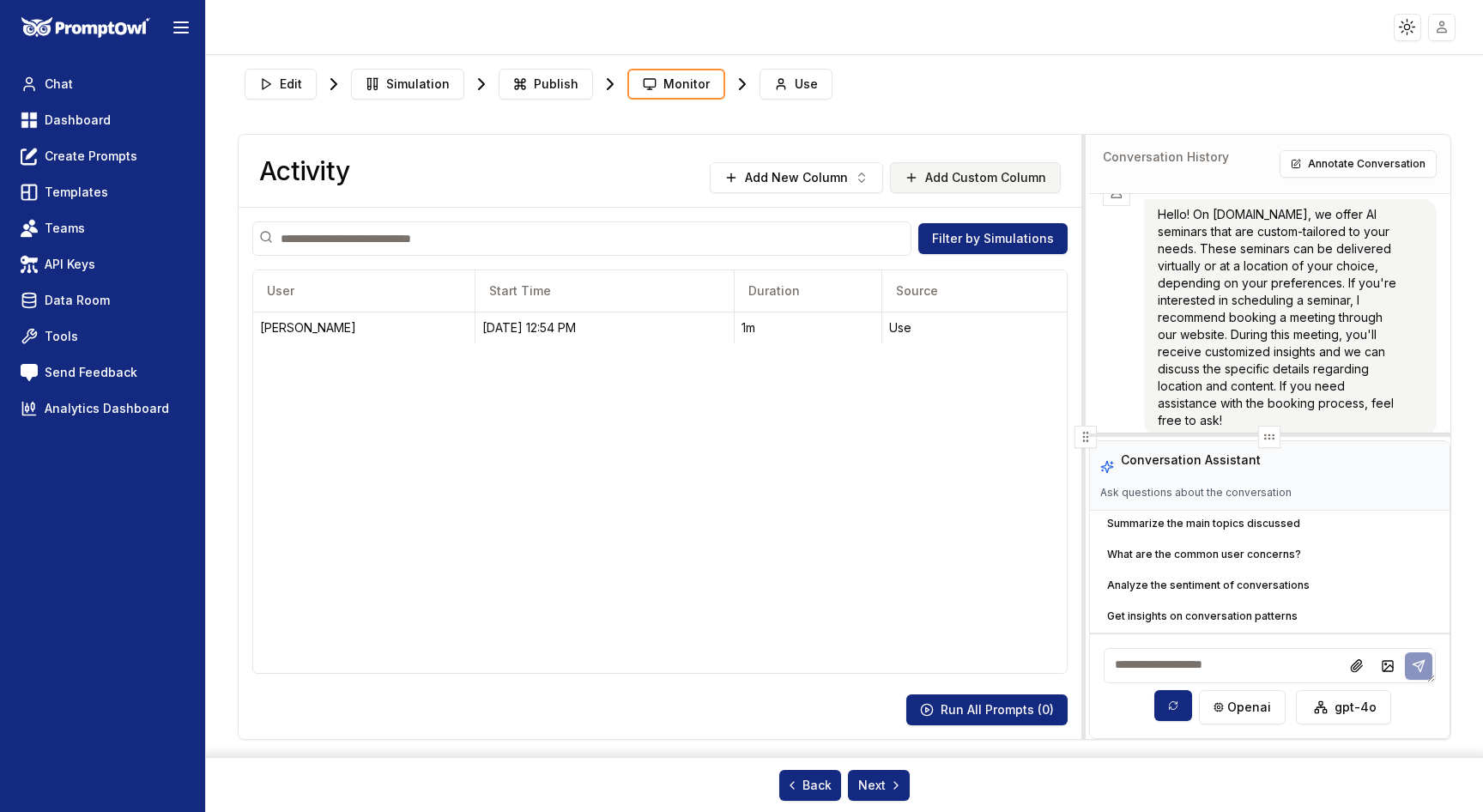
click at [977, 177] on button "Add Custom Column" at bounding box center [975, 177] width 171 height 31
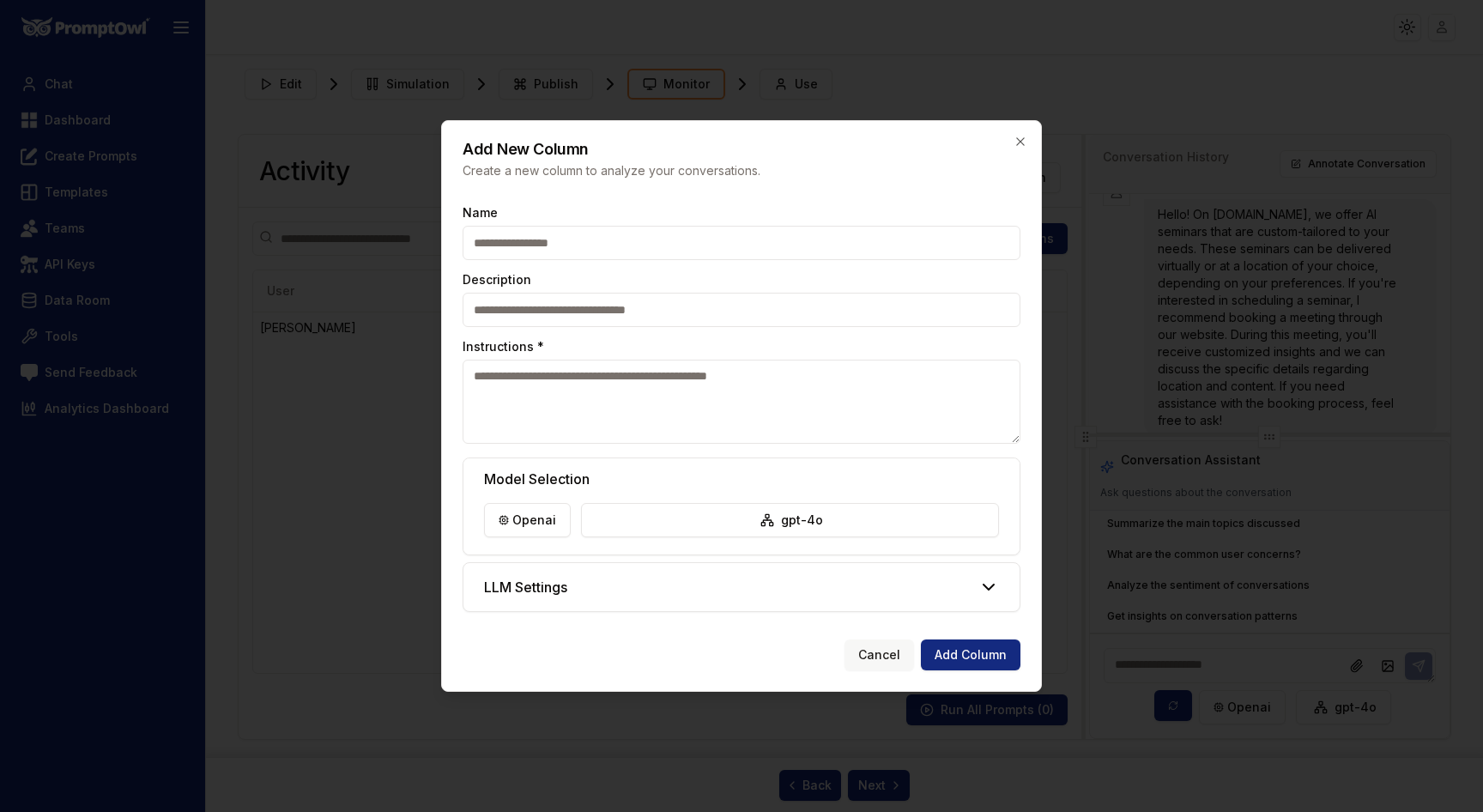
click at [883, 659] on button "Cancel" at bounding box center [878, 655] width 69 height 31
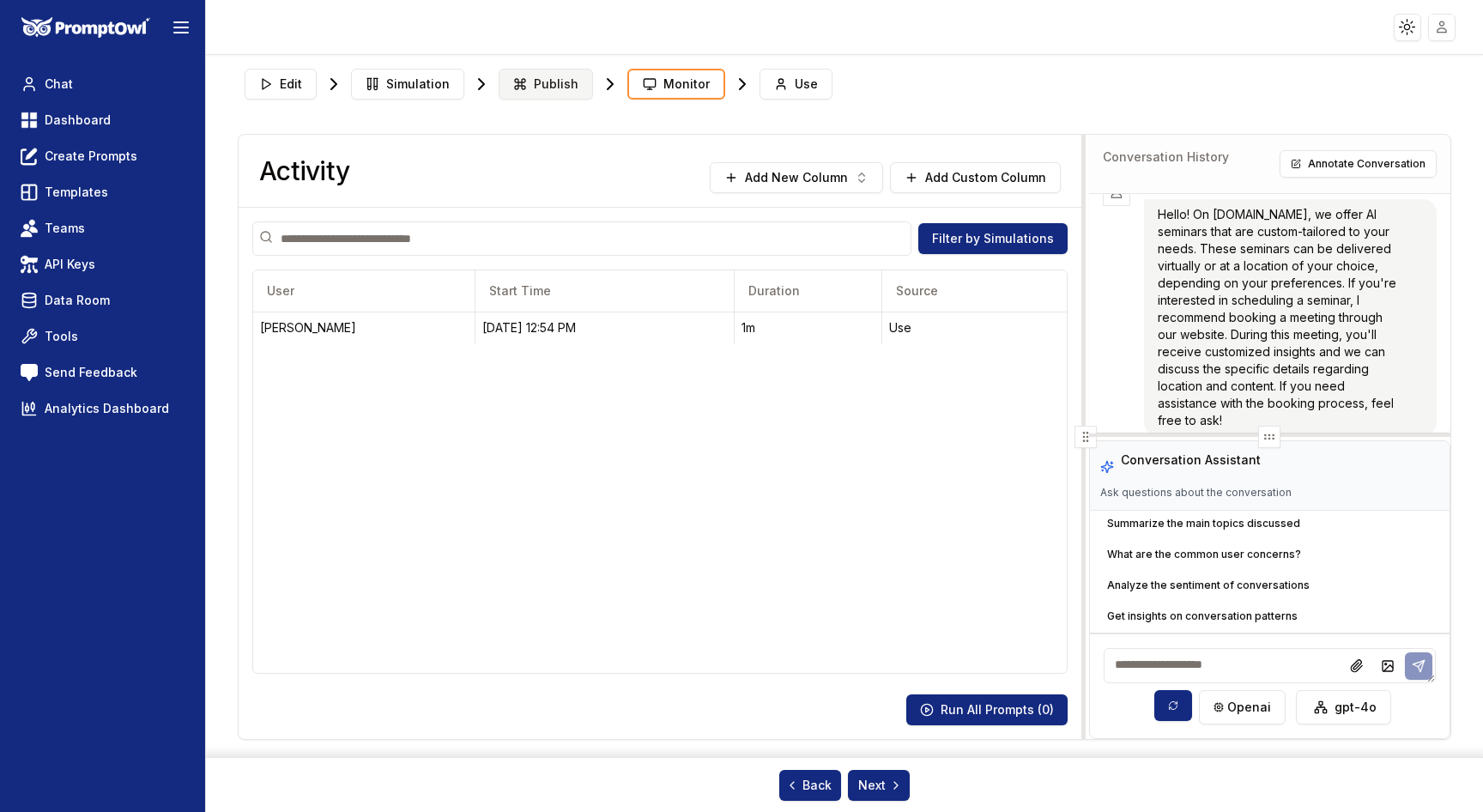
click at [536, 86] on span "Publish" at bounding box center [555, 84] width 45 height 17
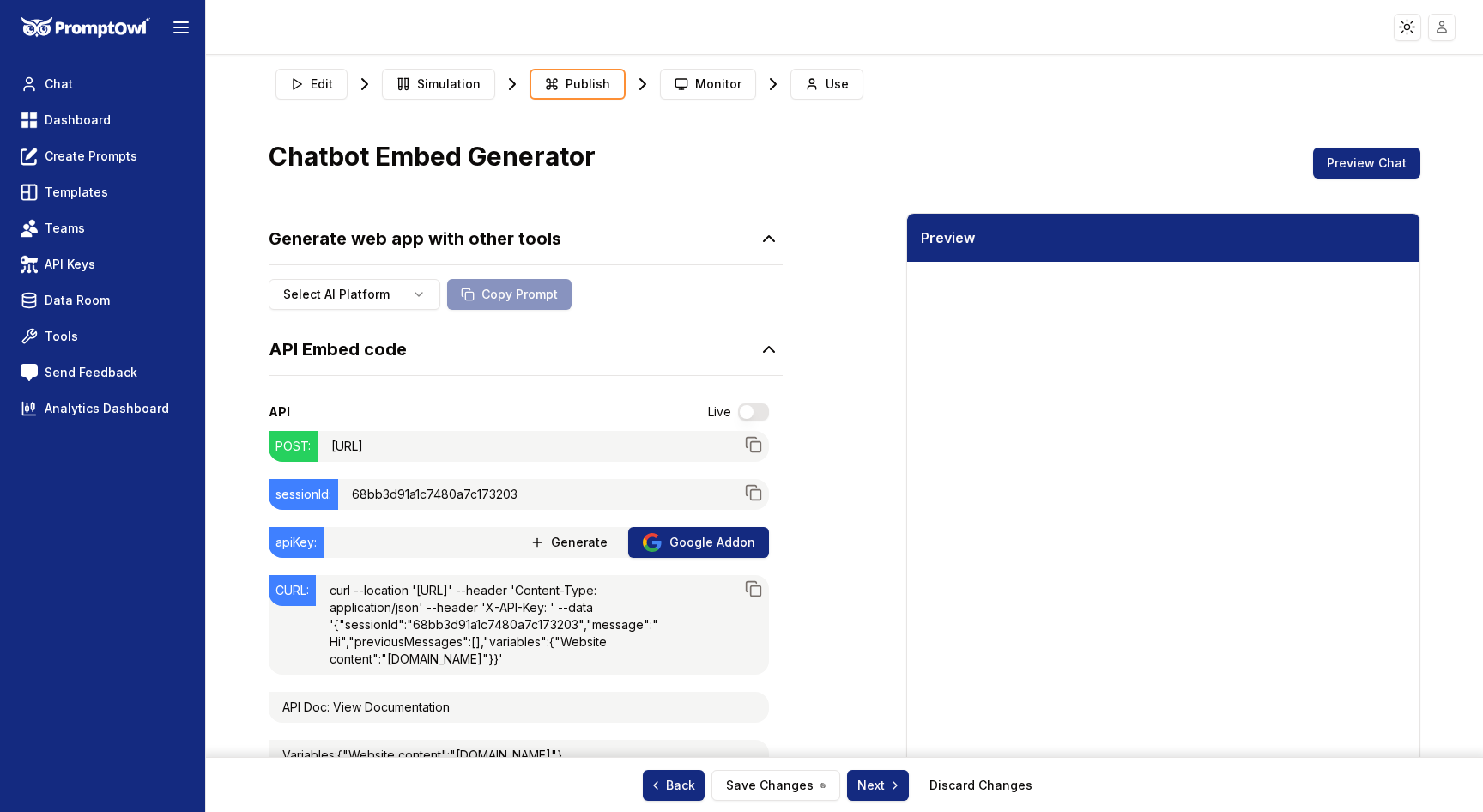
click at [744, 418] on button "button" at bounding box center [753, 412] width 31 height 17
click at [580, 543] on span "Generate" at bounding box center [580, 542] width 57 height 17
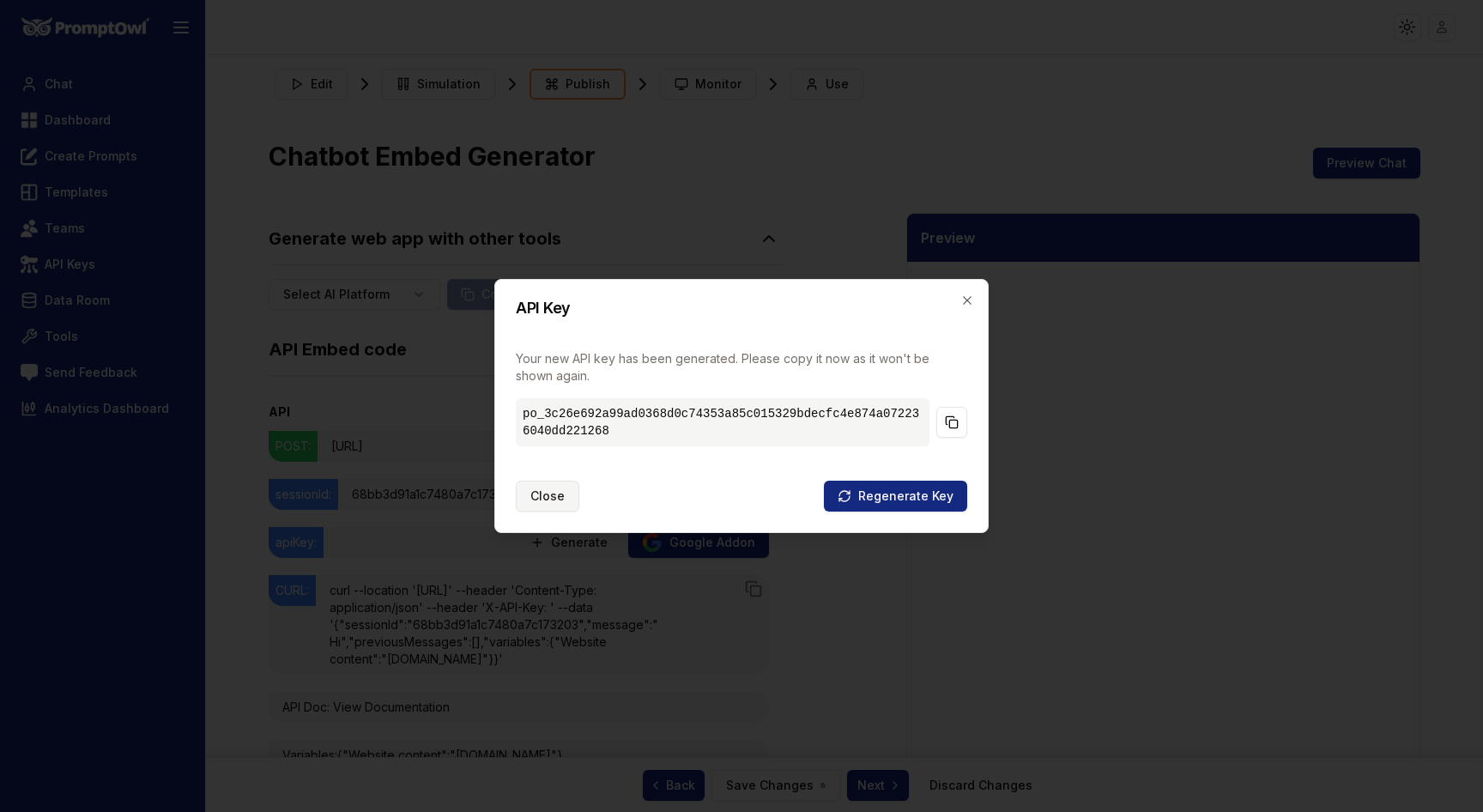
click at [559, 494] on button "Close" at bounding box center [547, 496] width 63 height 31
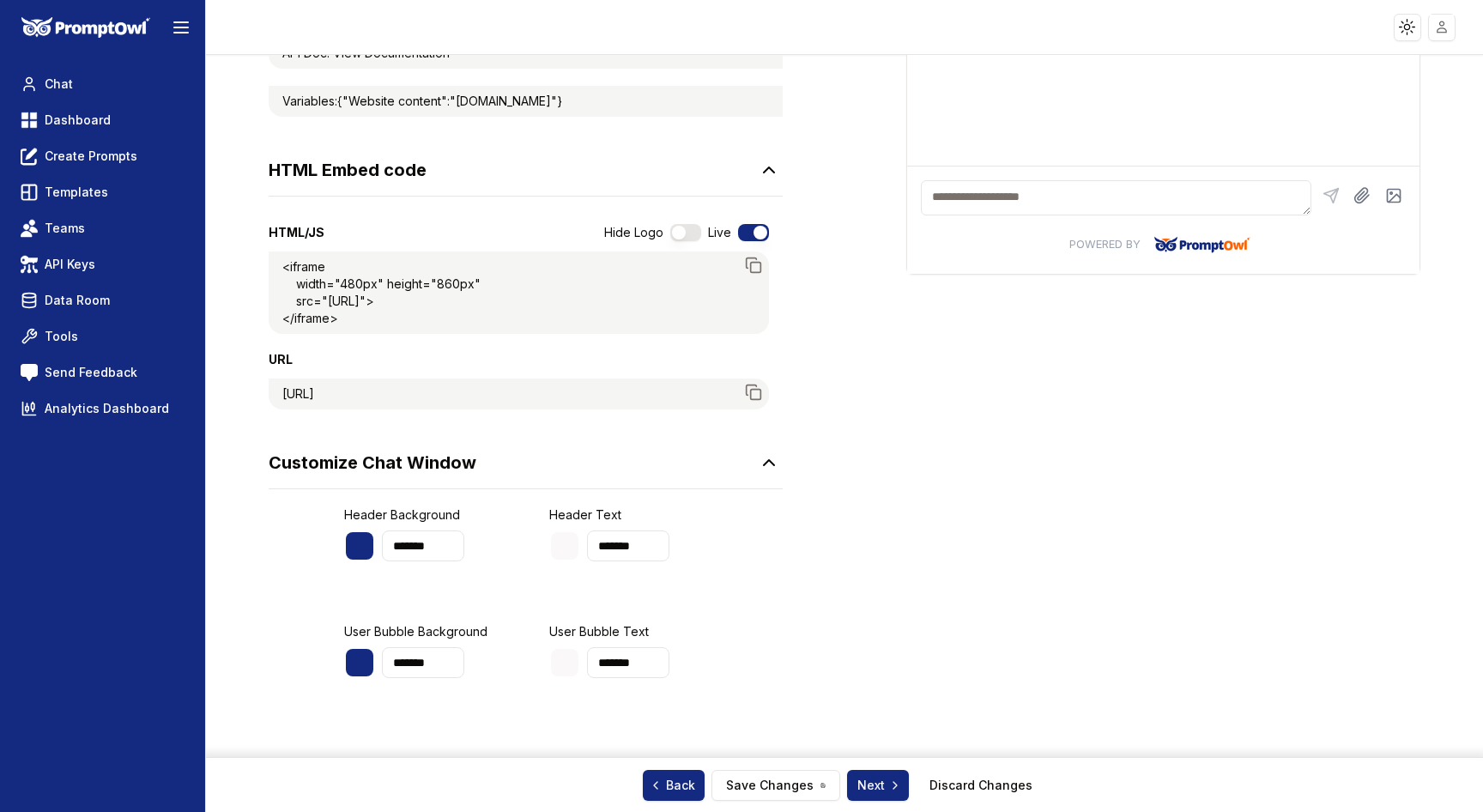
scroll to position [669, 0]
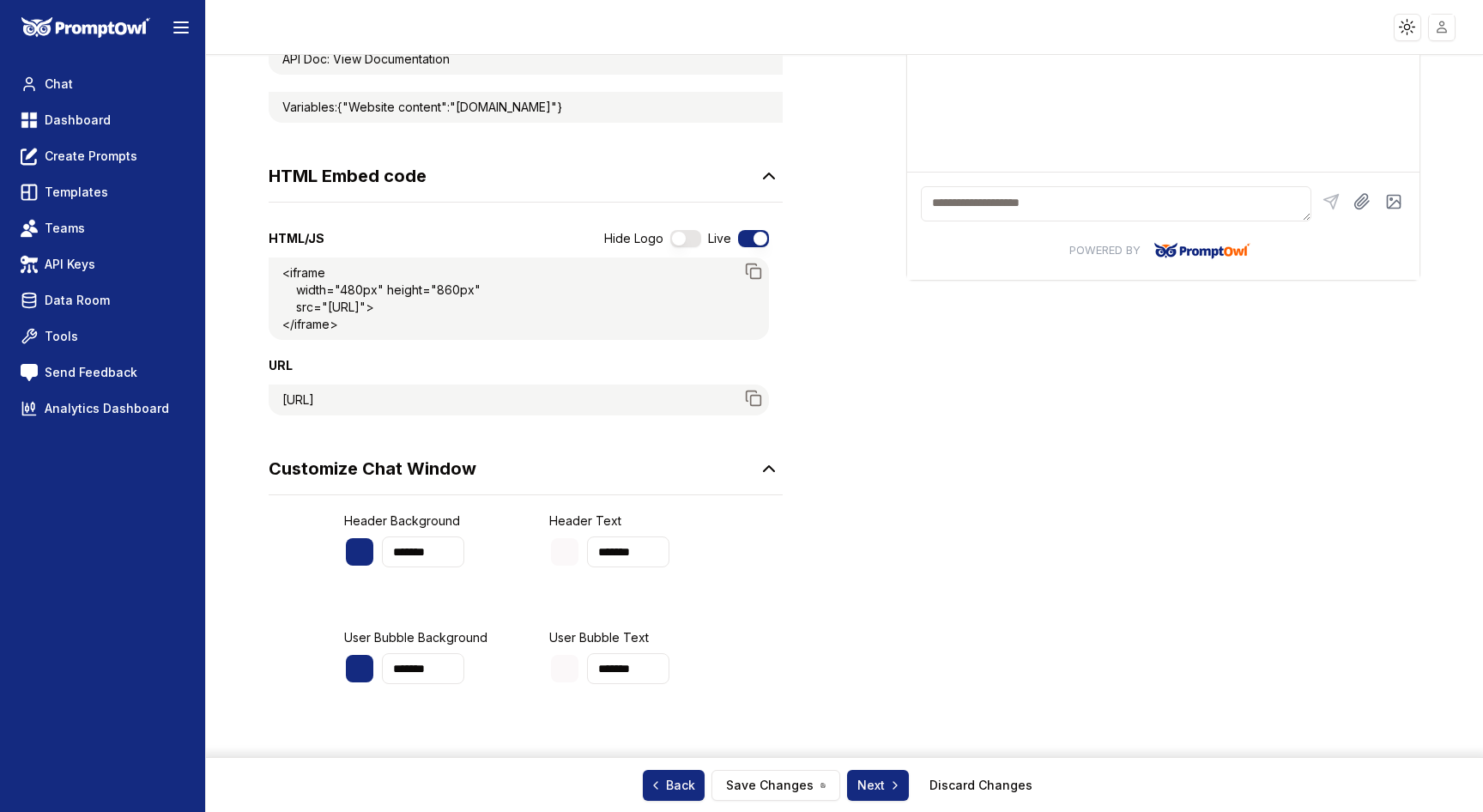
drag, startPoint x: 388, startPoint y: 350, endPoint x: 269, endPoint y: 247, distance: 157.4
click at [272, 251] on div "HTML/JS Hide Logo Live <iframe width="480px" height="860px" src="[URL]"> </ifra…" at bounding box center [519, 316] width 500 height 226
click at [265, 340] on section "Edit Simulation Publish Monitor Use Chatbot Embed Generator Preview Chat Genera…" at bounding box center [844, 79] width 1214 height 1370
click at [751, 271] on rect at bounding box center [756, 274] width 10 height 10
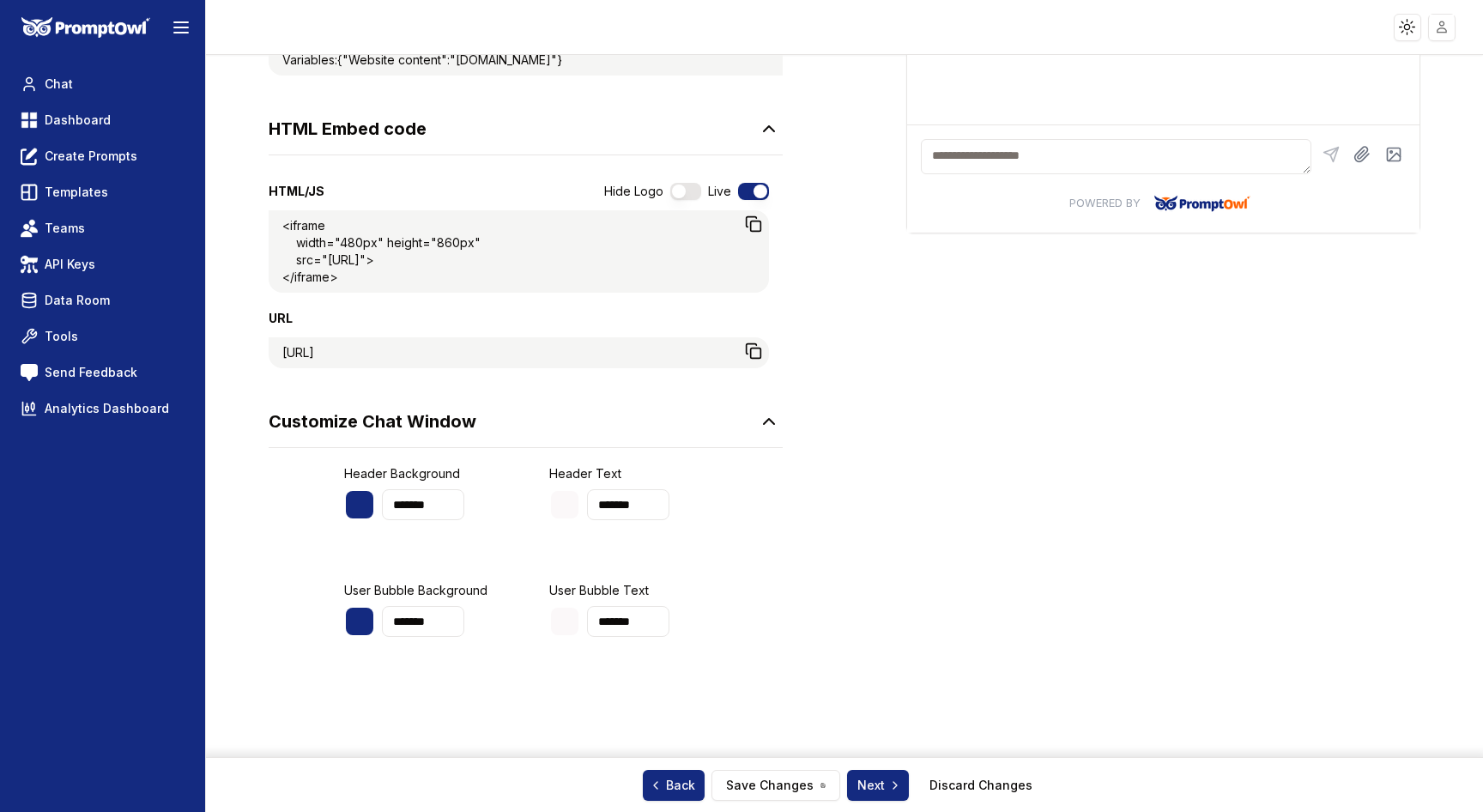
scroll to position [785, 0]
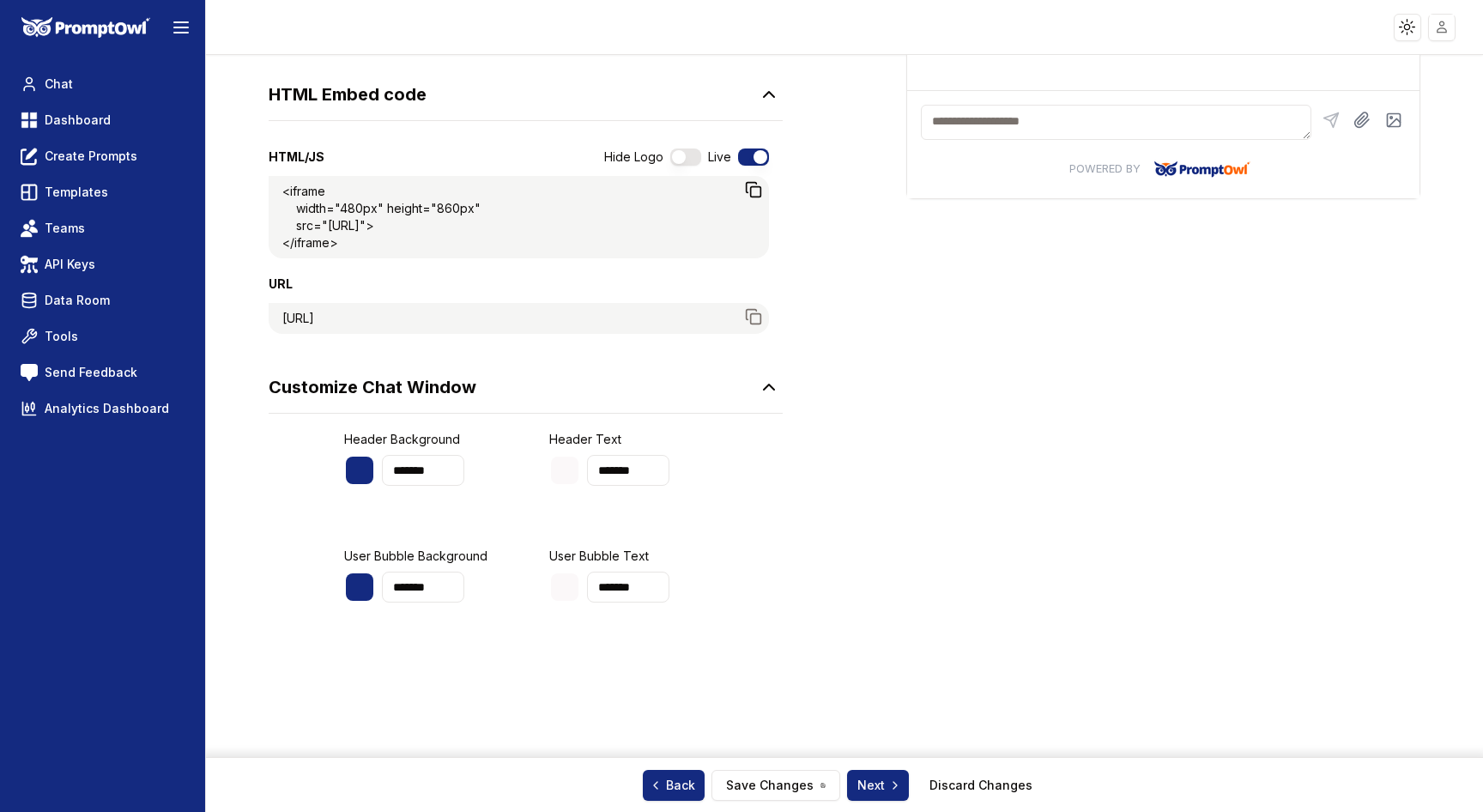
click at [362, 474] on div at bounding box center [359, 470] width 27 height 27
click at [406, 475] on input "*******" at bounding box center [423, 470] width 82 height 31
click at [359, 477] on div at bounding box center [359, 470] width 27 height 27
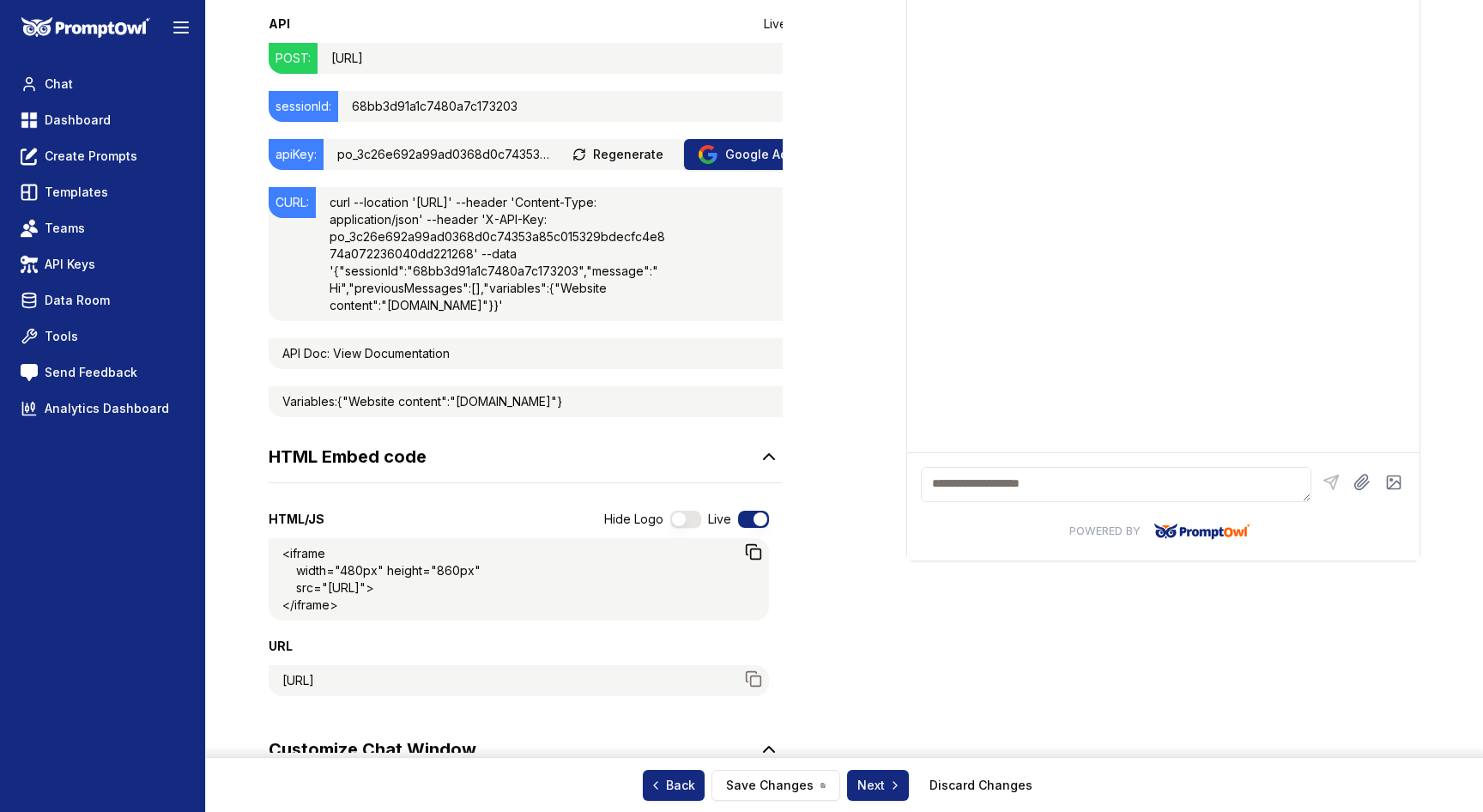
scroll to position [315, 0]
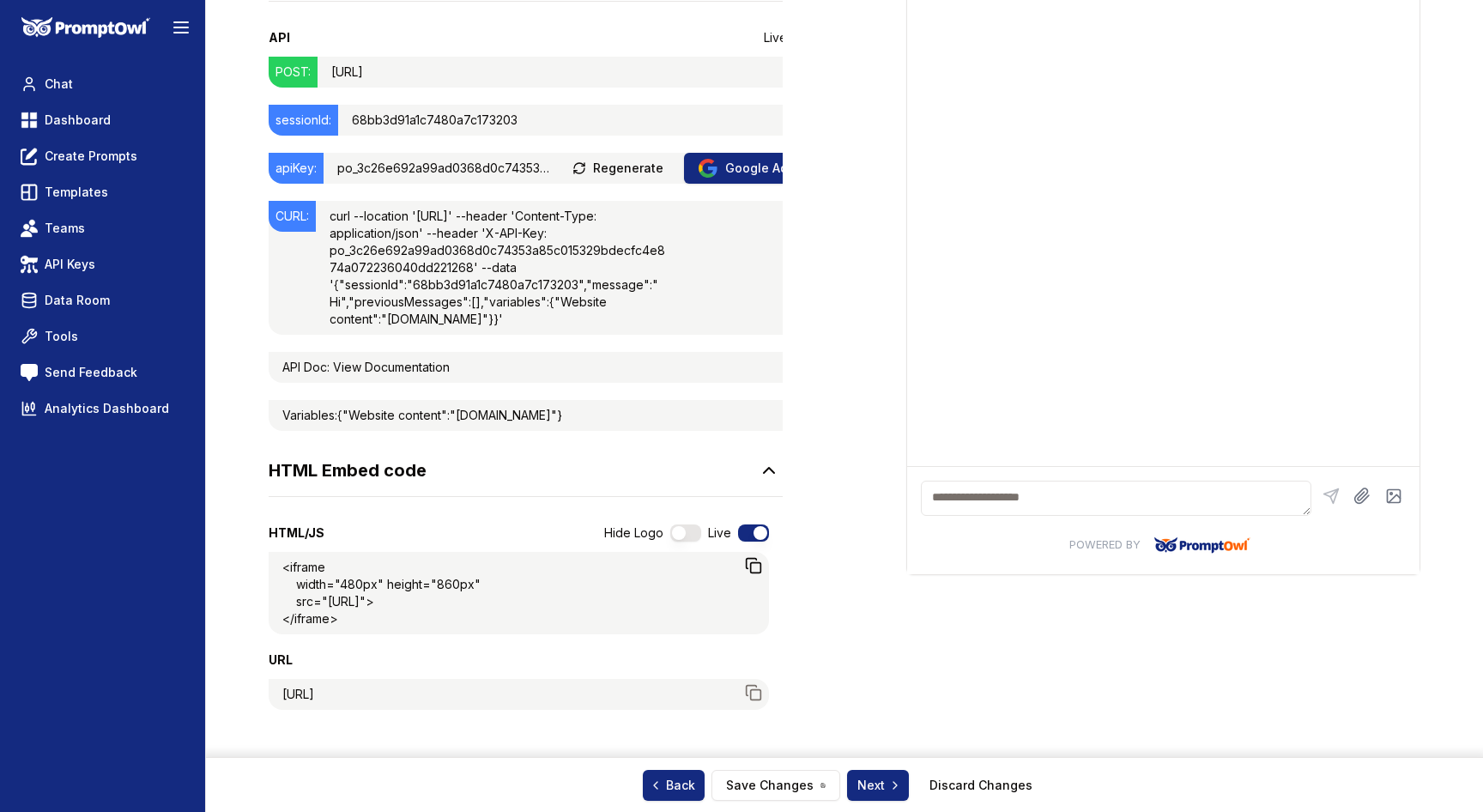
click at [676, 527] on button "button" at bounding box center [686, 533] width 31 height 17
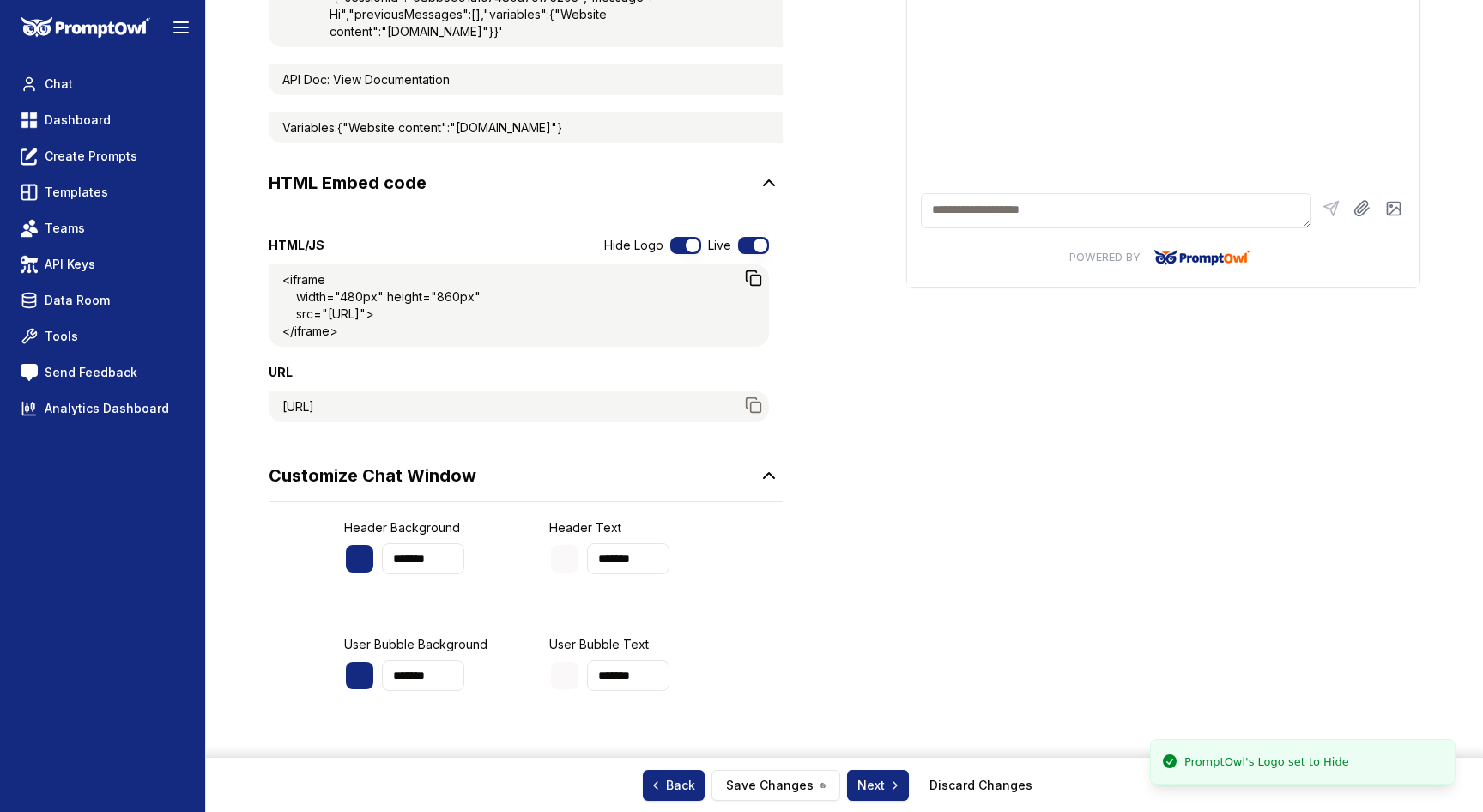
scroll to position [606, 0]
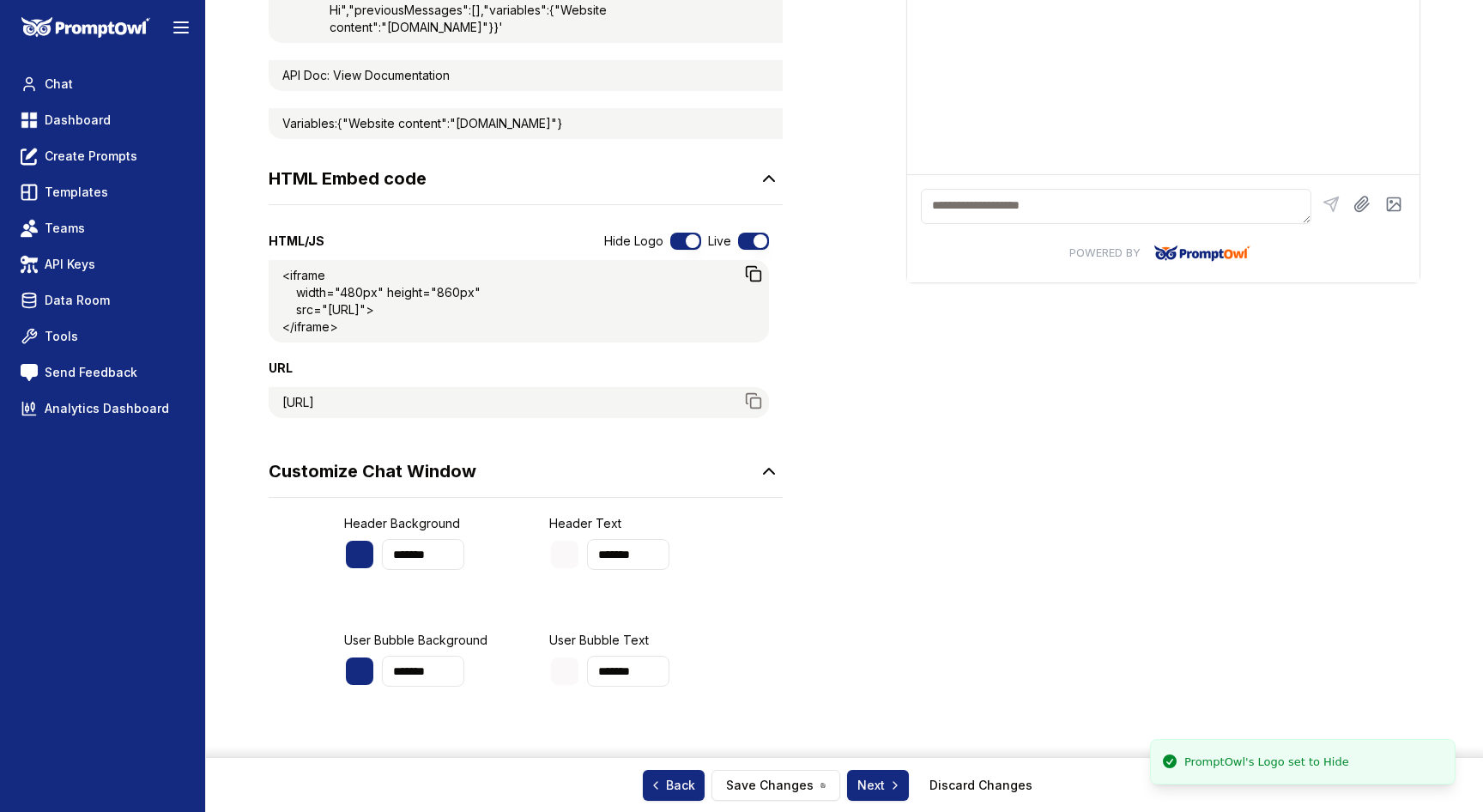
click at [368, 568] on div at bounding box center [359, 554] width 27 height 27
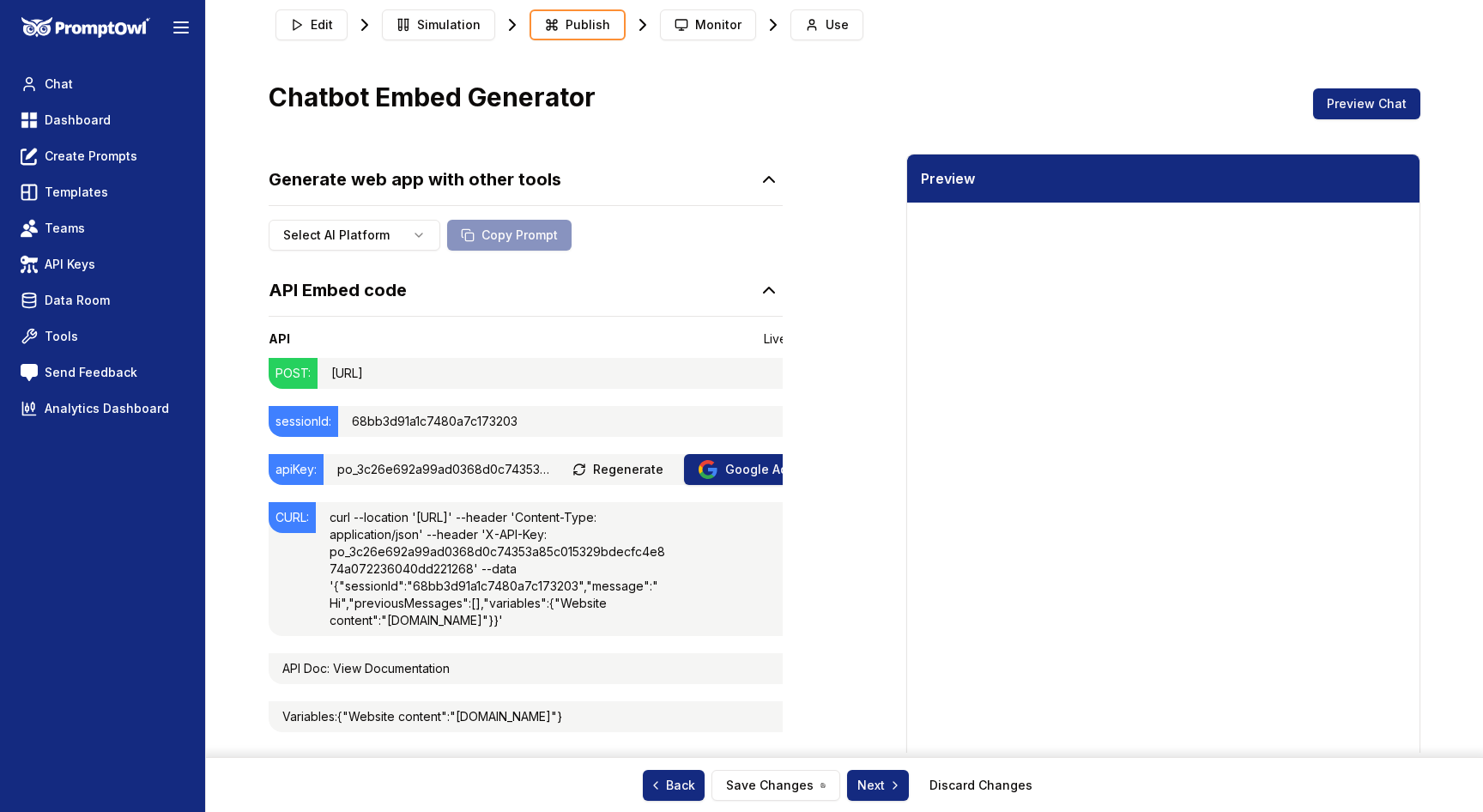
scroll to position [0, 0]
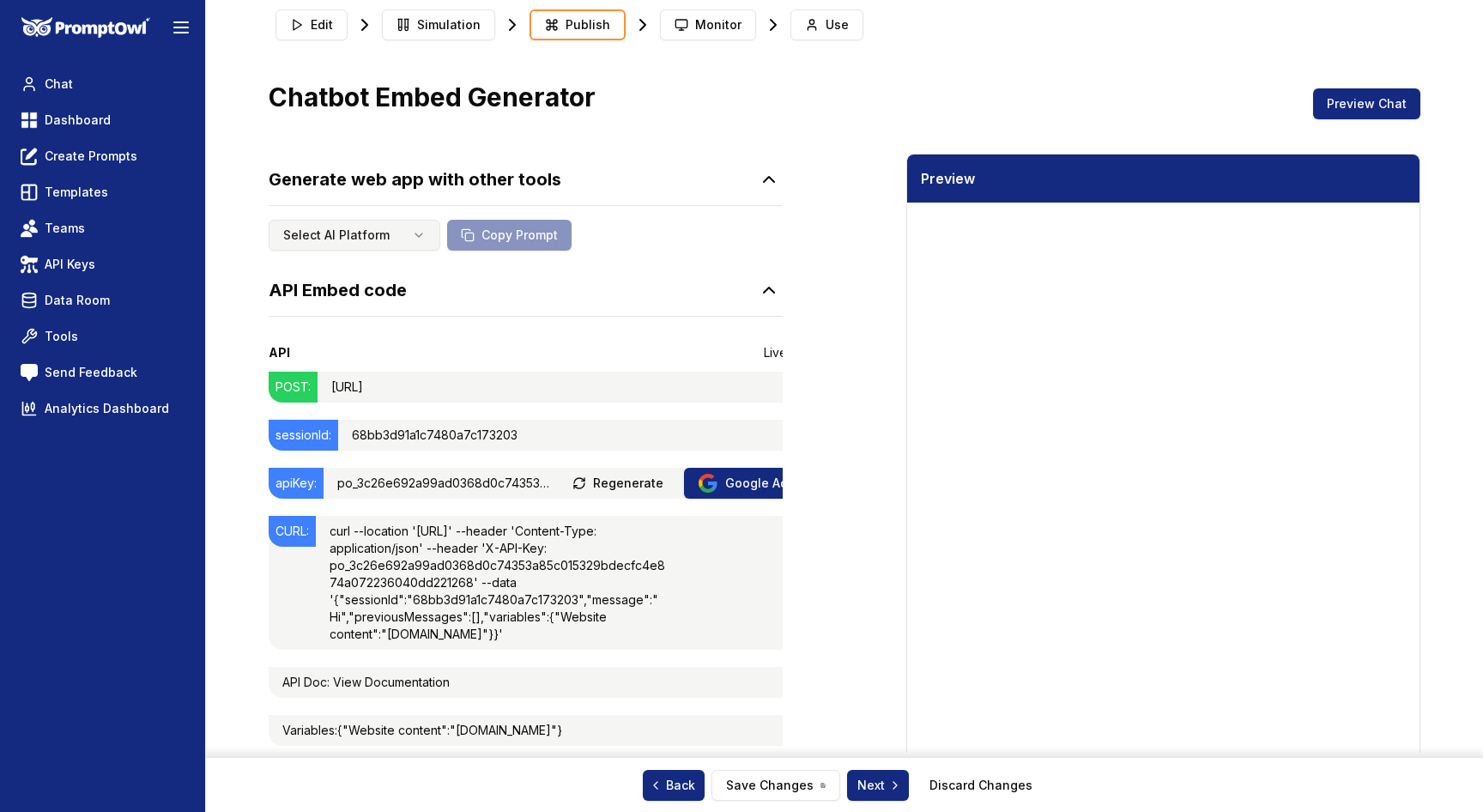
click at [409, 235] on html "Toggle theme Toggle user menu Chat Dashboard Create Prompts Templates Teams API…" at bounding box center [741, 346] width 1483 height 812
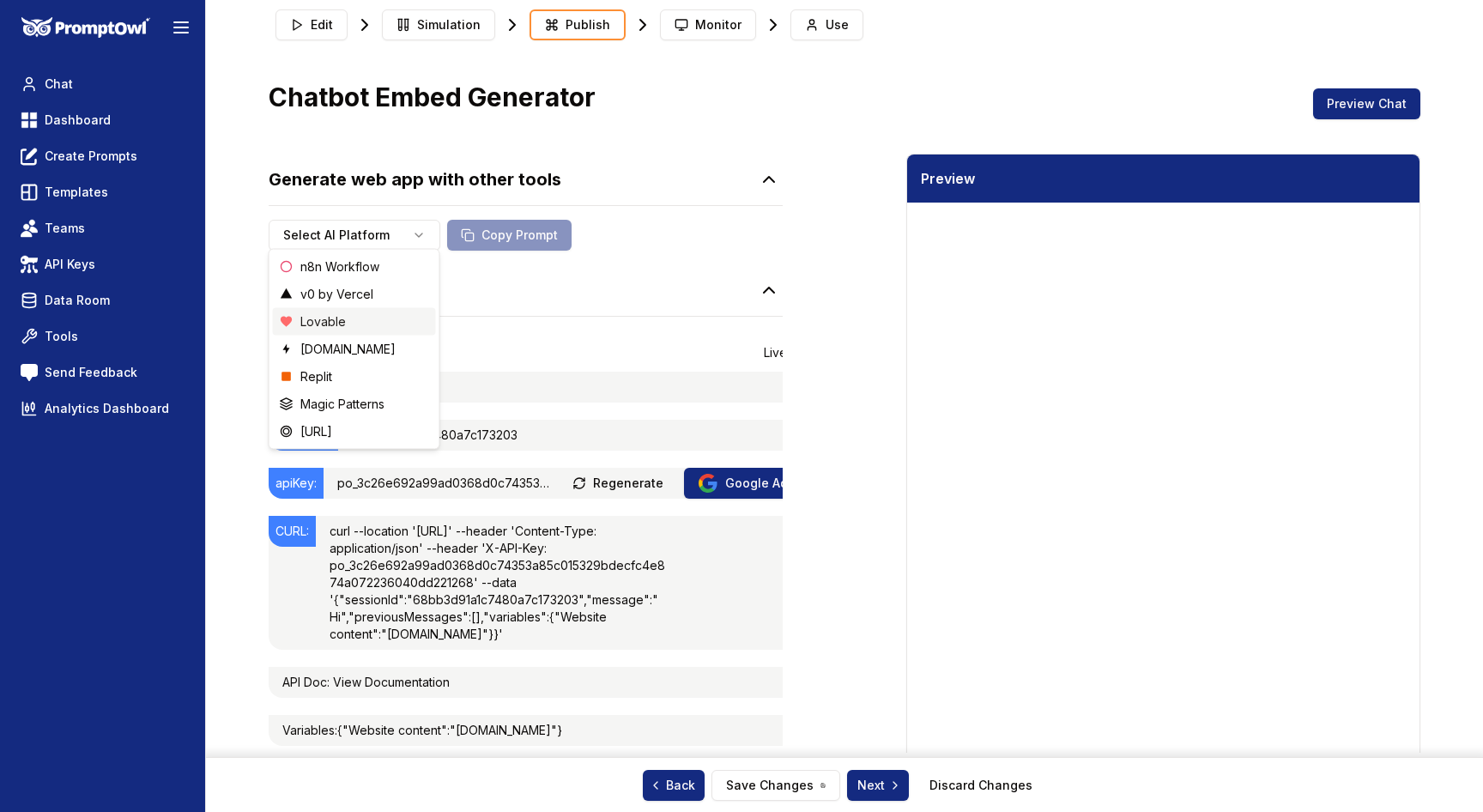
click at [349, 323] on div "Lovable" at bounding box center [354, 321] width 163 height 27
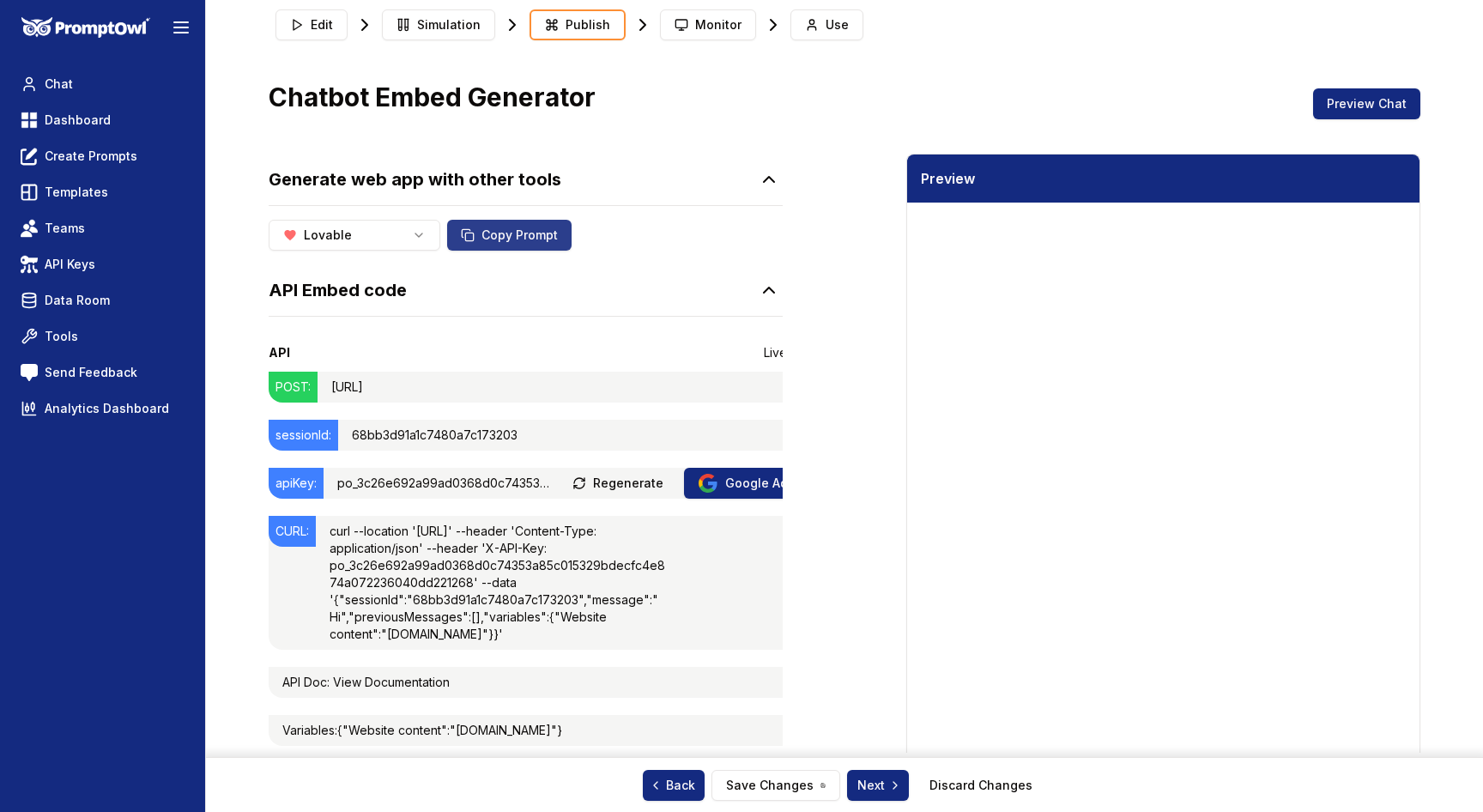
click at [513, 233] on button "Copy Prompt" at bounding box center [509, 235] width 124 height 31
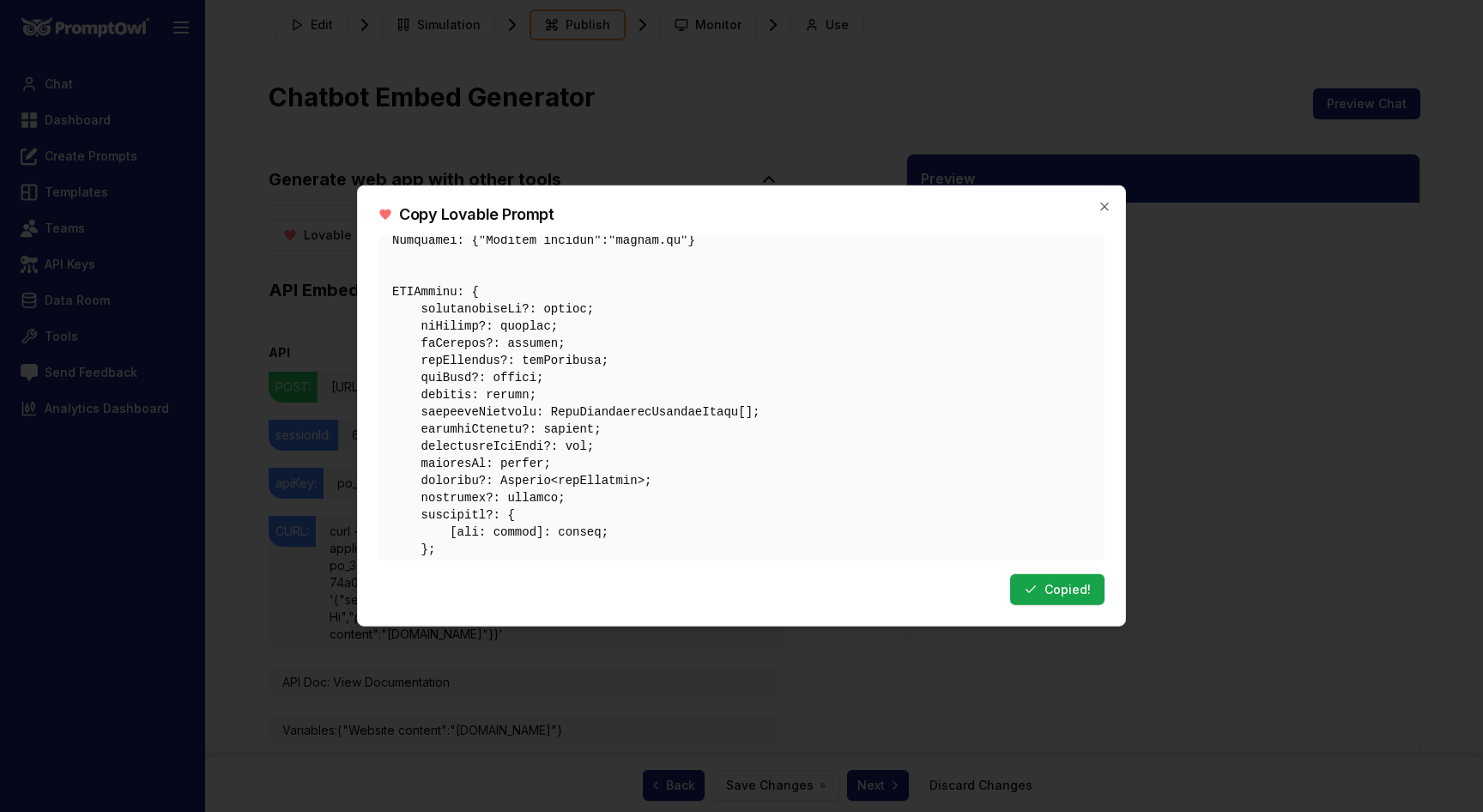
scroll to position [1230, 0]
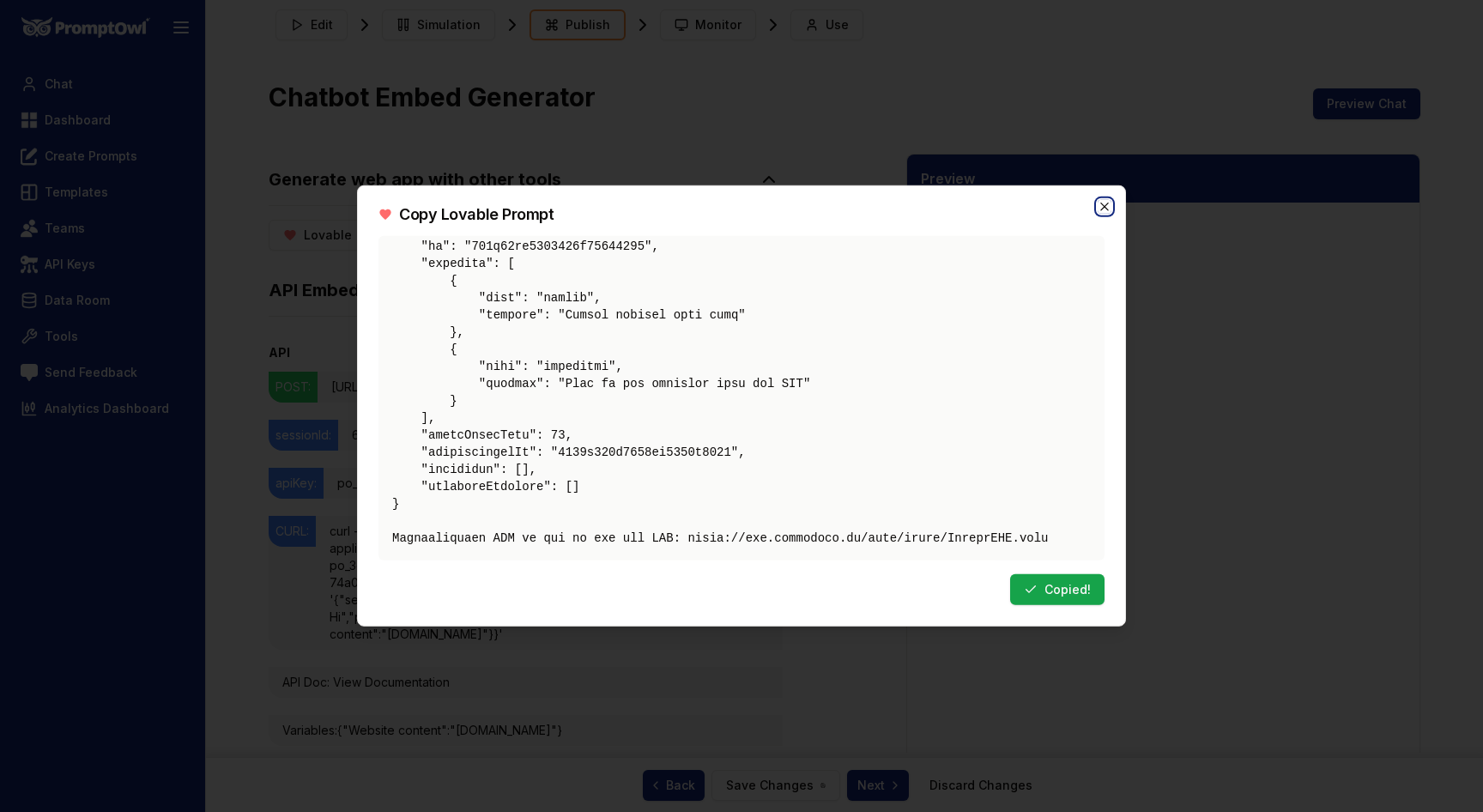
click at [1108, 206] on icon "button" at bounding box center [1105, 207] width 13 height 13
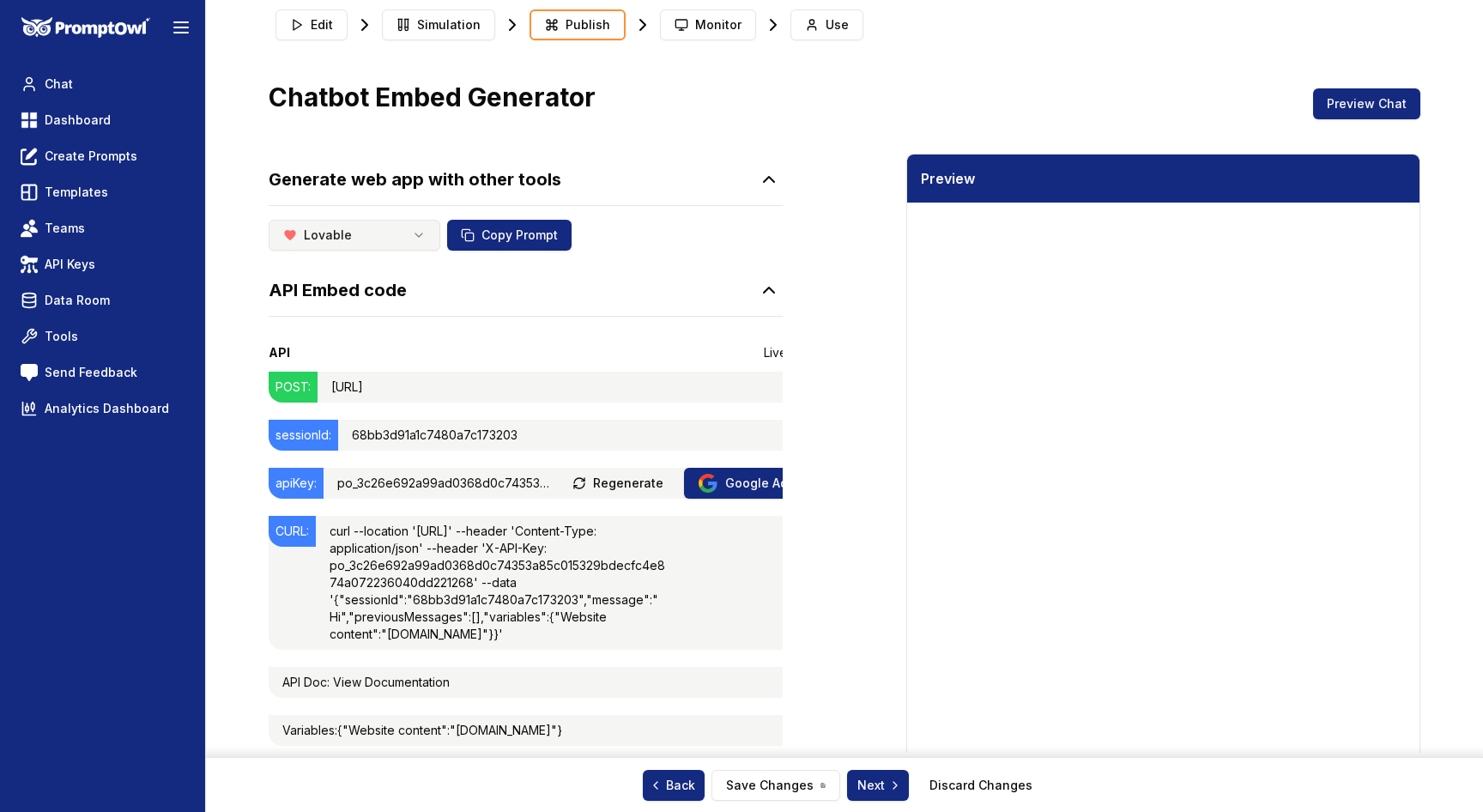
click at [396, 226] on html "Toggle theme Toggle user menu Chat Dashboard Create Prompts Templates Teams API…" at bounding box center [741, 346] width 1483 height 812
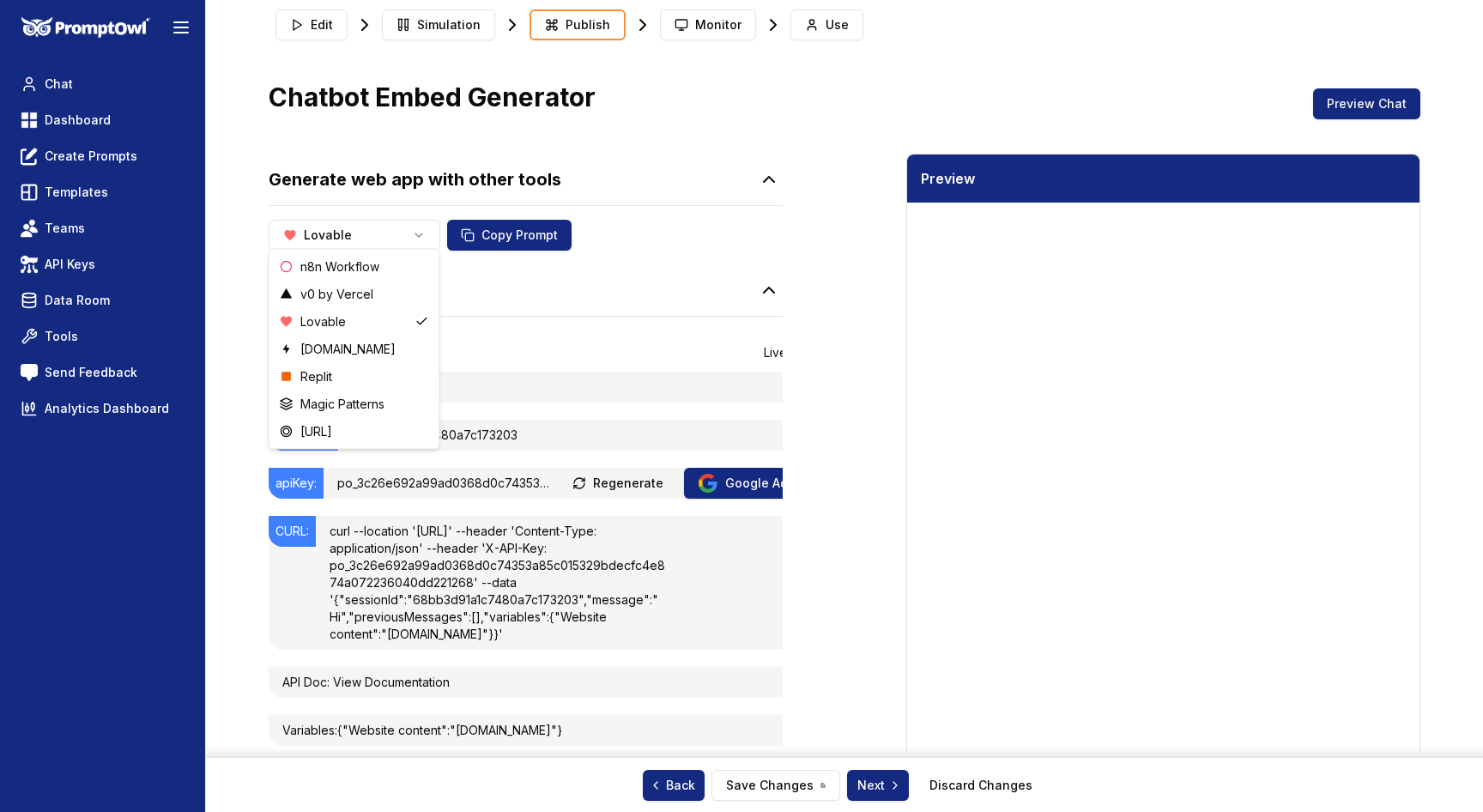
click at [529, 291] on html "Toggle theme Toggle user menu Chat Dashboard Create Prompts Templates Teams API…" at bounding box center [741, 346] width 1483 height 812
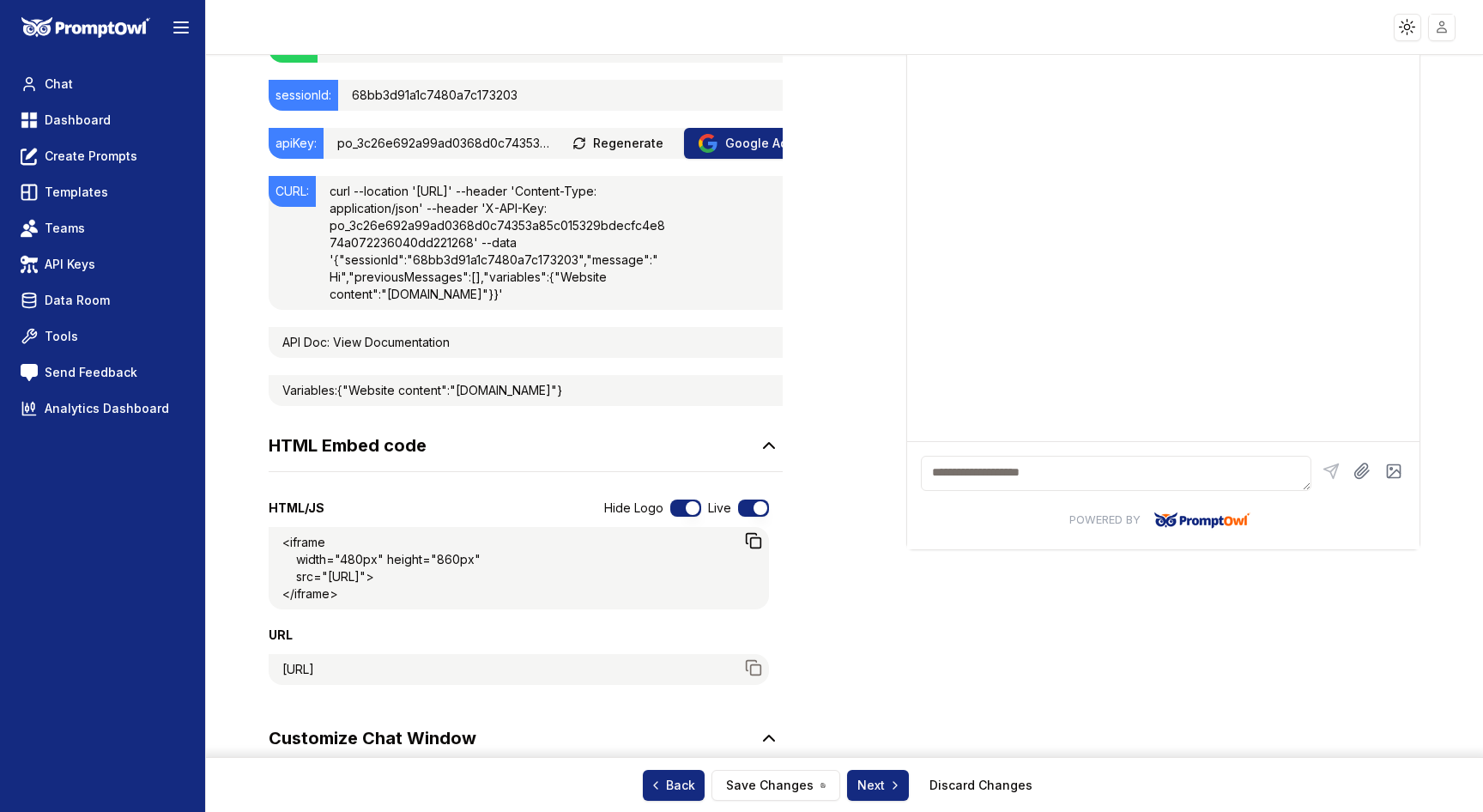
scroll to position [0, 0]
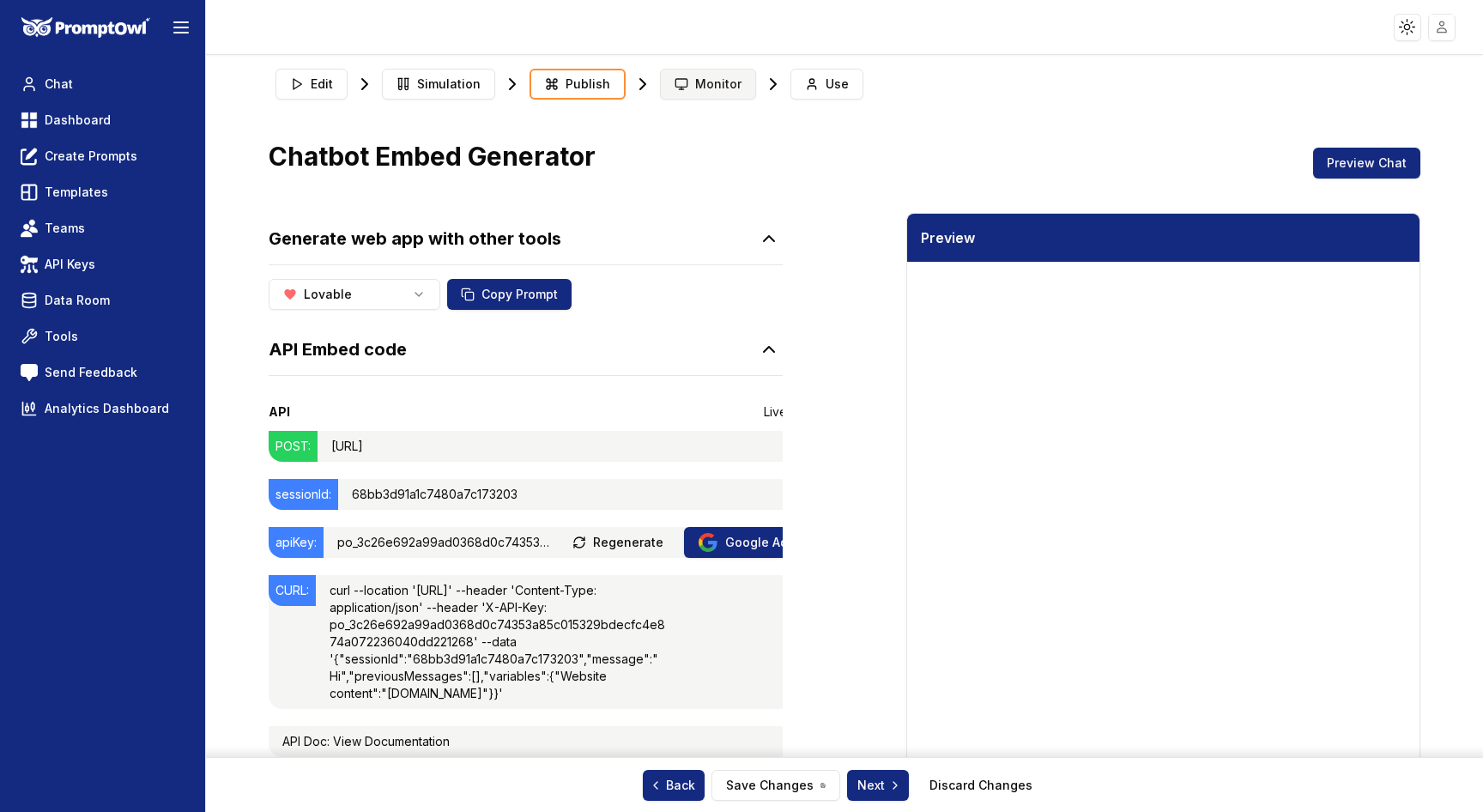
click at [692, 95] on button "Monitor" at bounding box center [708, 83] width 96 height 31
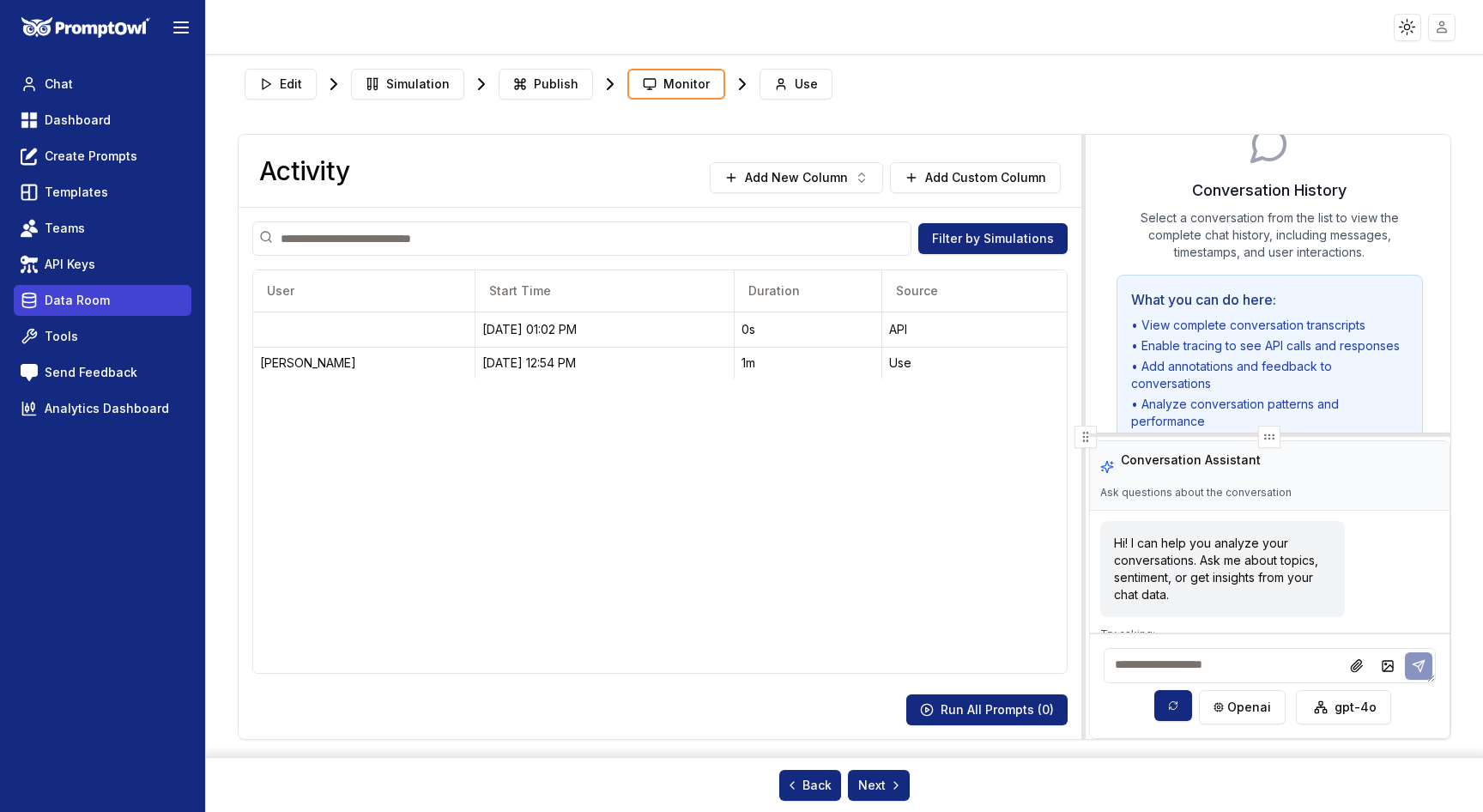
click at [71, 313] on link "Data Room" at bounding box center [102, 300] width 178 height 31
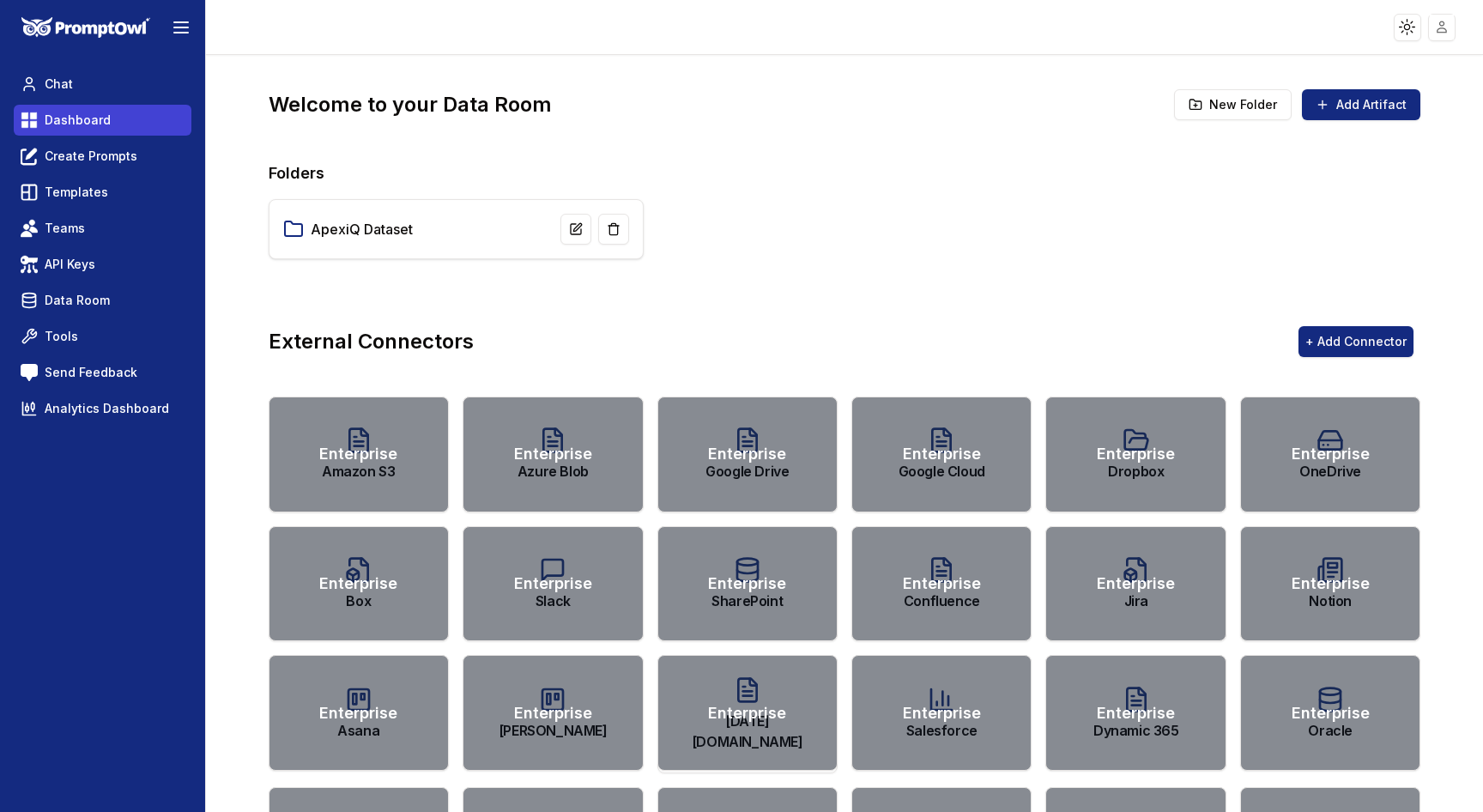
click at [83, 134] on link "Dashboard" at bounding box center [102, 120] width 178 height 31
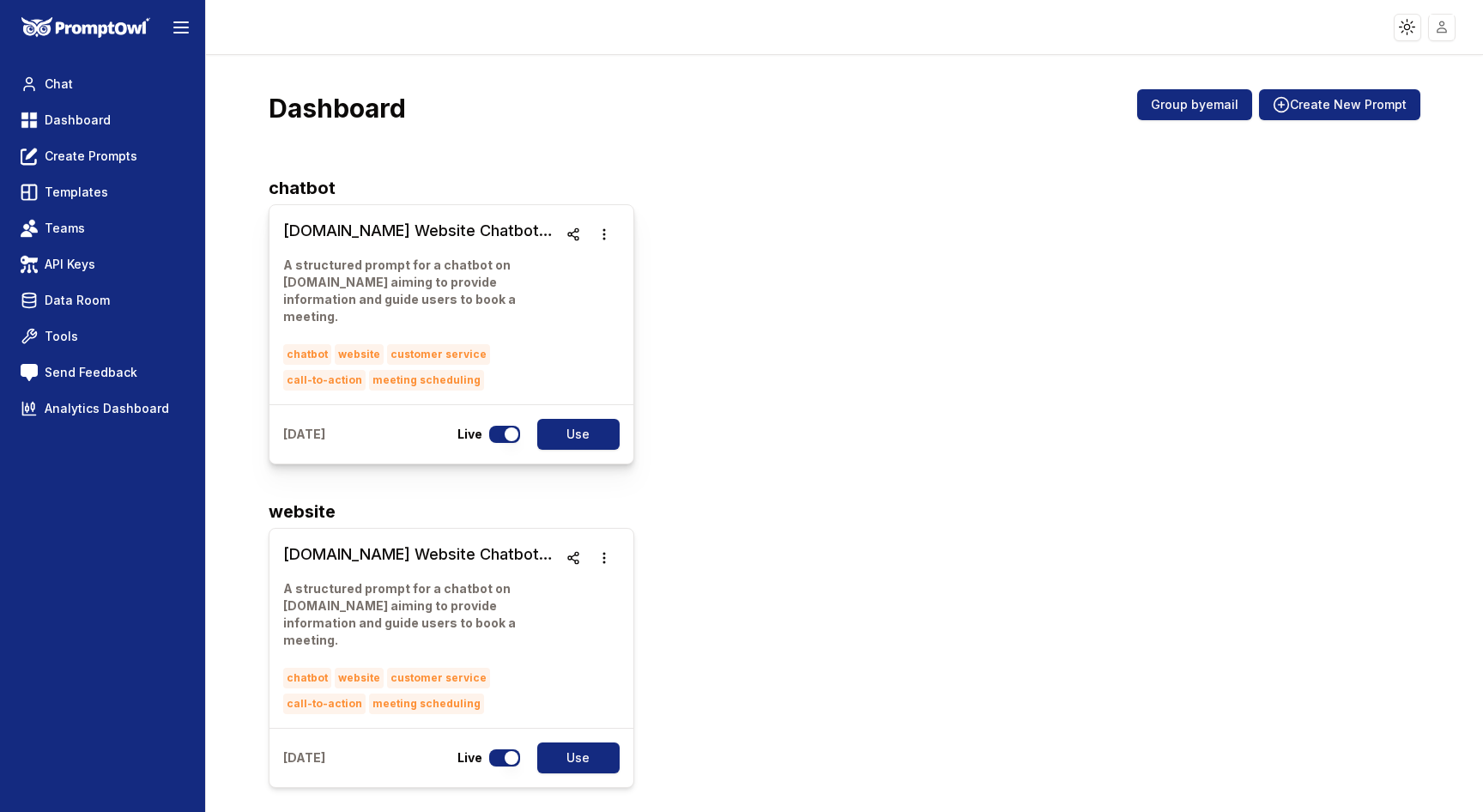
click at [402, 231] on h3 "[DOMAIN_NAME] Website Chatbot Interaction" at bounding box center [421, 230] width 275 height 24
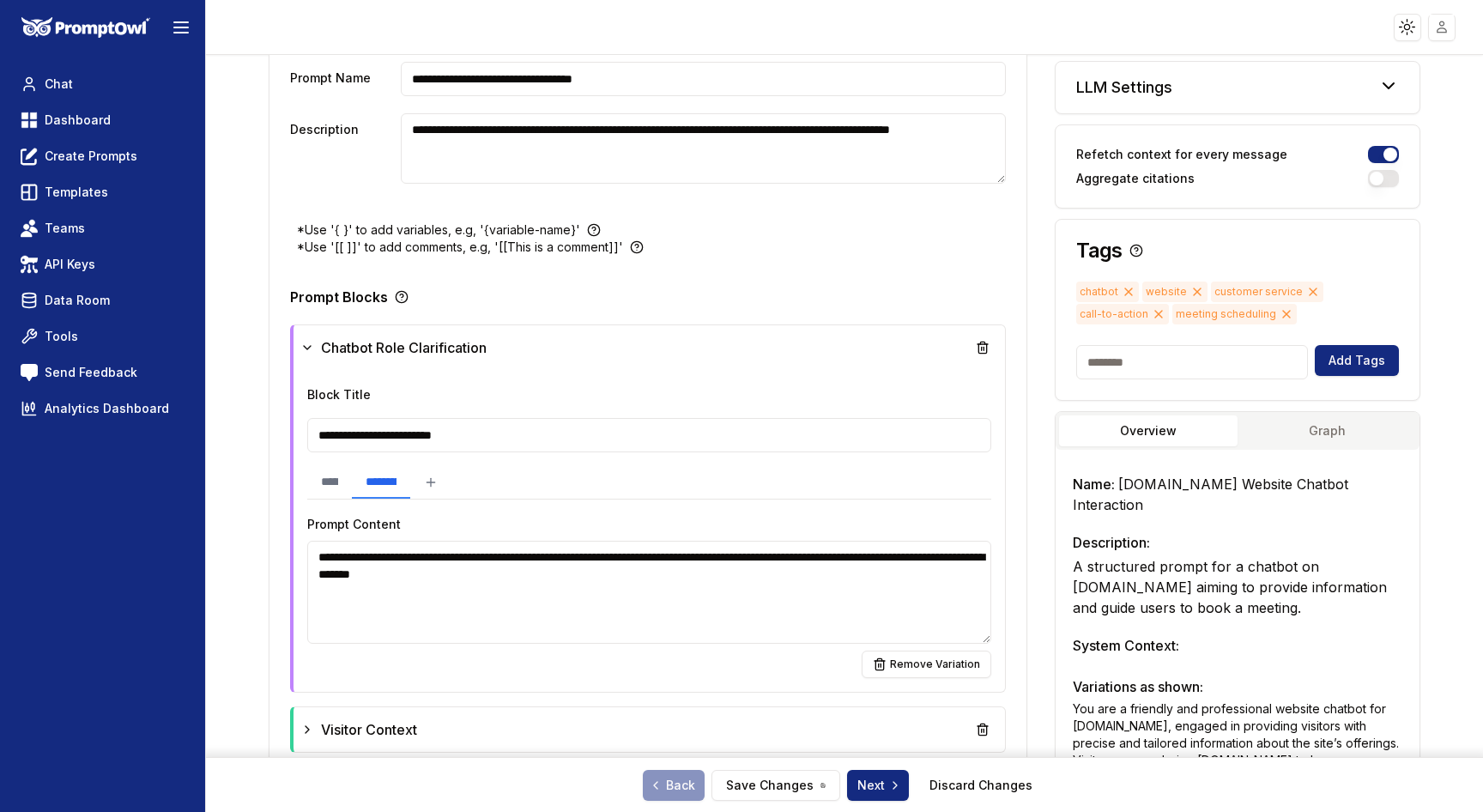
type textarea "*********"
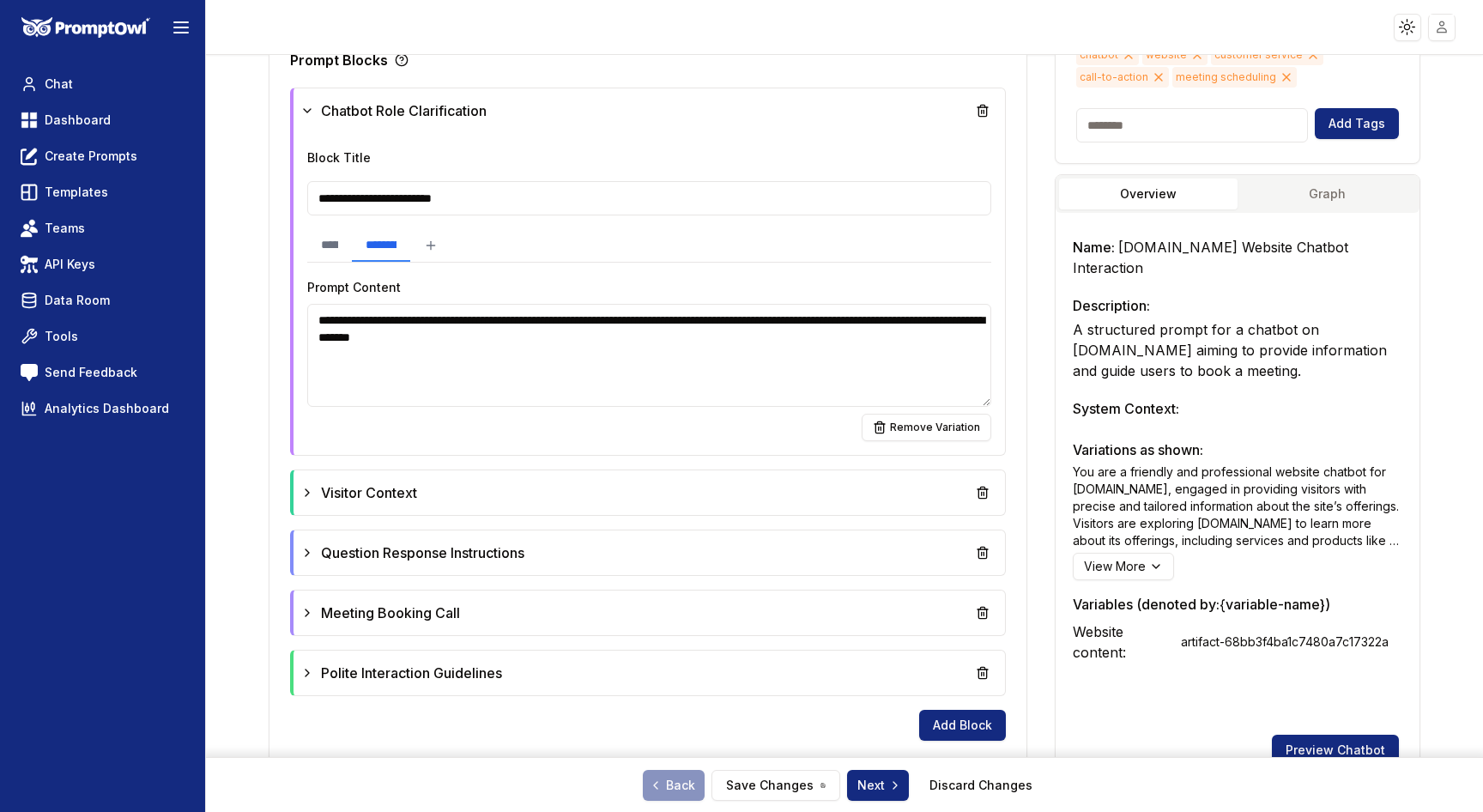
scroll to position [397, 0]
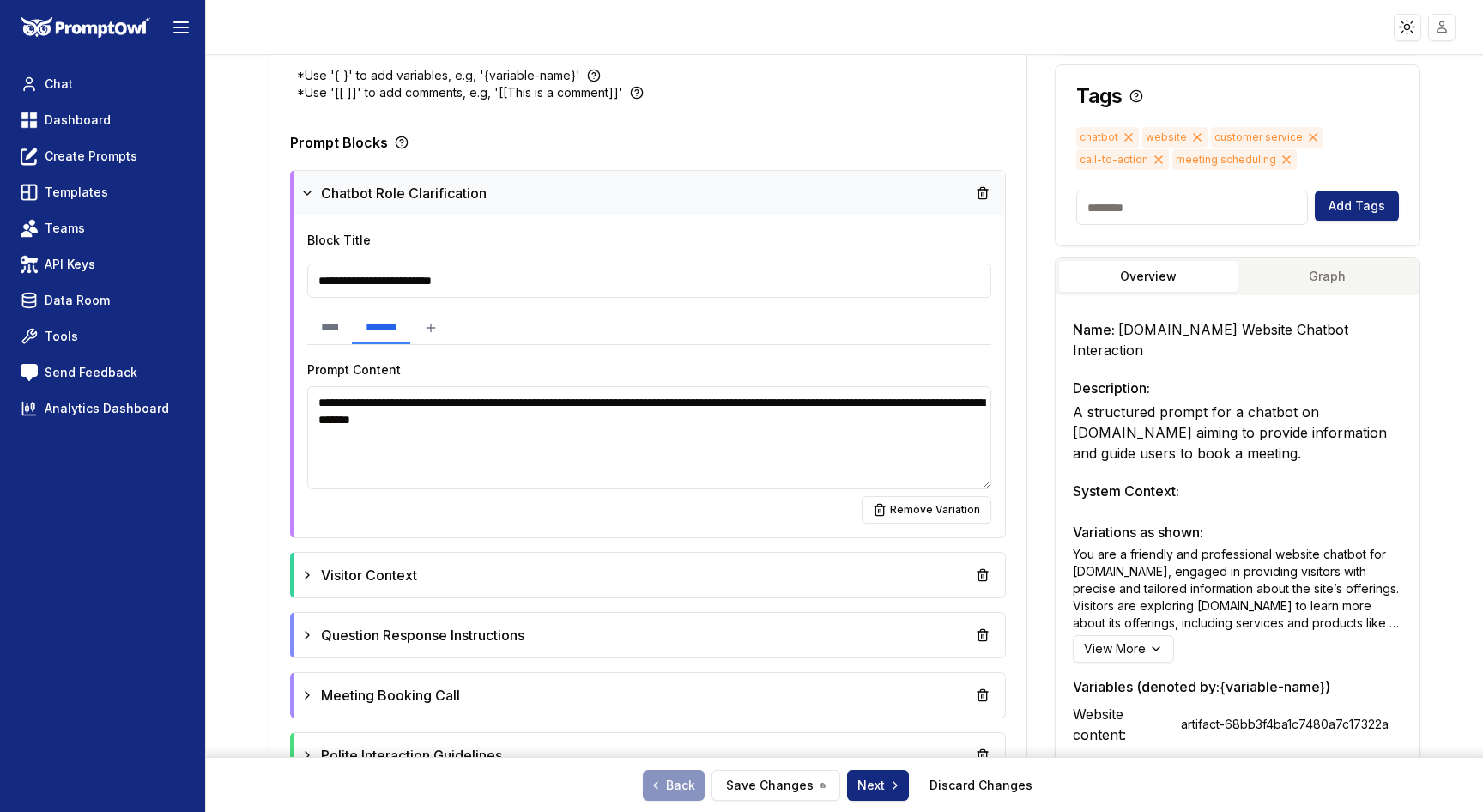
click at [301, 187] on icon at bounding box center [307, 193] width 13 height 13
click at [307, 191] on icon at bounding box center [310, 193] width 7 height 4
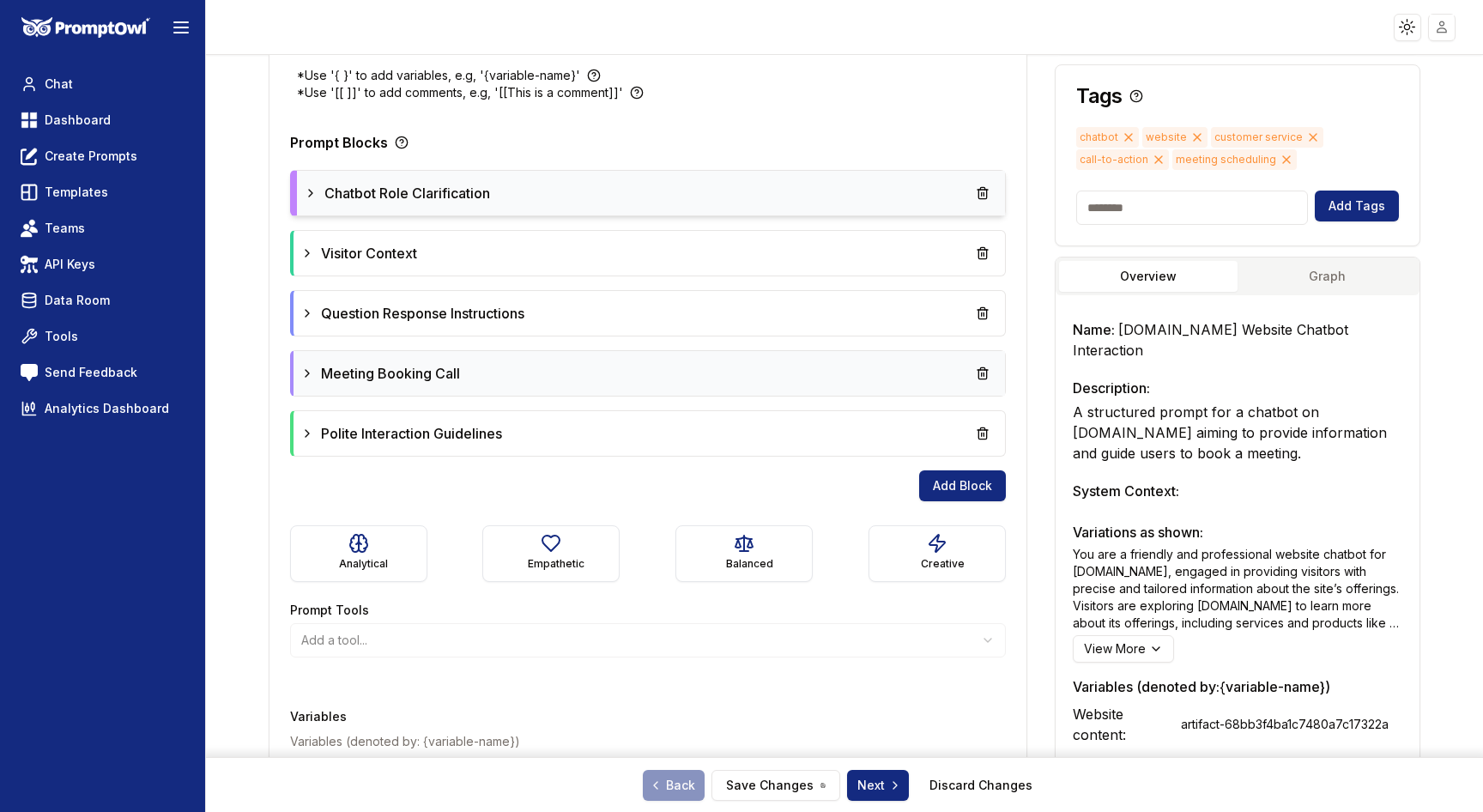
click at [311, 367] on icon at bounding box center [307, 373] width 13 height 13
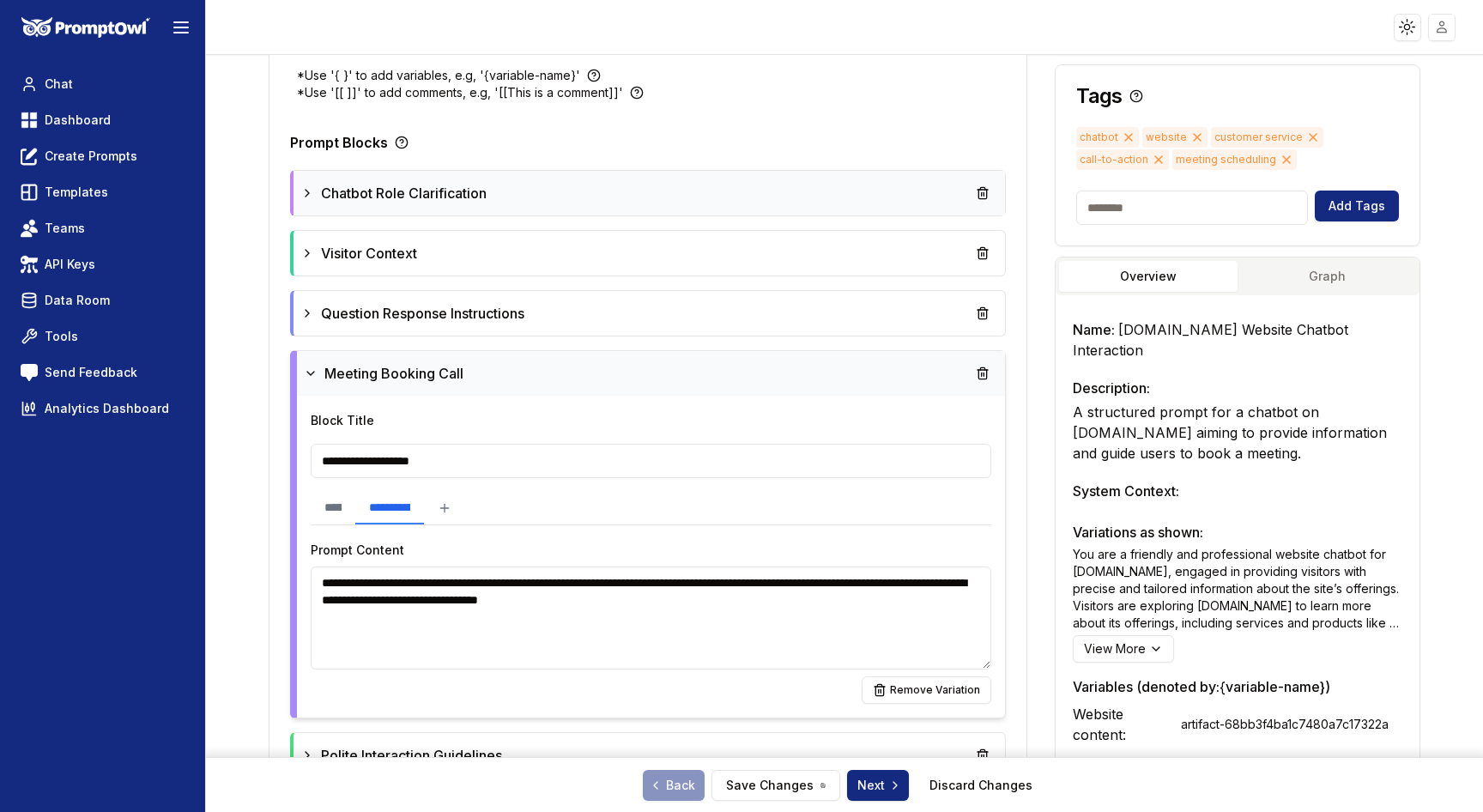
click at [305, 367] on icon at bounding box center [311, 373] width 13 height 13
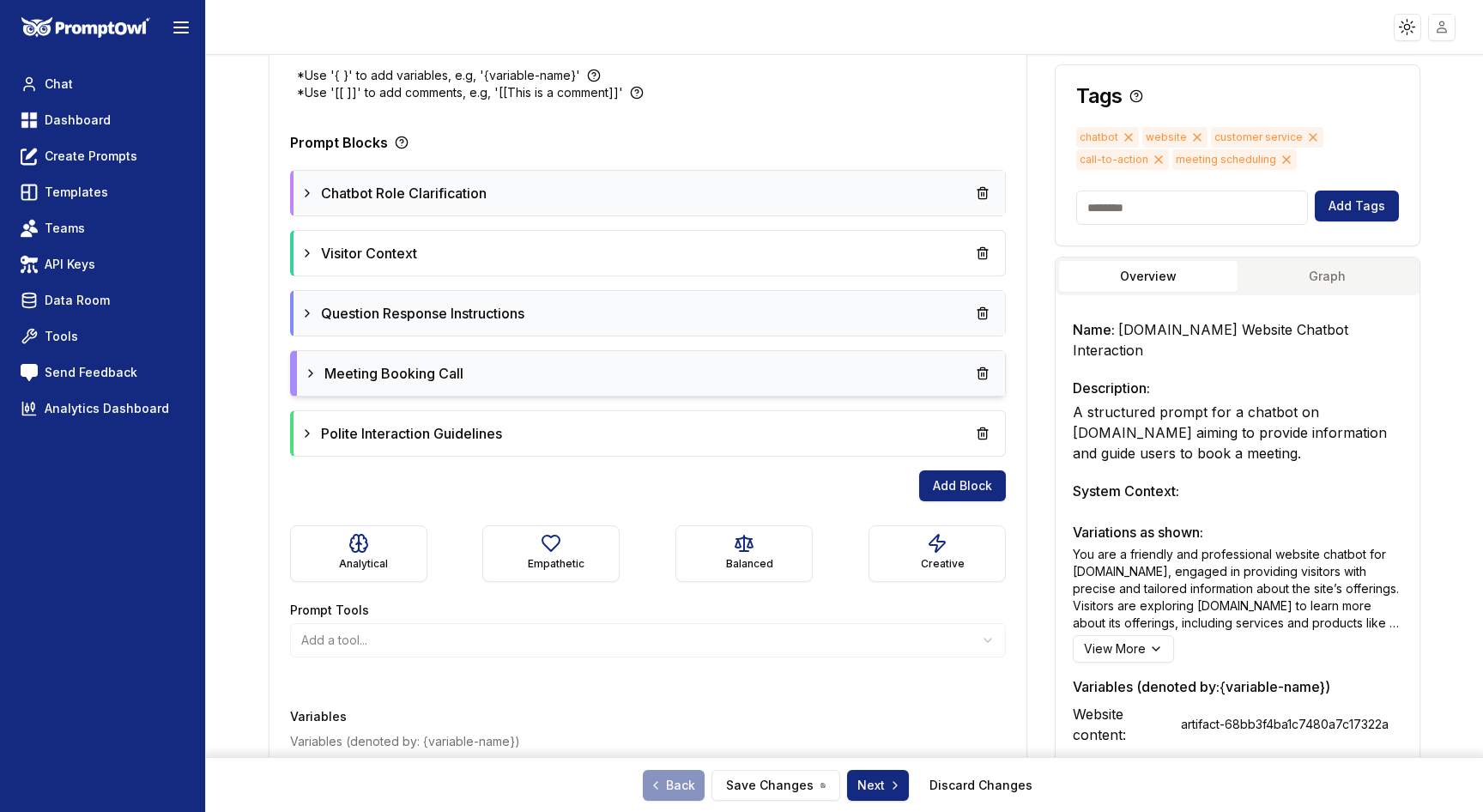
click at [306, 306] on icon at bounding box center [307, 313] width 13 height 13
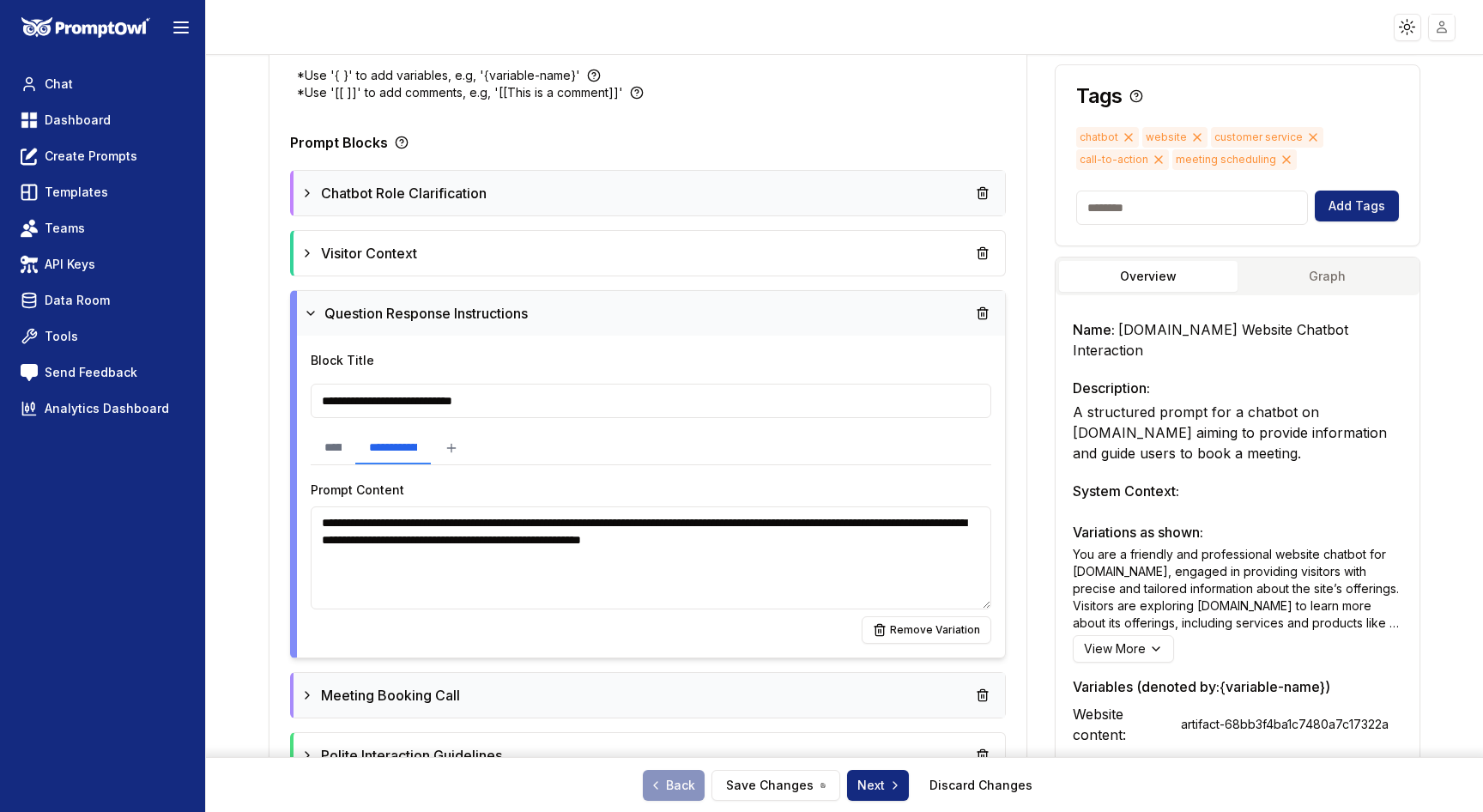
click at [604, 538] on textarea "**********" at bounding box center [651, 558] width 681 height 103
click at [315, 306] on icon at bounding box center [311, 313] width 13 height 13
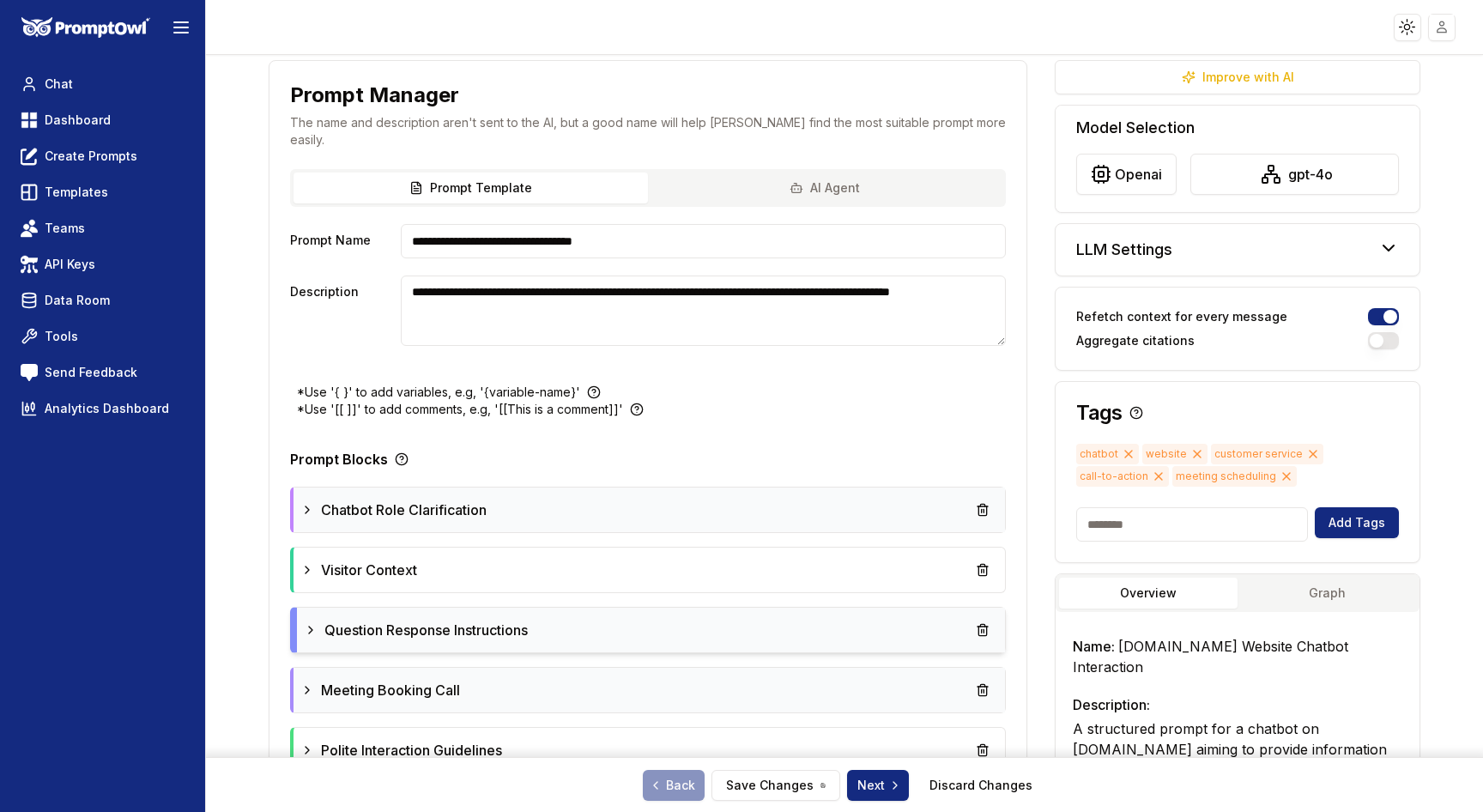
scroll to position [0, 0]
